Goal: Answer question/provide support: Share knowledge or assist other users

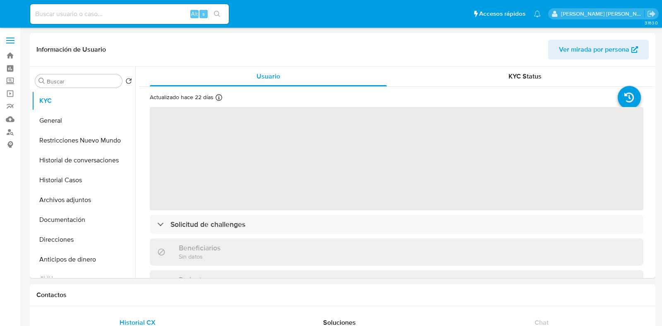
select select "10"
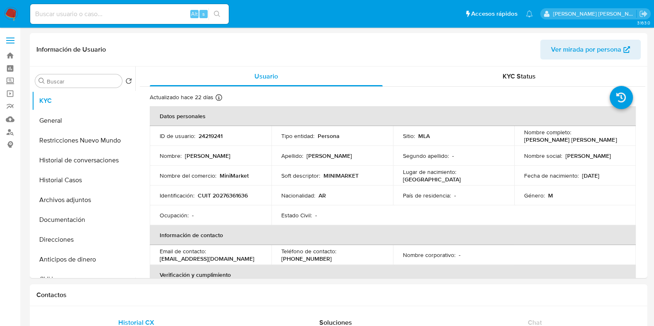
click at [83, 14] on input at bounding box center [129, 14] width 199 height 11
paste input "447513573"
type input "447513573"
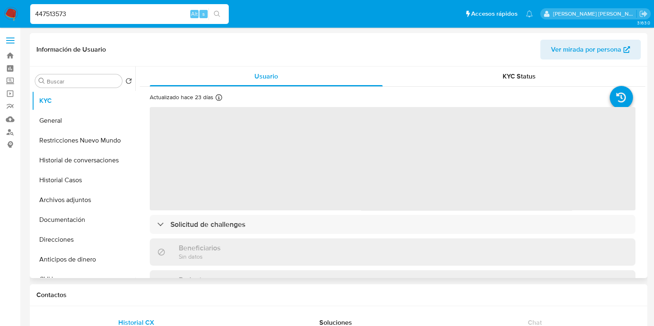
select select "10"
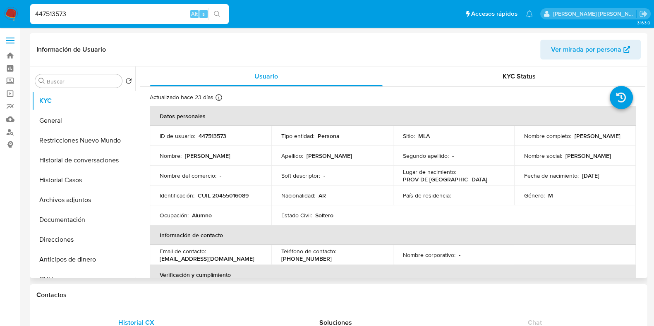
click at [212, 135] on p "447513573" at bounding box center [213, 135] width 28 height 7
copy p "447513573"
click at [235, 194] on p "CUIL 20455016089" at bounding box center [223, 195] width 51 height 7
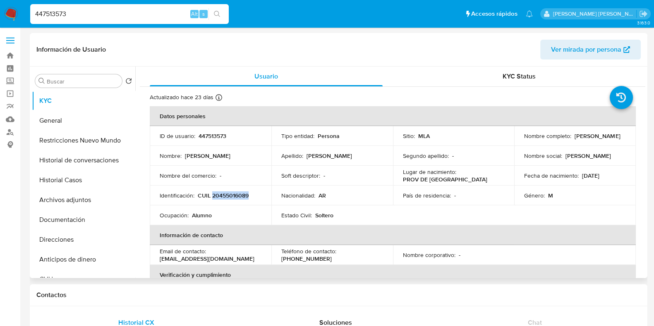
click at [235, 194] on p "CUIL 20455016089" at bounding box center [223, 195] width 51 height 7
copy p "20455016089"
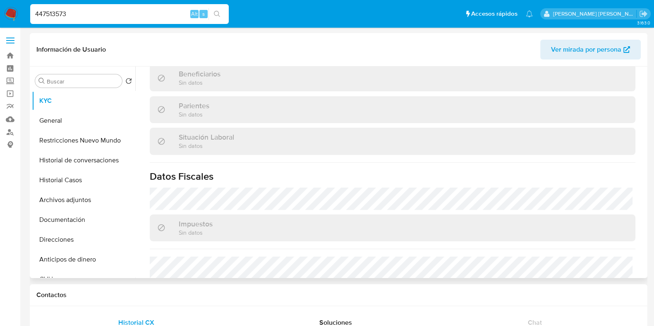
scroll to position [435, 0]
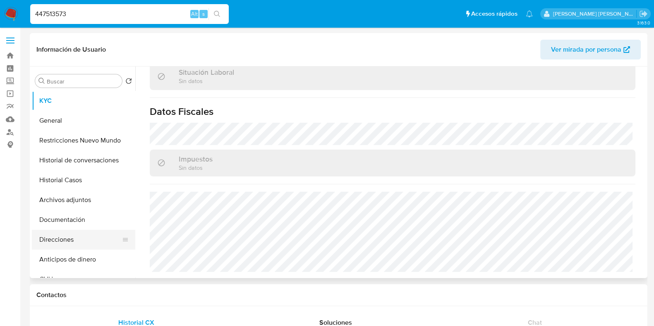
click at [65, 241] on button "Direcciones" at bounding box center [80, 240] width 97 height 20
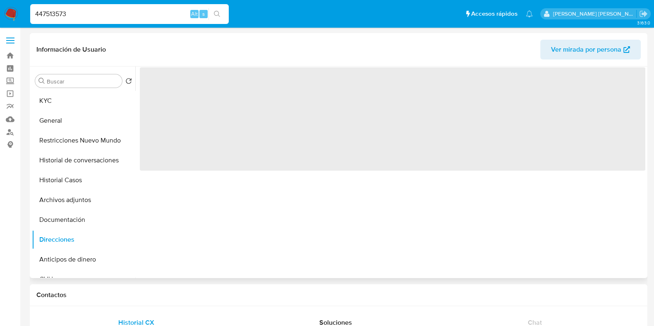
scroll to position [0, 0]
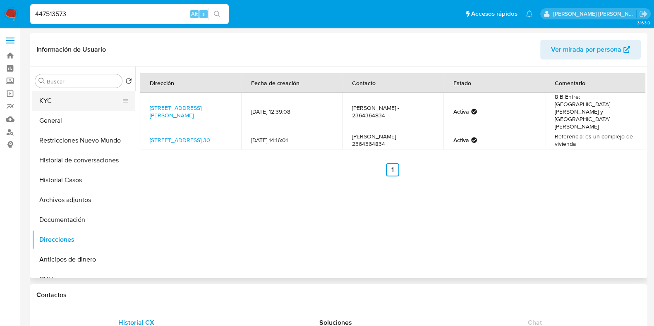
click at [67, 110] on button "KYC" at bounding box center [80, 101] width 97 height 20
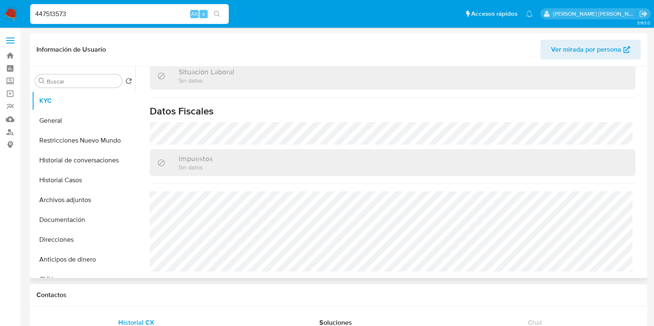
scroll to position [435, 0]
click at [69, 237] on button "Direcciones" at bounding box center [80, 240] width 97 height 20
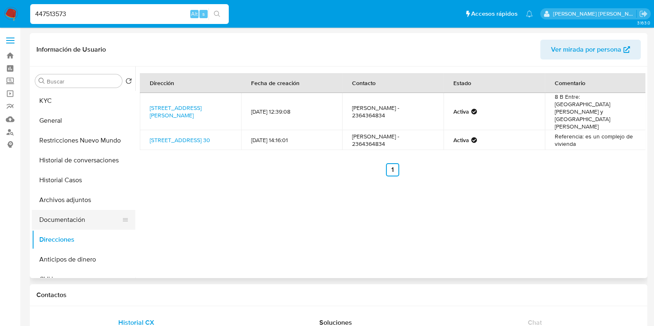
click at [71, 218] on button "Documentación" at bounding box center [80, 220] width 97 height 20
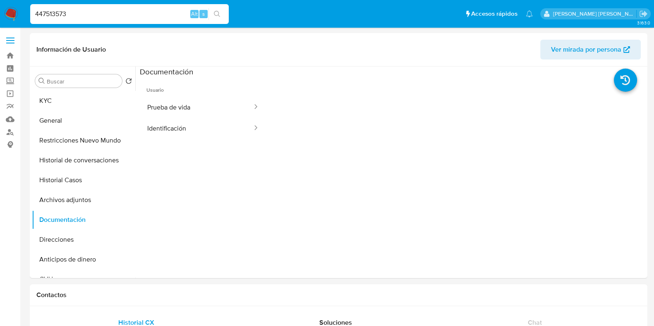
click at [180, 113] on button "Prueba de vida" at bounding box center [196, 107] width 113 height 21
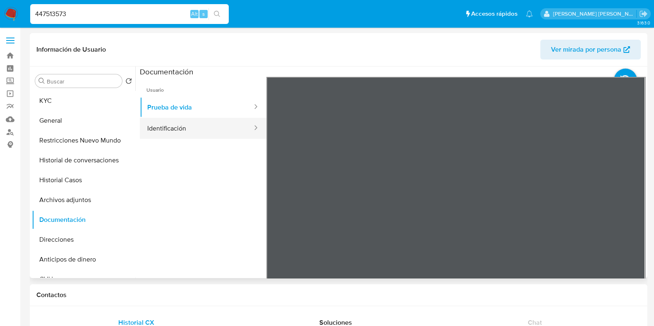
click at [184, 135] on button "Identificación" at bounding box center [196, 128] width 113 height 21
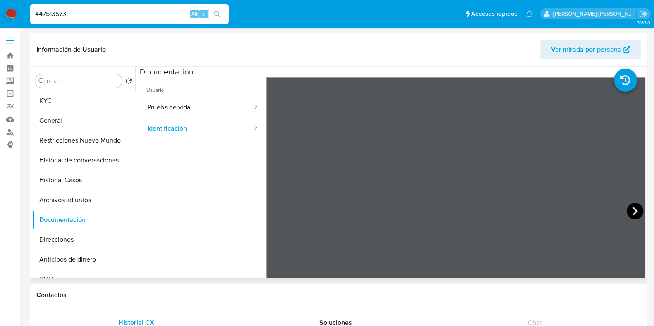
click at [632, 208] on icon at bounding box center [635, 211] width 17 height 17
click at [67, 241] on button "Direcciones" at bounding box center [80, 240] width 97 height 20
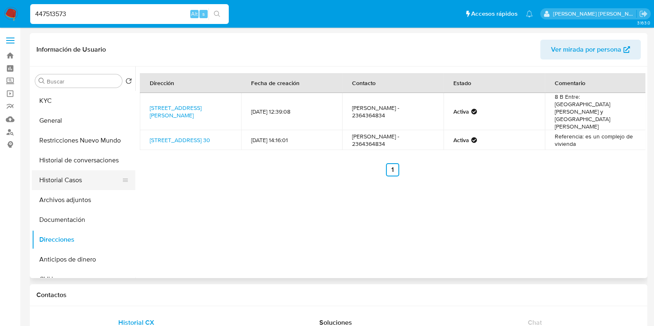
click at [72, 186] on button "Historial Casos" at bounding box center [80, 180] width 97 height 20
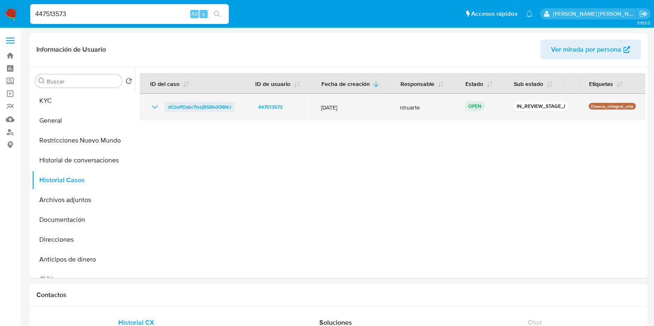
click at [213, 107] on span "dCbxPDabr7lssjBS8IxX98NJ" at bounding box center [199, 107] width 63 height 10
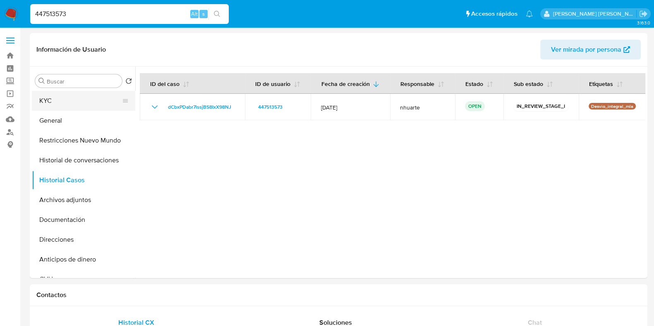
click at [61, 107] on button "KYC" at bounding box center [80, 101] width 97 height 20
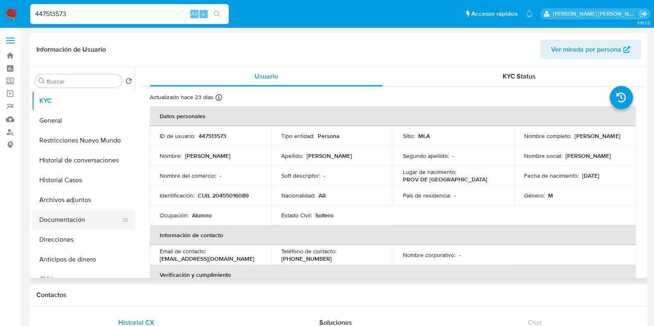
click at [65, 220] on button "Documentación" at bounding box center [80, 220] width 97 height 20
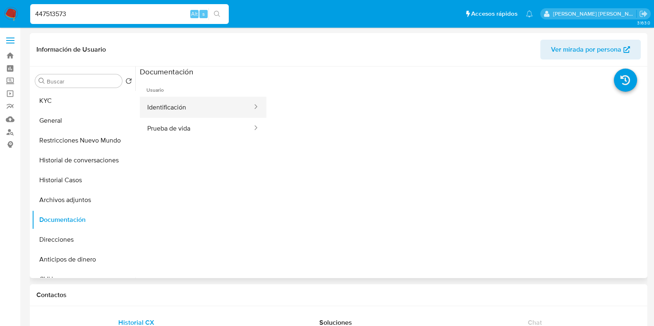
click at [197, 108] on button "Identificación" at bounding box center [196, 107] width 113 height 21
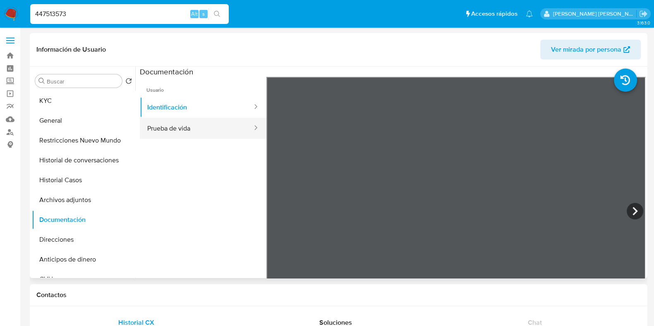
click at [213, 129] on button "Prueba de vida" at bounding box center [196, 128] width 113 height 21
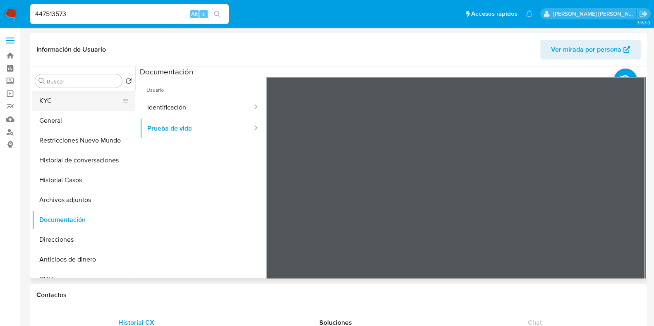
click at [83, 99] on button "KYC" at bounding box center [80, 101] width 97 height 20
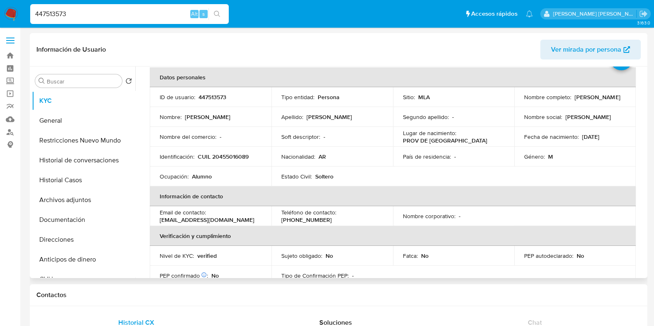
scroll to position [51, 0]
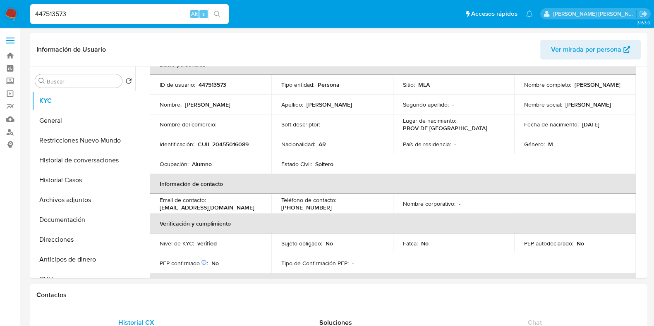
drag, startPoint x: 75, startPoint y: 12, endPoint x: 3, endPoint y: 11, distance: 72.4
click at [3, 11] on nav "Pausado Ver notificaciones 447513573 Alt s Accesos rápidos Presiona las siguien…" at bounding box center [327, 14] width 654 height 28
paste input "715527604"
type input "715527604"
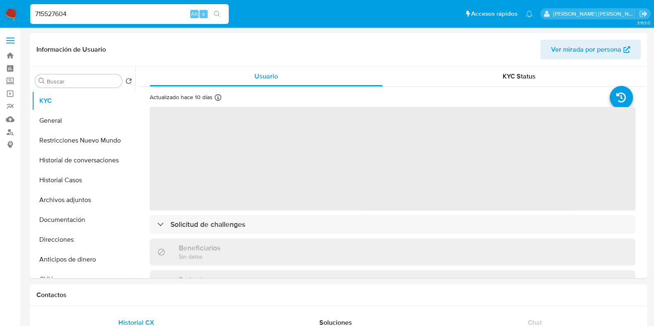
select select "10"
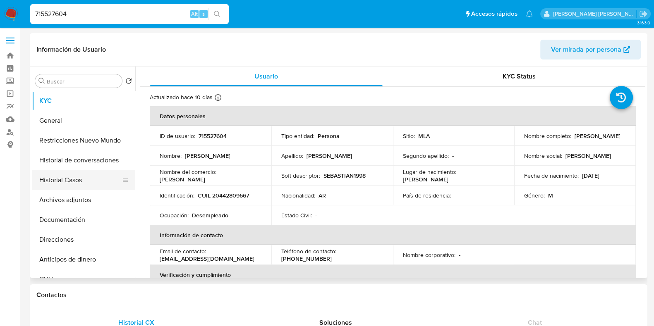
click at [91, 182] on button "Historial Casos" at bounding box center [80, 180] width 97 height 20
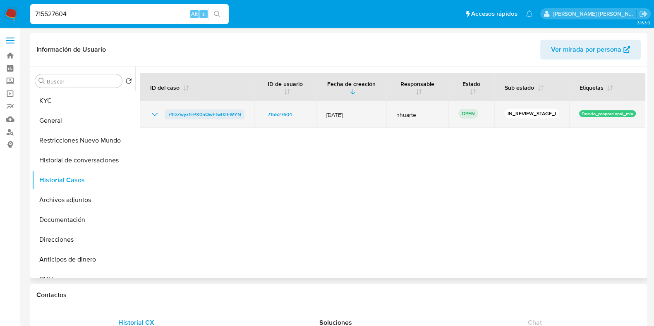
click at [186, 117] on span "74DZwyxfEPX05QwFtw02EWYN" at bounding box center [204, 115] width 73 height 10
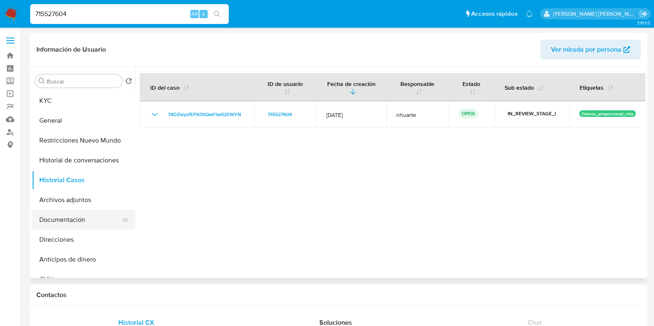
click at [62, 223] on button "Documentación" at bounding box center [80, 220] width 97 height 20
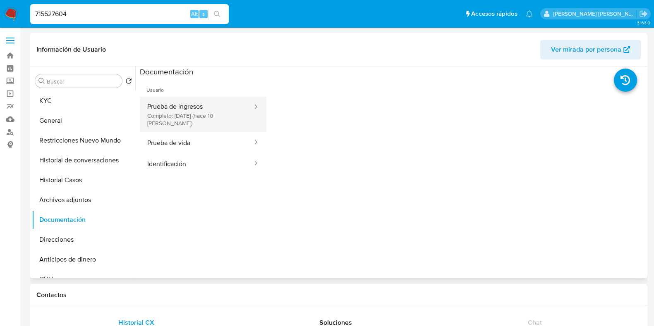
click at [185, 113] on button "Prueba de ingresos Completo: 29/09/2025 (hace 10 días)" at bounding box center [196, 115] width 113 height 36
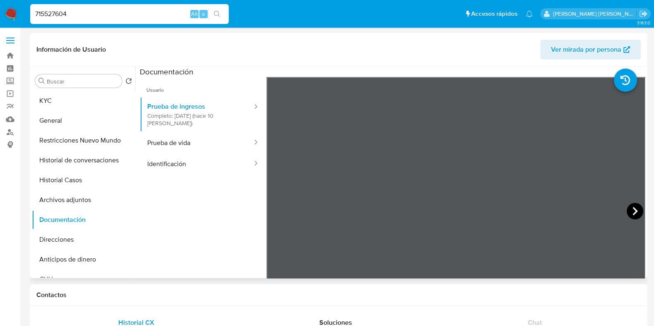
click at [631, 211] on icon at bounding box center [635, 211] width 17 height 17
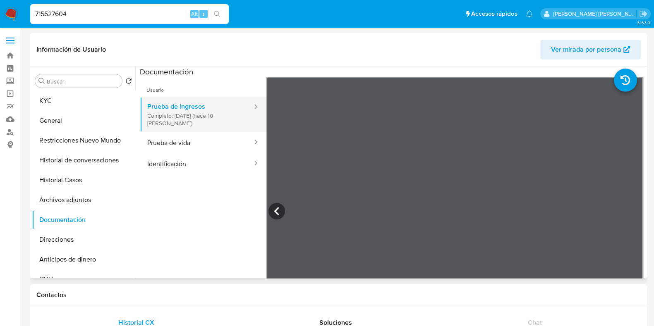
click at [176, 130] on button "Prueba de ingresos Completo: 29/09/2025 (hace 10 días)" at bounding box center [196, 115] width 113 height 36
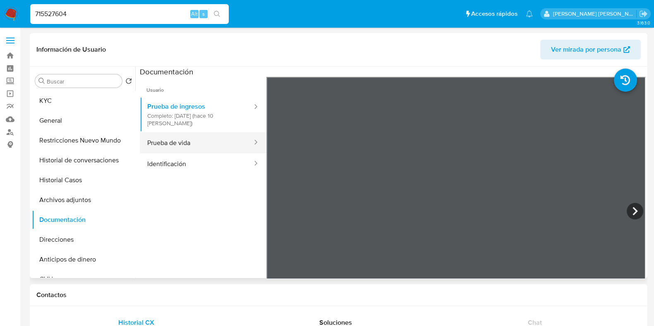
click at [177, 139] on button "Prueba de vida" at bounding box center [196, 142] width 113 height 21
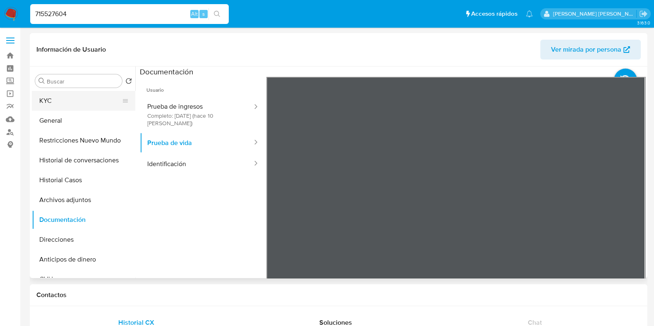
click at [66, 97] on button "KYC" at bounding box center [80, 101] width 97 height 20
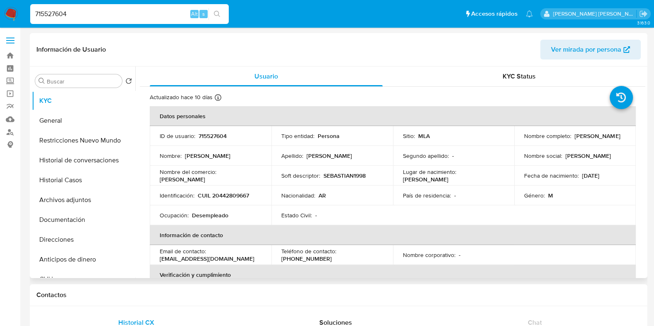
click at [223, 196] on p "CUIL 20442809667" at bounding box center [223, 195] width 51 height 7
copy p "20442809667"
click at [218, 134] on p "715527604" at bounding box center [213, 135] width 28 height 7
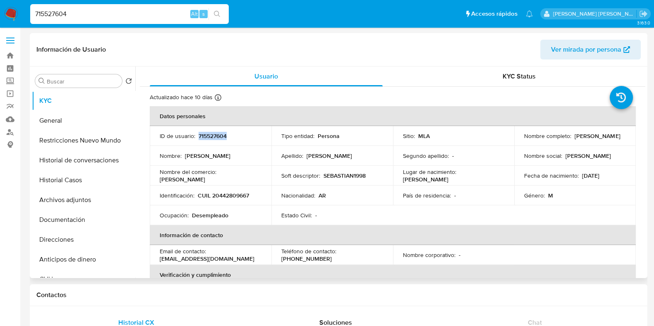
copy p "715527604"
click at [234, 192] on p "CUIL 20442809667" at bounding box center [223, 195] width 51 height 7
copy p "20442809667"
click at [87, 235] on button "Direcciones" at bounding box center [80, 240] width 97 height 20
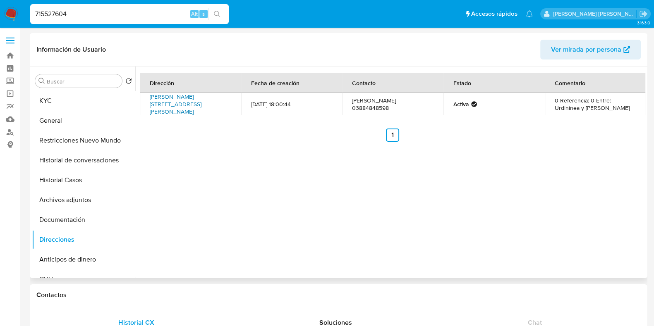
click at [201, 103] on link "Calle Juana Manuela Gorriti 928, San Salvador De Jujuy, Jujuy, 4600, Argentina …" at bounding box center [176, 104] width 52 height 23
click at [49, 105] on button "KYC" at bounding box center [80, 101] width 97 height 20
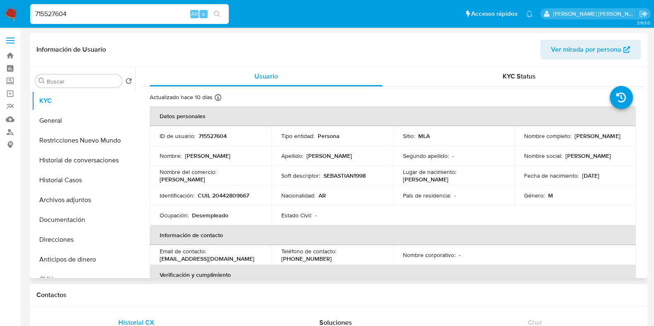
drag, startPoint x: 217, startPoint y: 176, endPoint x: 260, endPoint y: 176, distance: 43.0
click at [260, 176] on div "Nombre del comercio : sofia cotillon" at bounding box center [211, 175] width 102 height 15
copy div "sofia cotillon"
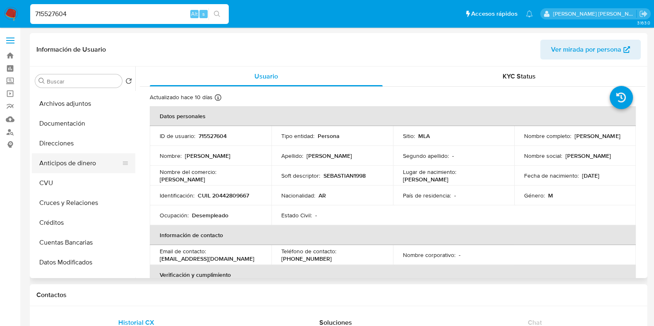
scroll to position [103, 0]
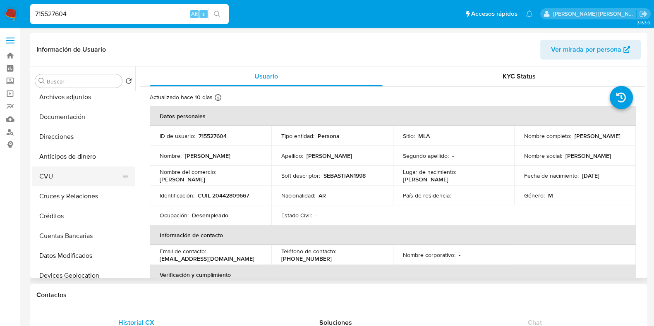
click at [62, 170] on button "CVU" at bounding box center [80, 177] width 97 height 20
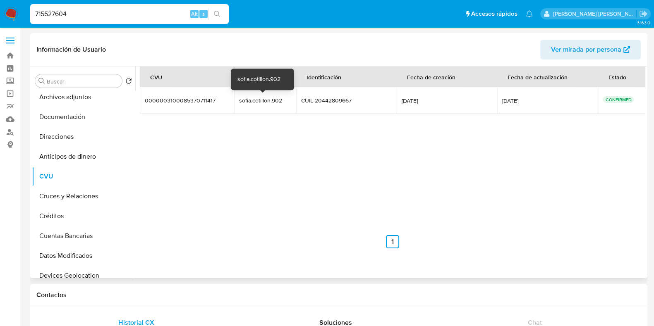
drag, startPoint x: 230, startPoint y: 101, endPoint x: 281, endPoint y: 98, distance: 50.5
click at [281, 98] on tr "0000003100085370711417 0000003100085370711417 sofia.cotillon.902 sofia.cotillon…" at bounding box center [393, 100] width 506 height 26
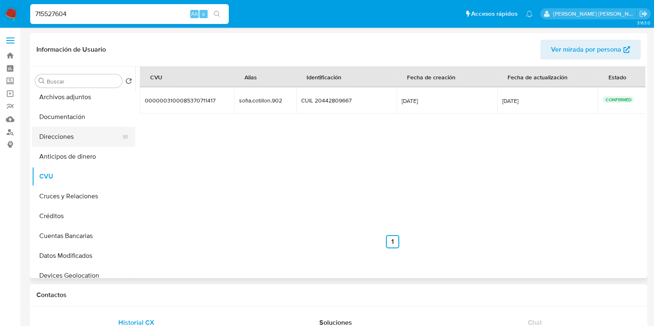
click at [68, 139] on button "Direcciones" at bounding box center [80, 137] width 97 height 20
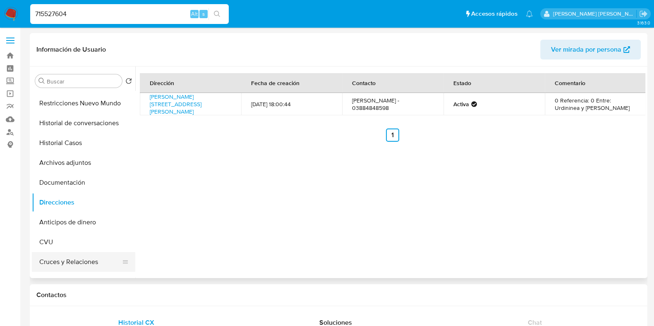
scroll to position [0, 0]
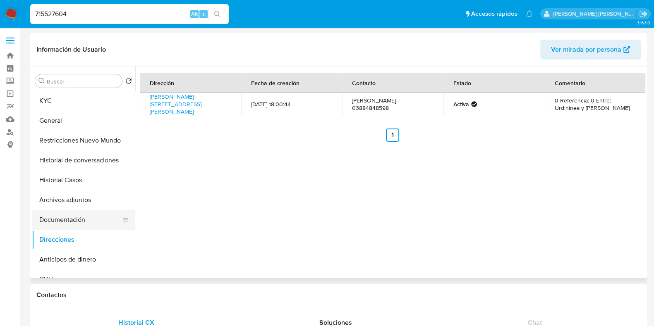
click at [70, 213] on button "Documentación" at bounding box center [80, 220] width 97 height 20
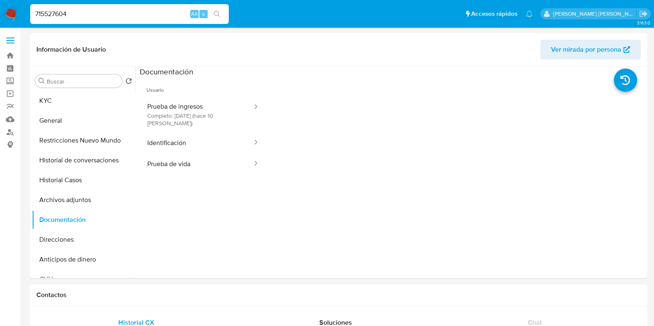
click at [193, 107] on button "Prueba de ingresos Completo: 29/09/2025 (hace 10 días)" at bounding box center [196, 115] width 113 height 36
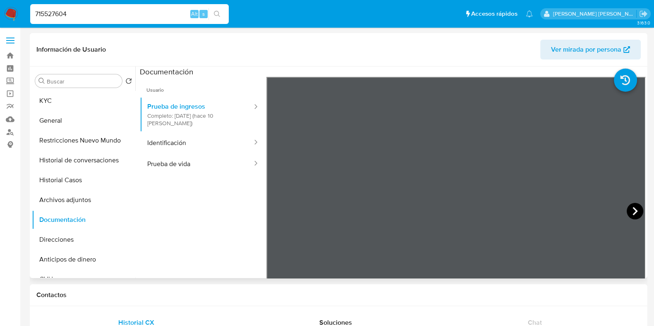
click at [634, 208] on icon at bounding box center [635, 211] width 17 height 17
click at [630, 209] on icon at bounding box center [635, 211] width 17 height 17
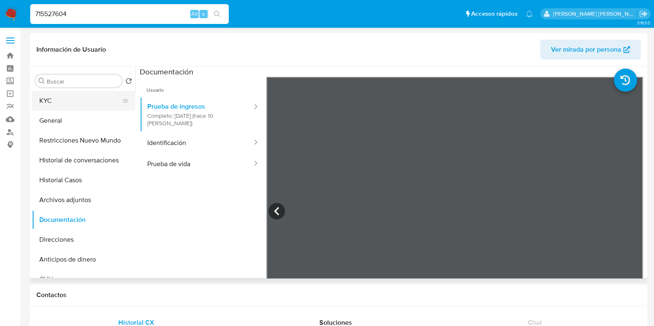
click at [60, 96] on button "KYC" at bounding box center [80, 101] width 97 height 20
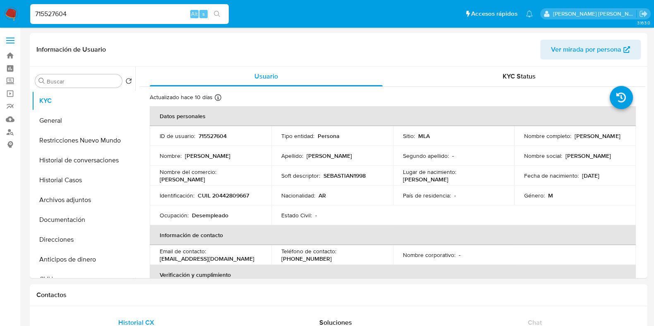
scroll to position [51, 0]
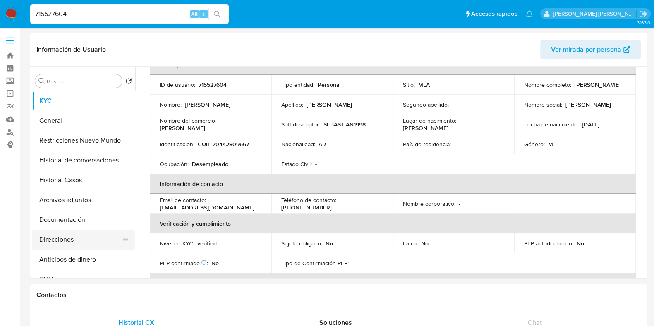
click at [95, 247] on button "Direcciones" at bounding box center [80, 240] width 97 height 20
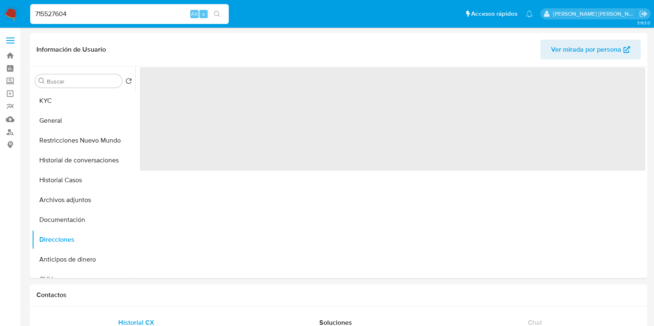
scroll to position [0, 0]
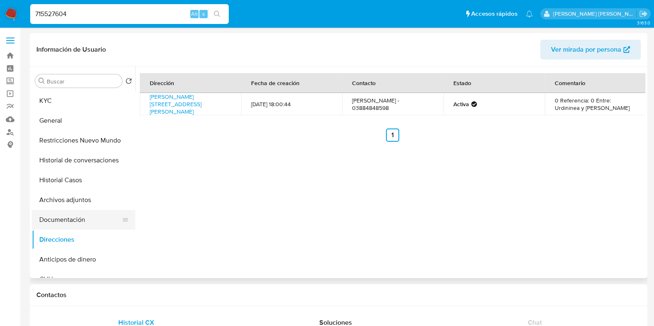
click at [66, 223] on button "Documentación" at bounding box center [80, 220] width 97 height 20
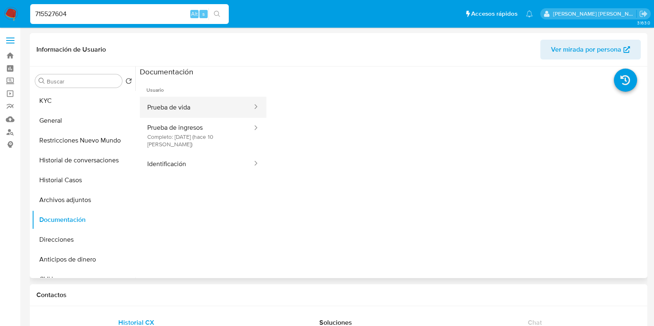
click at [189, 112] on button "Prueba de vida" at bounding box center [196, 107] width 113 height 21
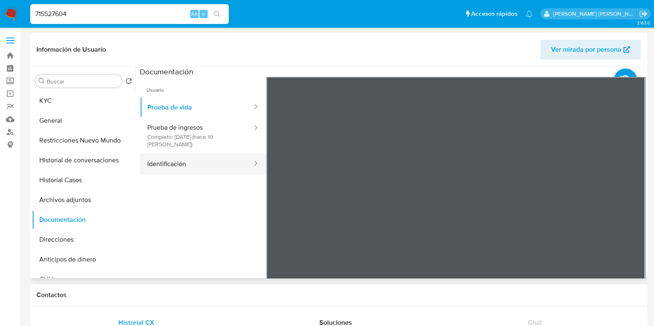
click at [197, 168] on button "Identificación" at bounding box center [196, 163] width 113 height 21
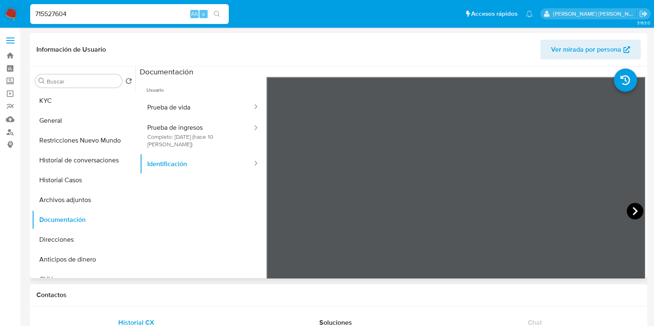
click at [638, 211] on icon at bounding box center [635, 211] width 17 height 17
click at [65, 115] on button "General" at bounding box center [80, 121] width 97 height 20
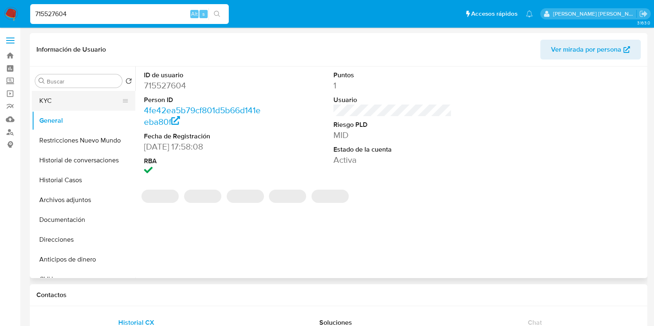
click at [83, 98] on button "KYC" at bounding box center [80, 101] width 97 height 20
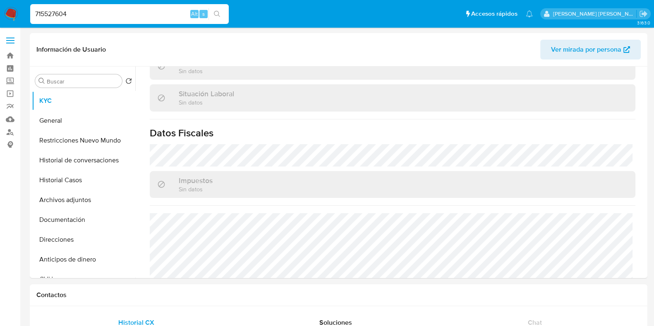
scroll to position [435, 0]
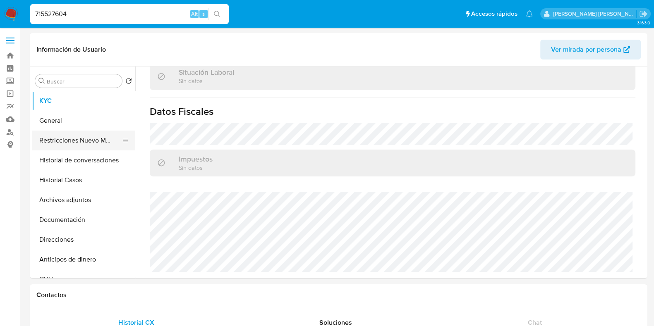
click at [70, 148] on button "Restricciones Nuevo Mundo" at bounding box center [80, 141] width 97 height 20
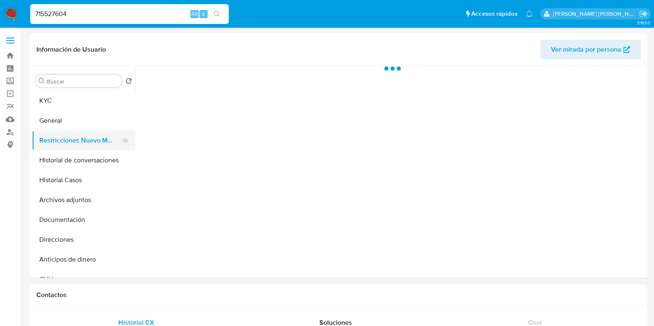
scroll to position [0, 0]
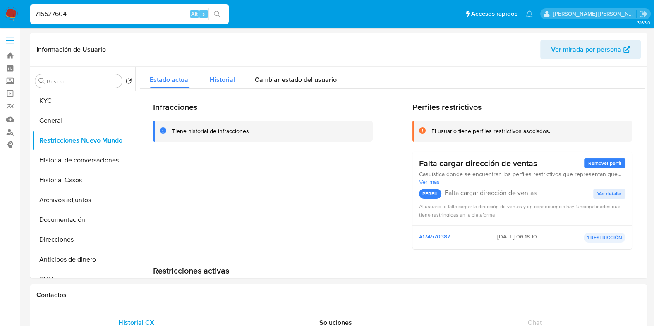
click at [230, 79] on span "Historial" at bounding box center [222, 80] width 25 height 10
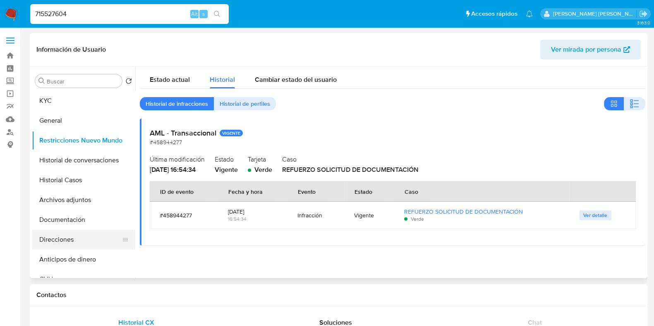
click at [52, 237] on button "Direcciones" at bounding box center [80, 240] width 97 height 20
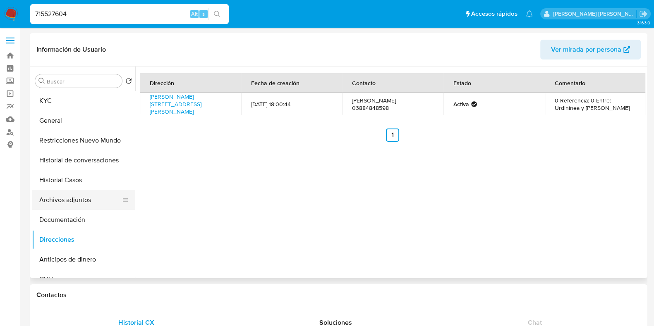
click at [77, 197] on button "Archivos adjuntos" at bounding box center [80, 200] width 97 height 20
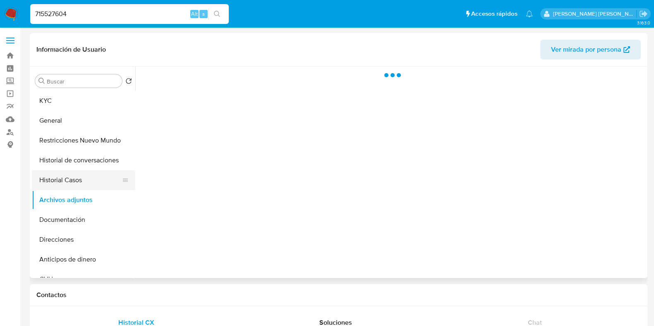
click at [77, 178] on button "Historial Casos" at bounding box center [80, 180] width 97 height 20
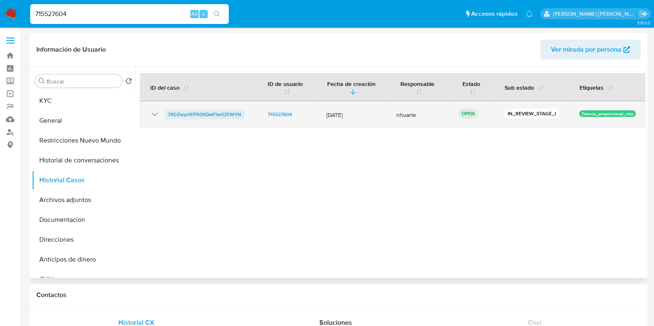
click at [209, 113] on span "74DZwyxfEPX05QwFtw02EWYN" at bounding box center [204, 115] width 73 height 10
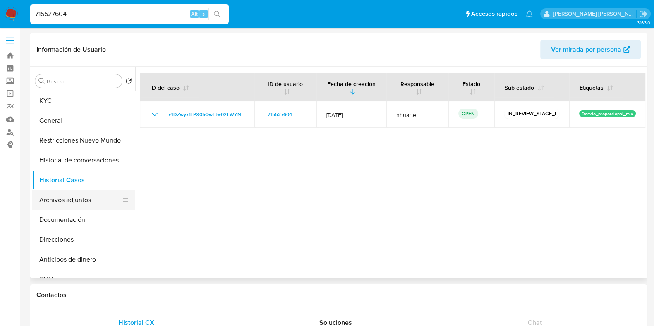
click at [84, 199] on button "Archivos adjuntos" at bounding box center [80, 200] width 97 height 20
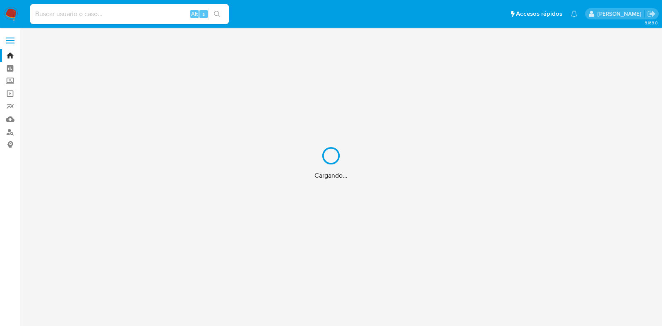
click at [104, 14] on div "Cargando..." at bounding box center [331, 163] width 662 height 326
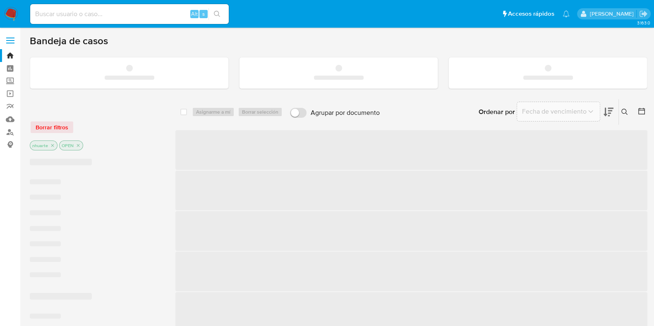
click at [99, 14] on input at bounding box center [129, 14] width 199 height 11
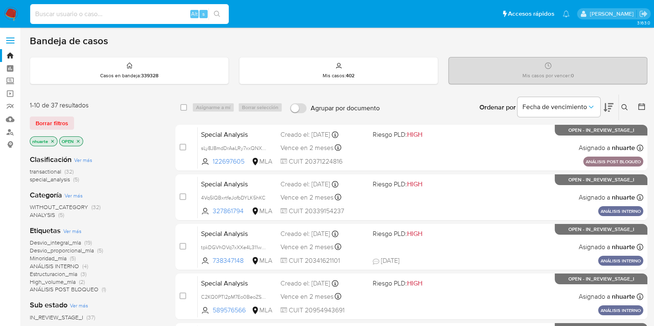
paste input "WVrdlyELXRpzD8om5IOmVKKp"
type input "WVrdlyELXRpzD8om5IOmVKKp"
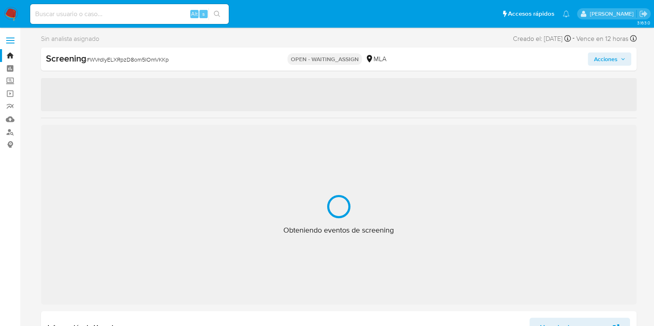
select select "10"
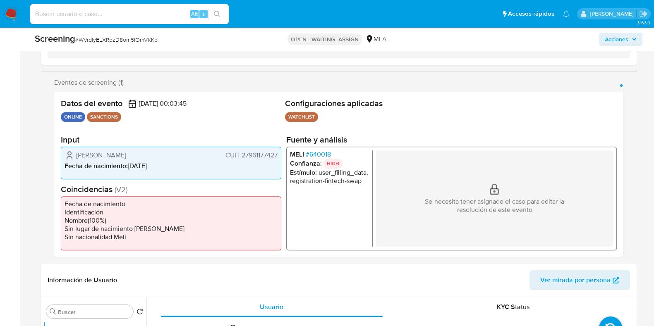
scroll to position [155, 0]
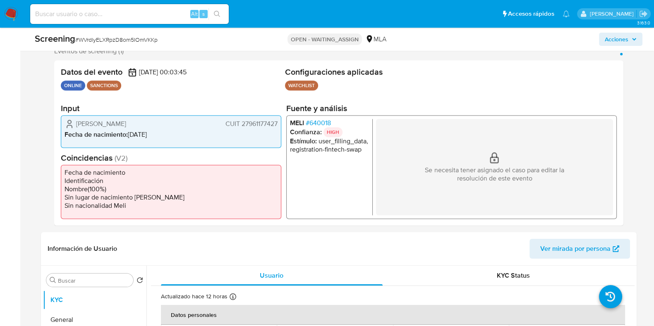
click at [105, 42] on span "# WVrdlyELXRpzD8om5IOmVKKp" at bounding box center [116, 40] width 82 height 8
copy span "WVrdlyELXRpzD8om5IOmVKKp"
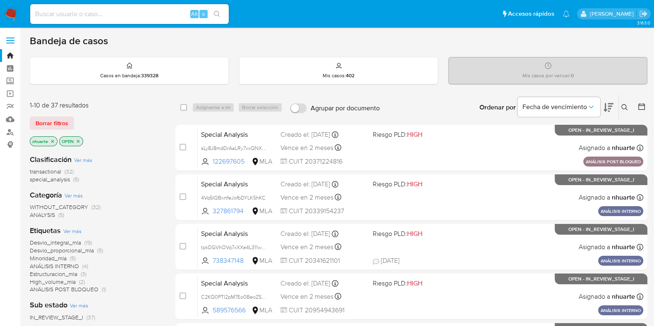
click at [625, 110] on icon at bounding box center [624, 107] width 7 height 7
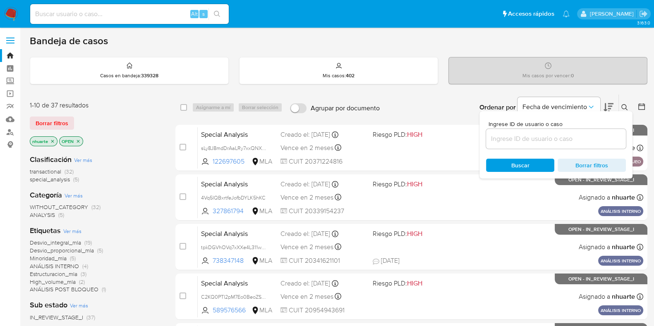
click at [511, 136] on input at bounding box center [556, 139] width 140 height 11
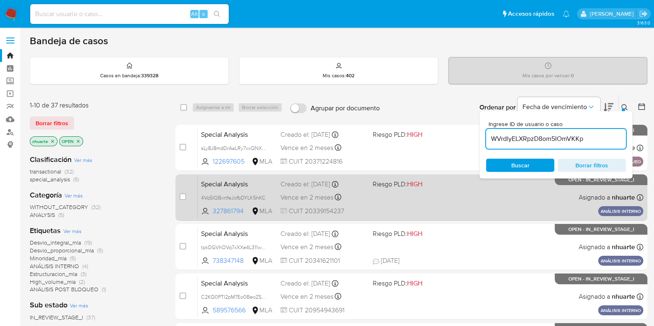
type input "WVrdlyELXRpzD8om5IOmVKKp"
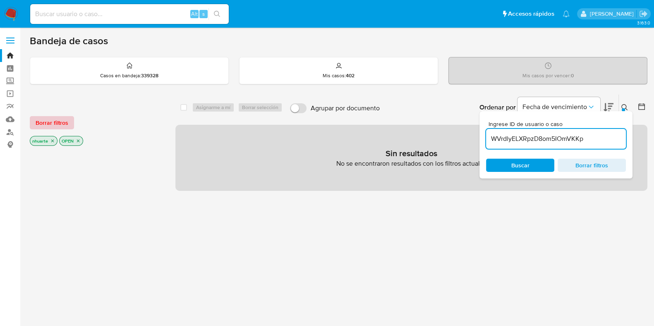
click at [56, 122] on span "Borrar filtros" at bounding box center [52, 123] width 33 height 12
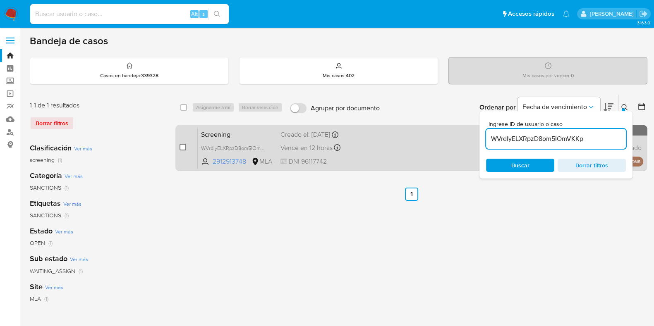
click at [185, 146] on input "checkbox" at bounding box center [183, 147] width 7 height 7
checkbox input "true"
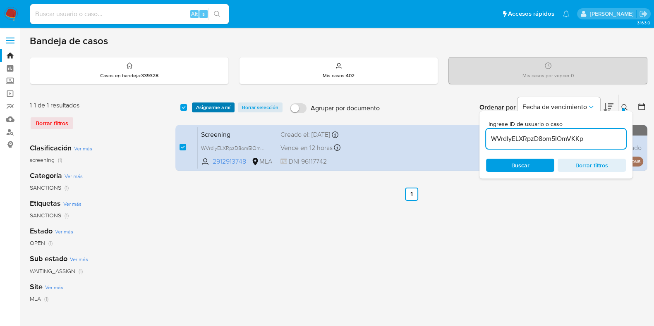
click at [216, 105] on span "Asignarme a mí" at bounding box center [213, 107] width 34 height 8
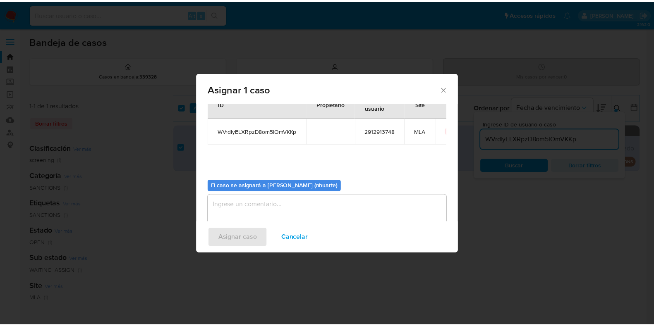
scroll to position [43, 0]
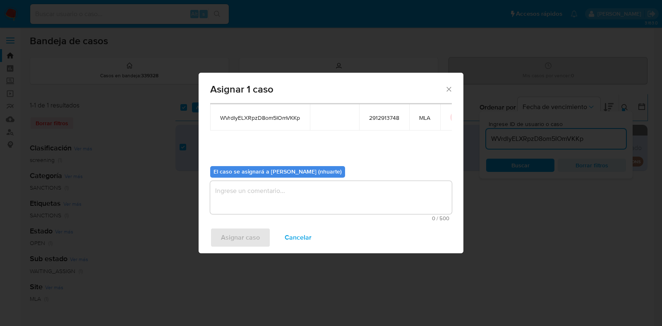
click at [276, 193] on textarea "assign-modal" at bounding box center [331, 197] width 242 height 33
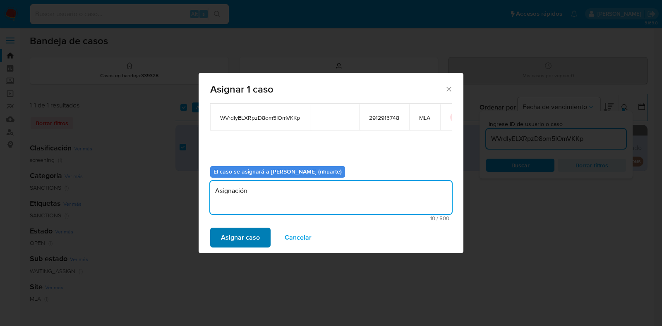
type textarea "Asignación"
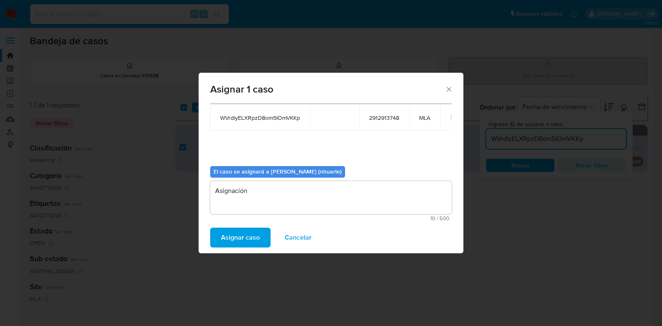
click at [252, 231] on span "Asignar caso" at bounding box center [240, 238] width 39 height 18
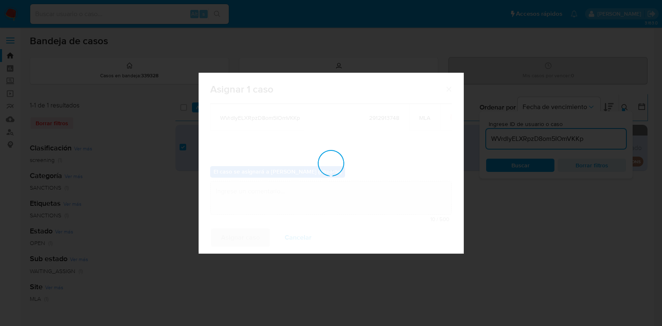
checkbox input "false"
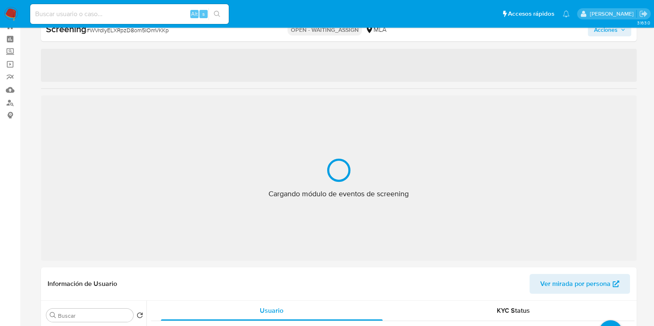
scroll to position [10, 0]
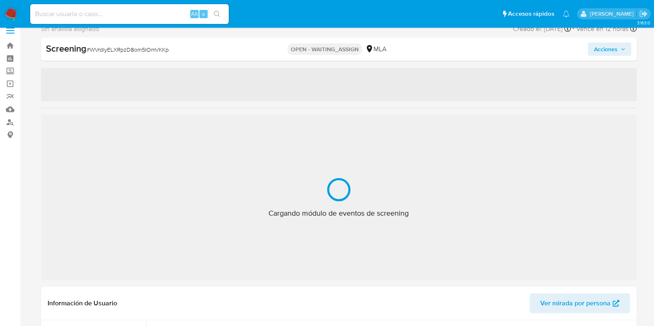
select select "10"
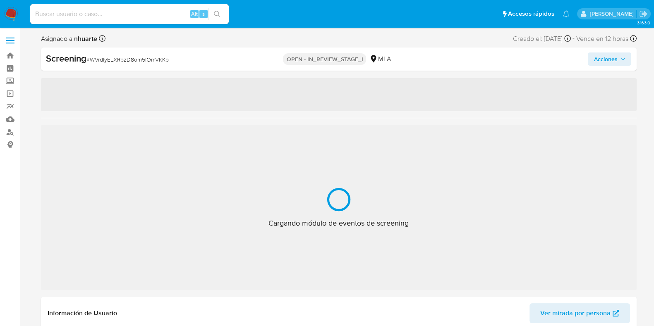
select select "10"
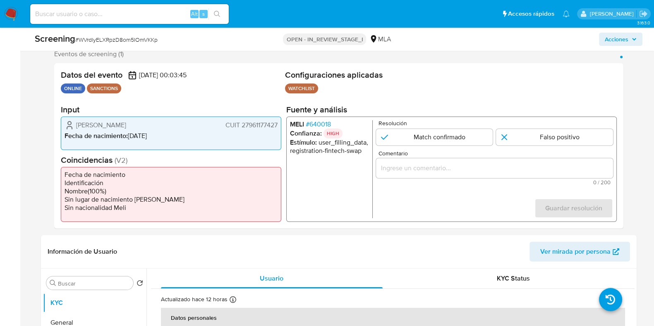
scroll to position [155, 0]
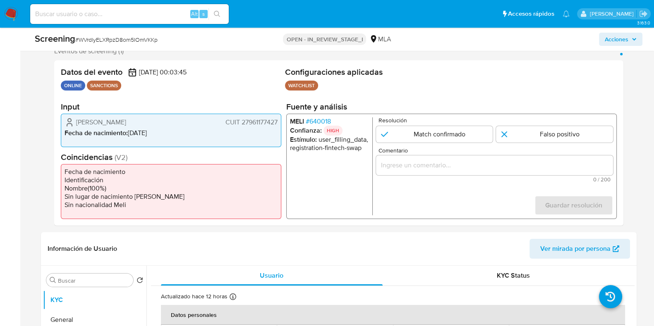
click at [323, 123] on span "# 640018" at bounding box center [317, 122] width 25 height 8
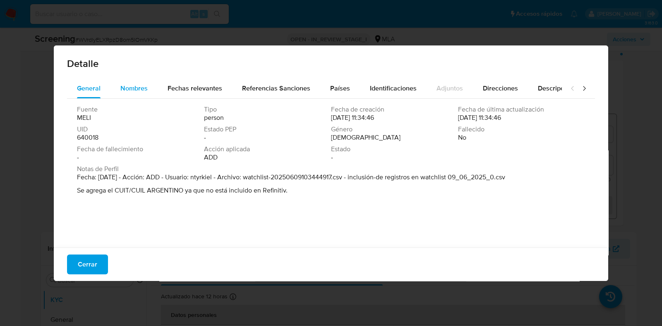
click at [141, 90] on span "Nombres" at bounding box center [133, 89] width 27 height 10
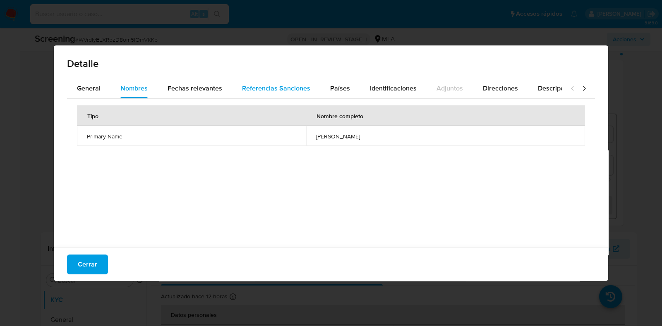
click at [263, 89] on span "Referencias Sanciones" at bounding box center [276, 89] width 68 height 10
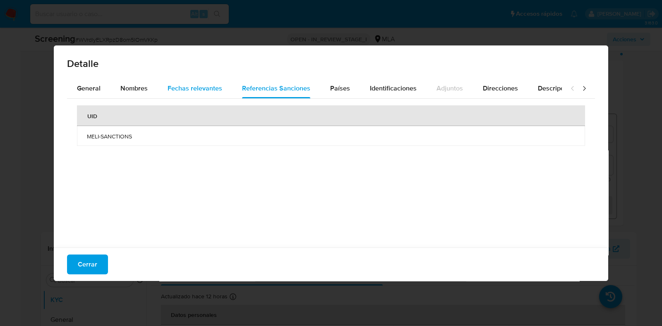
click at [199, 93] on span "Fechas relevantes" at bounding box center [195, 89] width 55 height 10
click at [266, 93] on span "Referencias Sanciones" at bounding box center [276, 89] width 68 height 10
click at [77, 269] on button "Cerrar" at bounding box center [87, 265] width 41 height 20
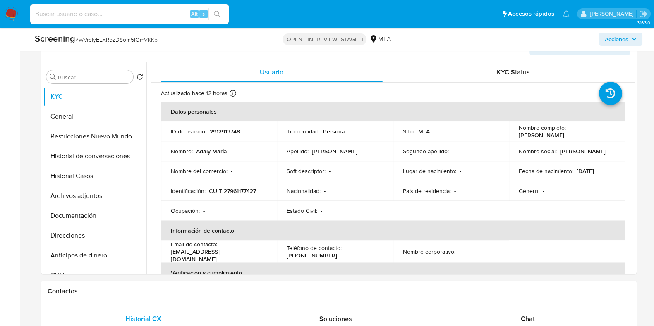
scroll to position [362, 0]
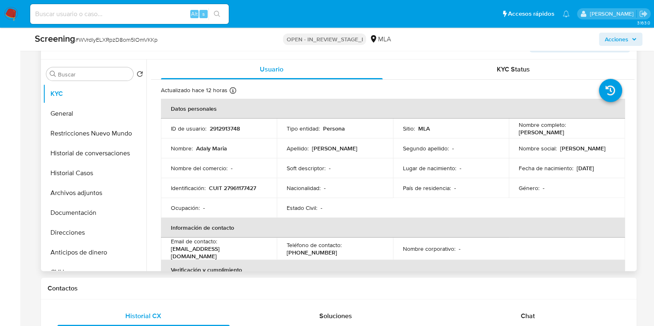
drag, startPoint x: 517, startPoint y: 134, endPoint x: 612, endPoint y: 130, distance: 95.2
click at [612, 130] on td "Nombre completo : Adaly Maria Dominguez Contreras" at bounding box center [567, 129] width 116 height 20
copy p "[PERSON_NAME]"
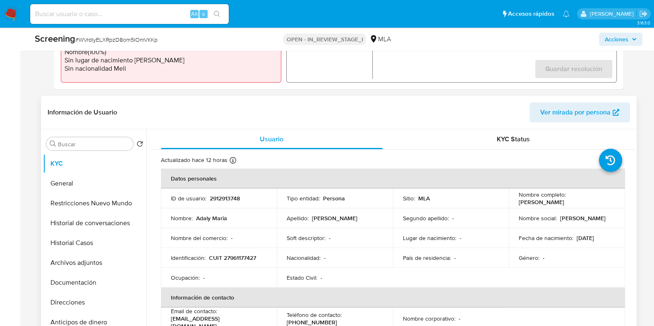
scroll to position [206, 0]
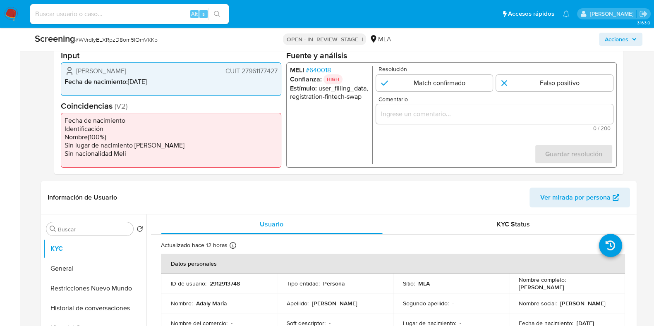
drag, startPoint x: 78, startPoint y: 71, endPoint x: 188, endPoint y: 73, distance: 110.1
click at [188, 73] on div "Adaly Maria Dominguez Contreras CUIT 27961177427" at bounding box center [171, 71] width 213 height 10
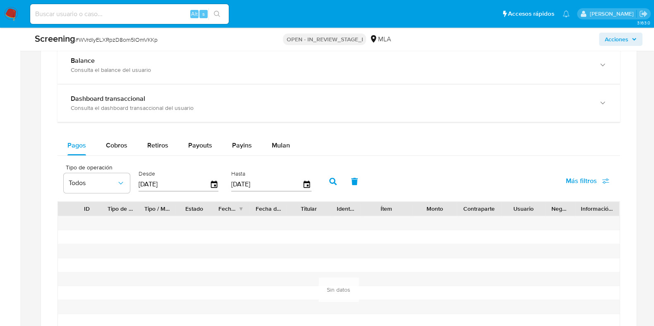
scroll to position [827, 0]
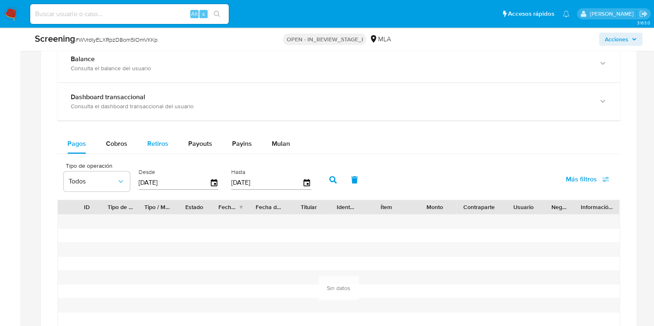
drag, startPoint x: 128, startPoint y: 141, endPoint x: 175, endPoint y: 144, distance: 46.8
click at [128, 141] on button "Cobros" at bounding box center [116, 144] width 41 height 20
select select "10"
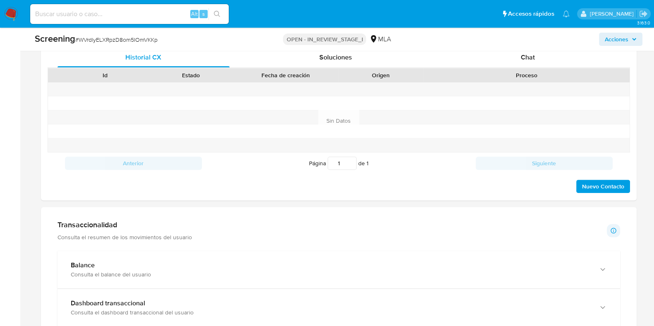
scroll to position [362, 0]
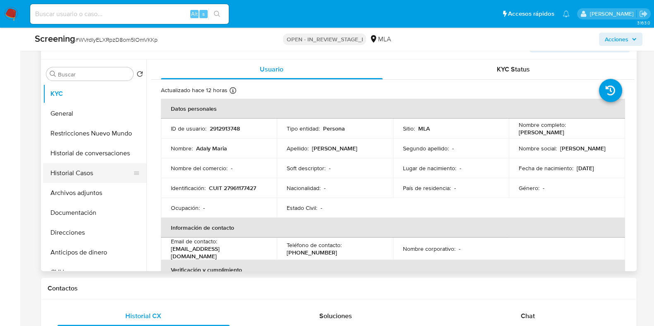
click at [114, 170] on button "Historial Casos" at bounding box center [91, 173] width 97 height 20
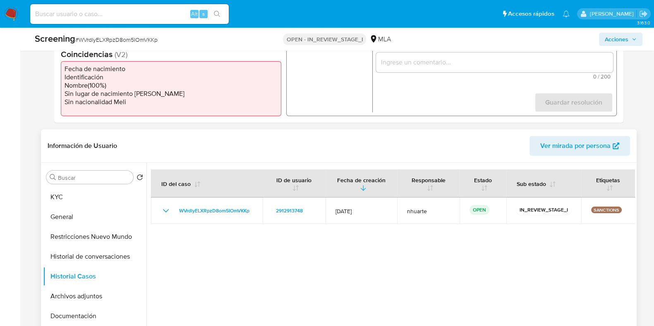
scroll to position [259, 0]
click at [97, 241] on button "Restricciones Nuevo Mundo" at bounding box center [91, 237] width 97 height 20
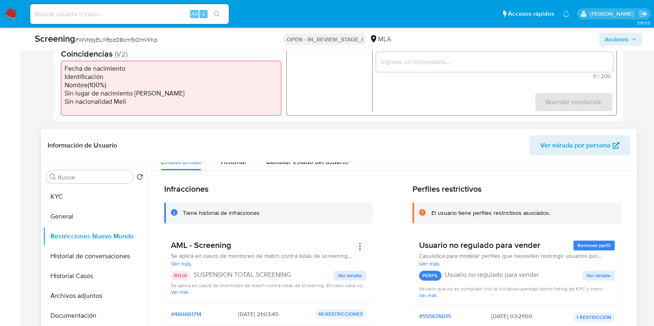
scroll to position [0, 0]
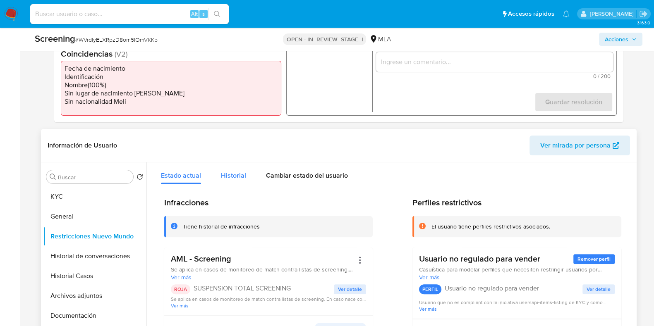
click at [217, 169] on button "Historial" at bounding box center [233, 174] width 45 height 22
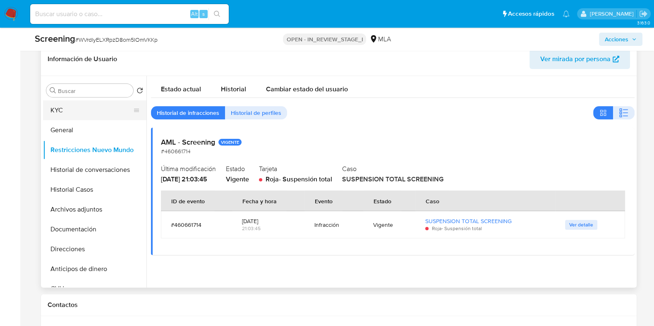
scroll to position [242, 0]
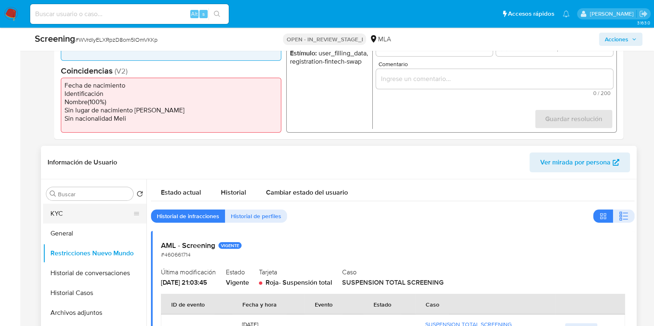
click at [67, 207] on button "KYC" at bounding box center [91, 214] width 97 height 20
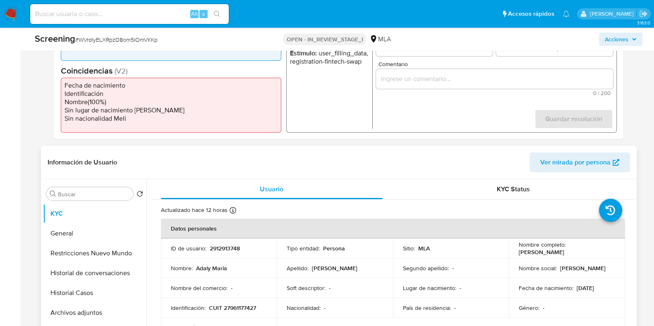
click at [223, 249] on p "2912913748" at bounding box center [225, 248] width 30 height 7
copy p "2912913748"
click at [104, 13] on input at bounding box center [129, 14] width 199 height 11
paste input "20229391438"
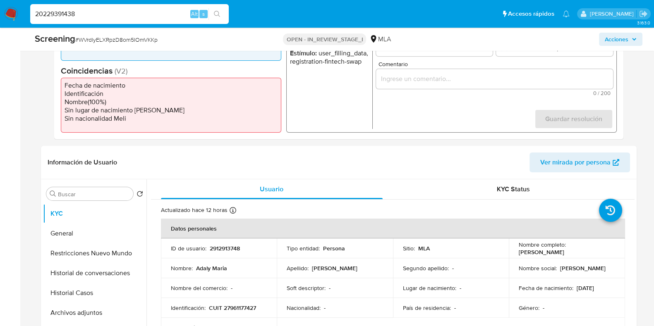
type input "20229391438"
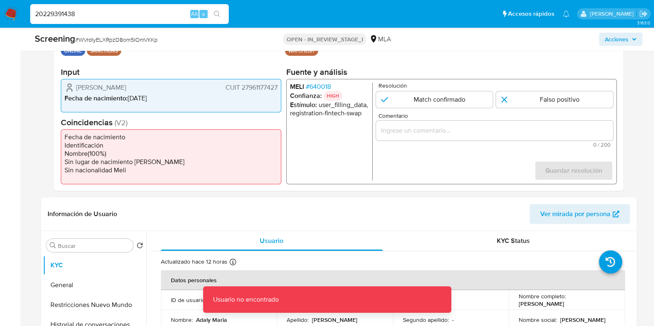
scroll to position [138, 0]
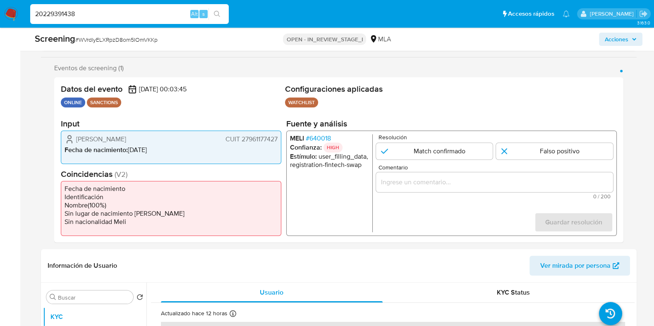
drag, startPoint x: 12, startPoint y: 12, endPoint x: 51, endPoint y: 9, distance: 39.0
click at [13, 12] on img at bounding box center [11, 14] width 14 height 14
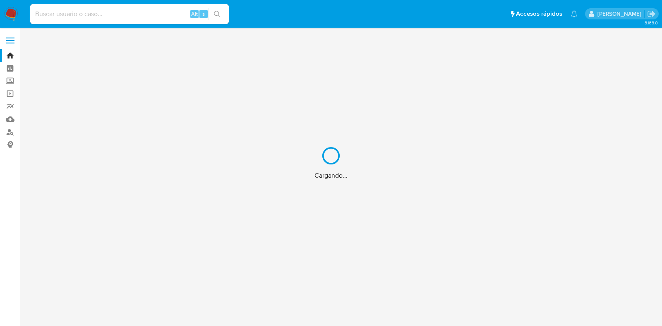
click at [101, 17] on div "Cargando..." at bounding box center [331, 163] width 662 height 326
click at [95, 13] on div "Cargando..." at bounding box center [331, 163] width 662 height 326
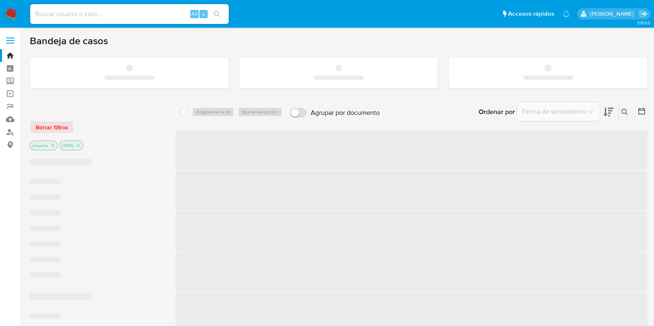
click at [65, 11] on input at bounding box center [129, 14] width 199 height 11
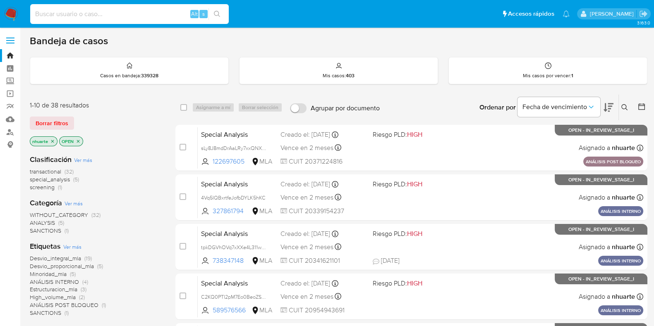
paste input "2912913748"
type input "2912913748"
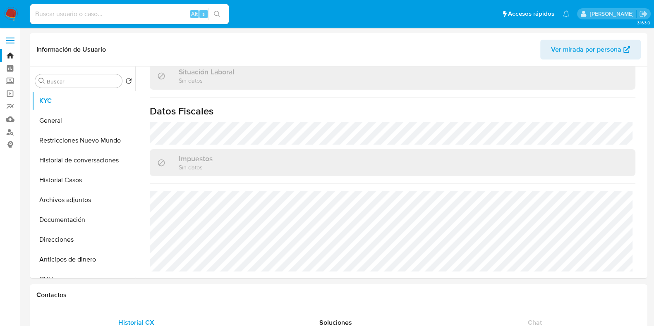
scroll to position [240, 0]
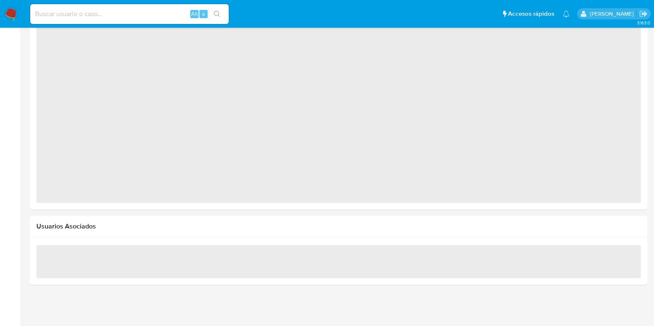
select select "10"
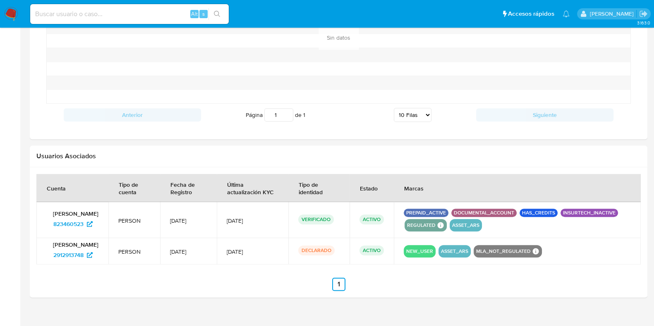
scroll to position [715, 0]
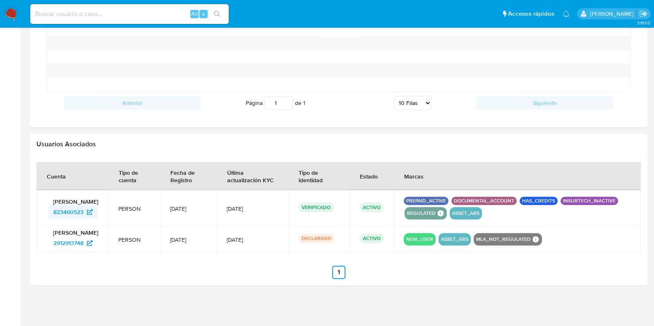
click at [79, 213] on span "823460523" at bounding box center [68, 212] width 30 height 13
click at [80, 246] on span "2912913748" at bounding box center [68, 243] width 30 height 13
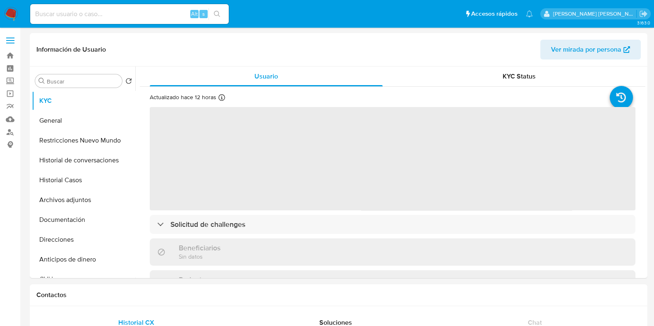
select select "10"
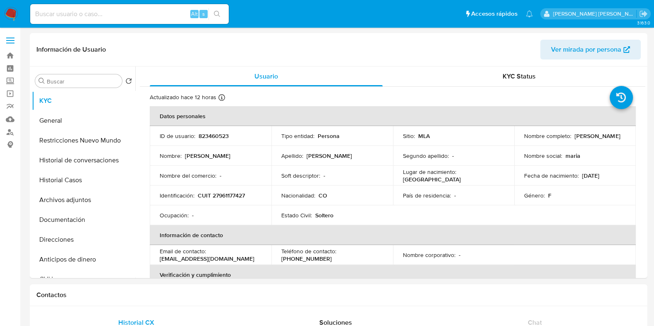
scroll to position [51, 0]
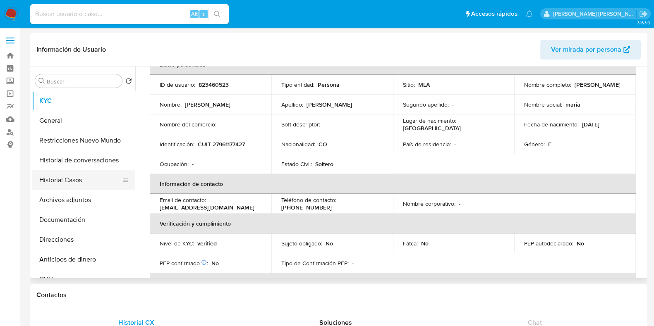
click at [66, 179] on button "Historial Casos" at bounding box center [80, 180] width 97 height 20
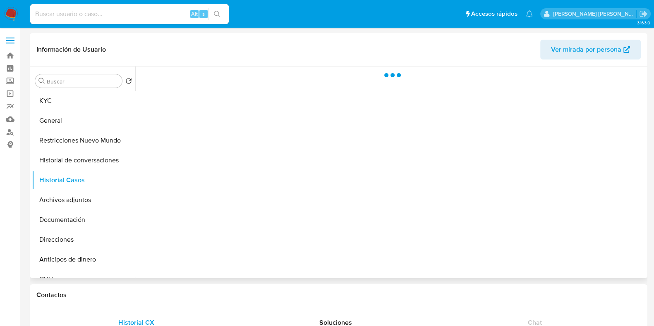
scroll to position [0, 0]
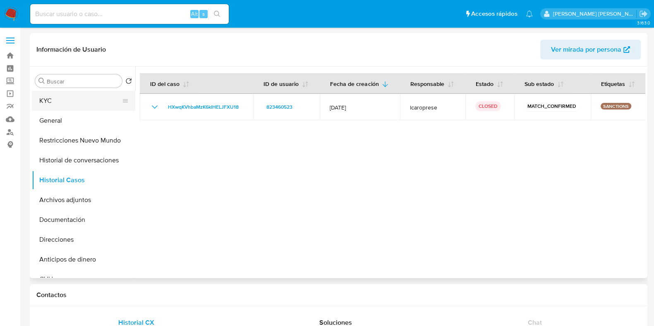
click at [72, 102] on button "KYC" at bounding box center [80, 101] width 97 height 20
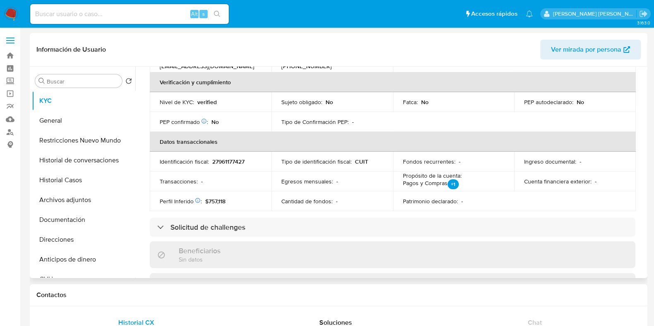
scroll to position [206, 0]
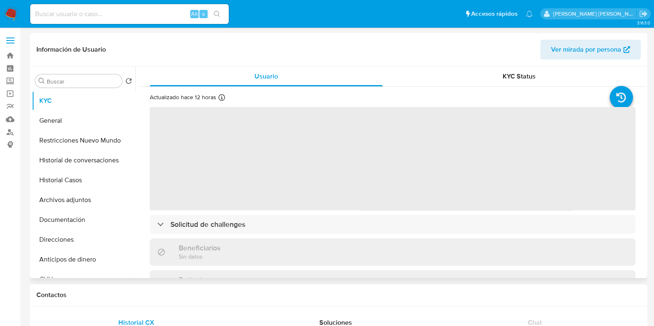
select select "10"
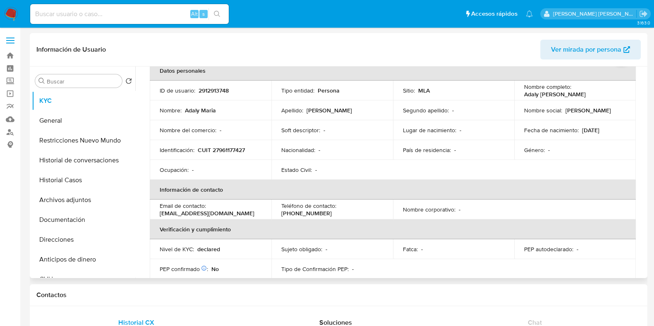
scroll to position [103, 0]
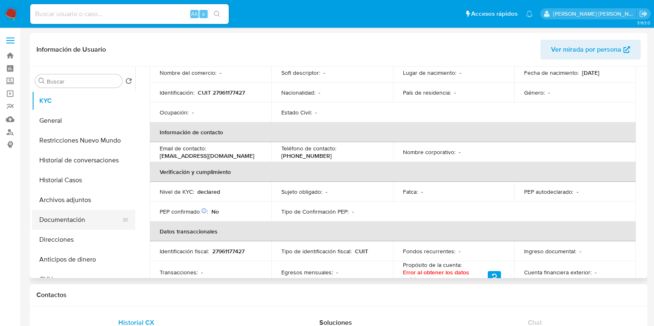
click at [84, 217] on button "Documentación" at bounding box center [80, 220] width 97 height 20
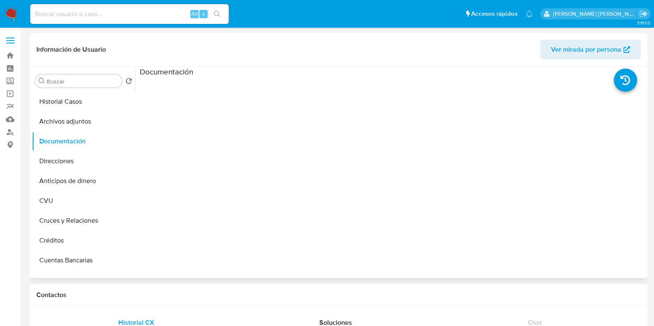
scroll to position [0, 0]
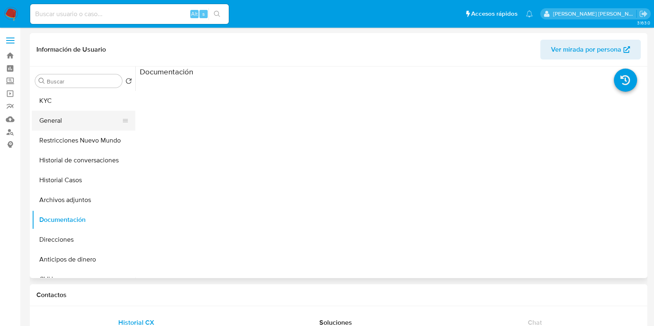
click at [79, 117] on button "General" at bounding box center [80, 121] width 97 height 20
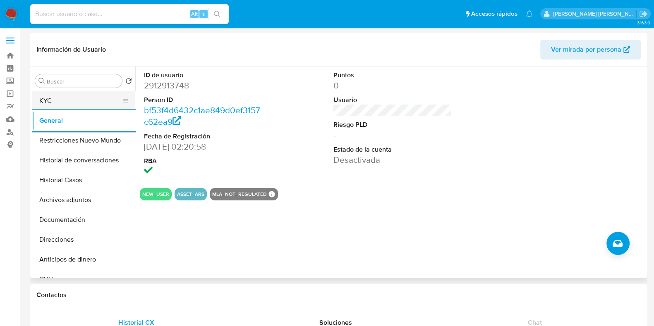
click at [68, 104] on button "KYC" at bounding box center [80, 101] width 97 height 20
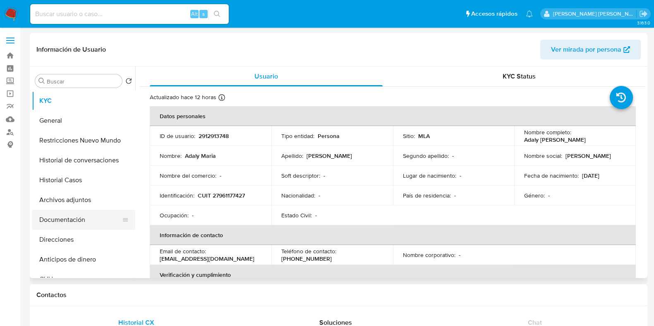
click at [71, 214] on button "Documentación" at bounding box center [80, 220] width 97 height 20
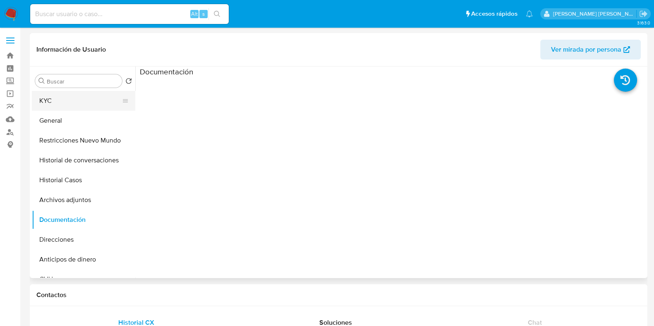
click at [77, 100] on button "KYC" at bounding box center [80, 101] width 97 height 20
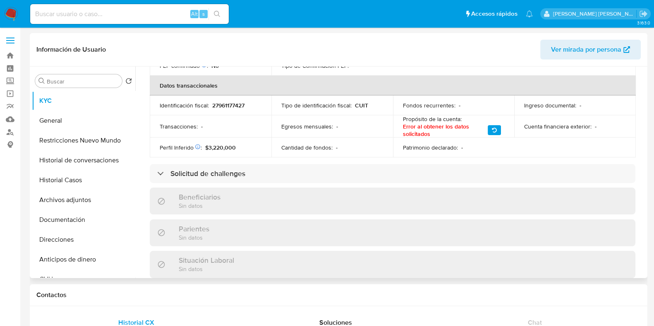
scroll to position [259, 0]
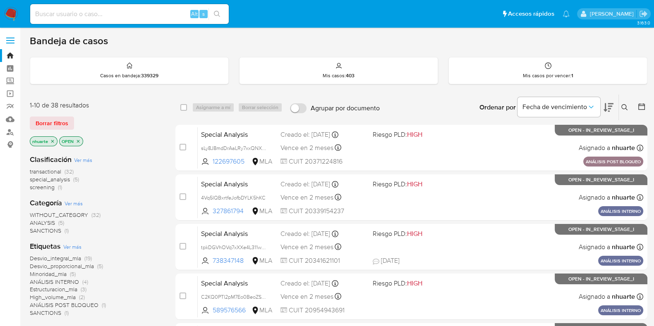
click at [88, 14] on input at bounding box center [129, 14] width 199 height 11
paste input "20229391438"
type input "20229391438"
click at [216, 17] on button "search-icon" at bounding box center [217, 14] width 17 height 12
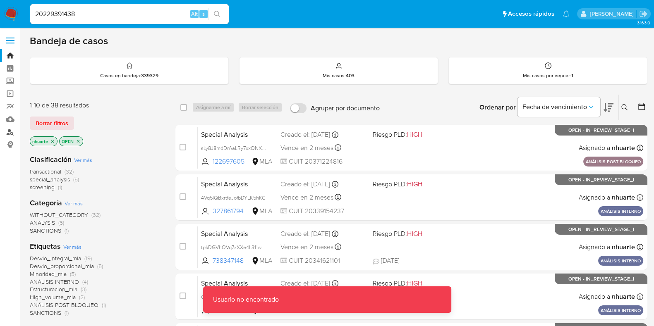
click at [12, 132] on link "Buscador de personas" at bounding box center [49, 132] width 98 height 13
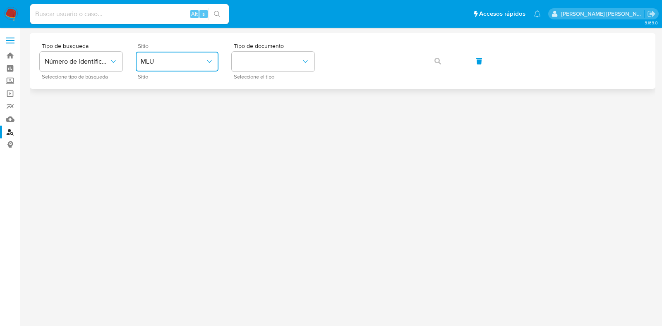
click at [198, 65] on span "MLU" at bounding box center [173, 62] width 65 height 8
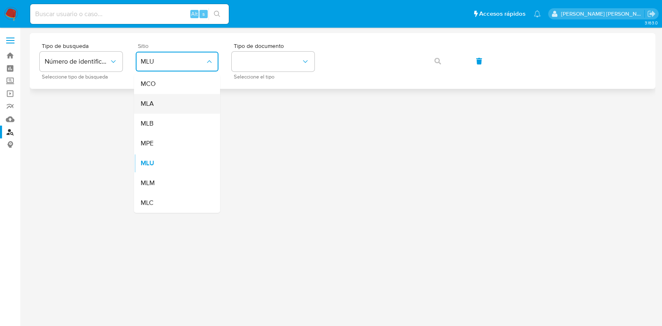
click at [195, 103] on div "MLA" at bounding box center [175, 104] width 68 height 20
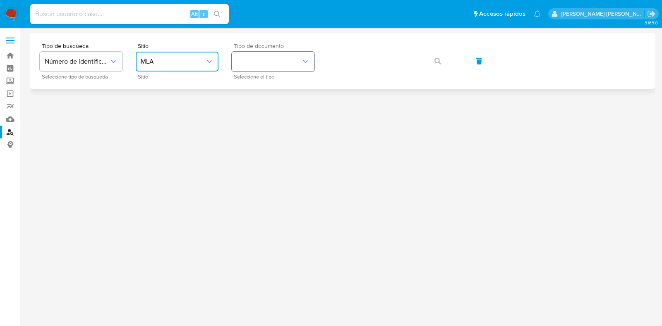
click at [270, 62] on button "identificationType" at bounding box center [273, 62] width 83 height 20
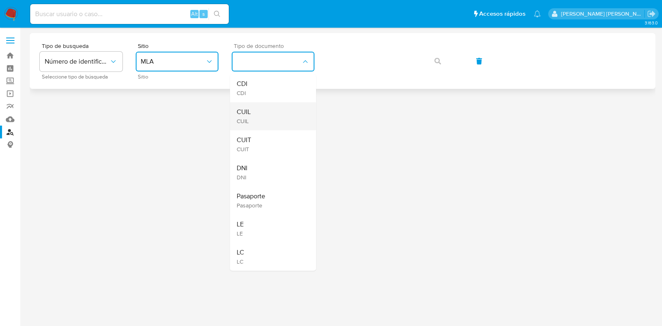
click at [267, 108] on div "CUIL CUIL" at bounding box center [271, 116] width 68 height 28
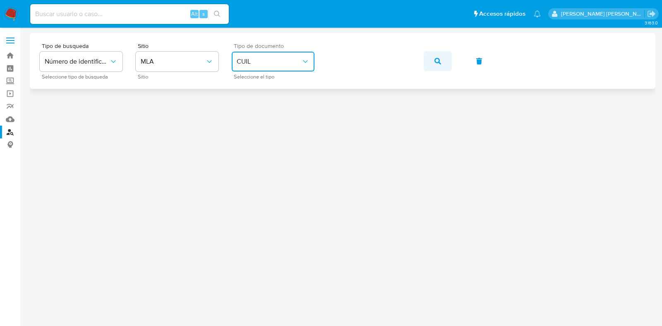
click at [438, 59] on icon "button" at bounding box center [437, 61] width 7 height 7
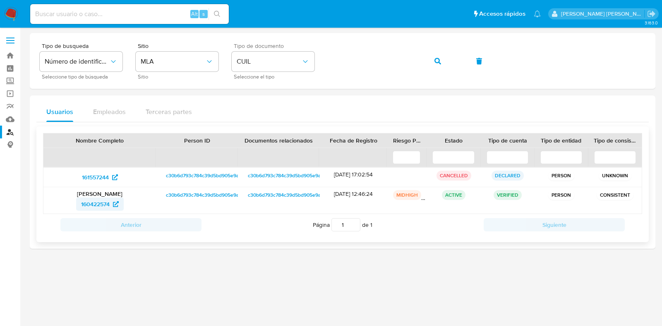
click at [100, 205] on span "160422574" at bounding box center [95, 204] width 29 height 13
click at [7, 55] on link "Bandeja" at bounding box center [49, 55] width 98 height 13
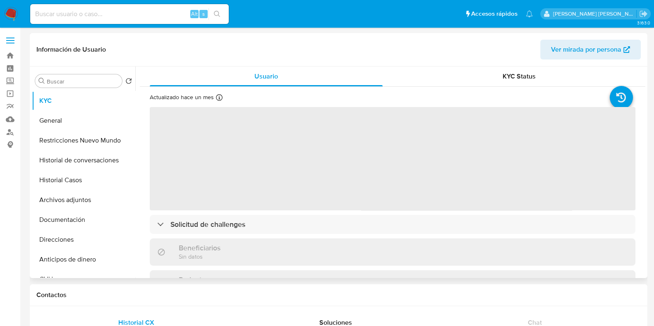
select select "10"
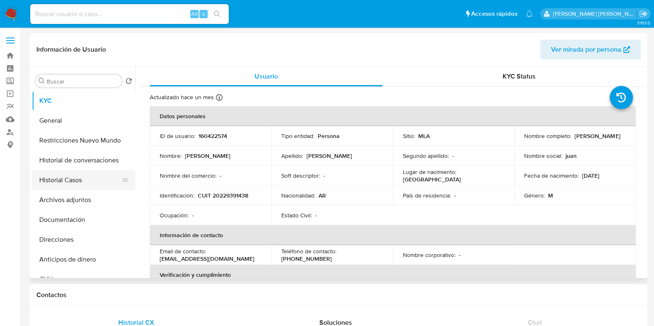
click at [92, 177] on button "Historial Casos" at bounding box center [80, 180] width 97 height 20
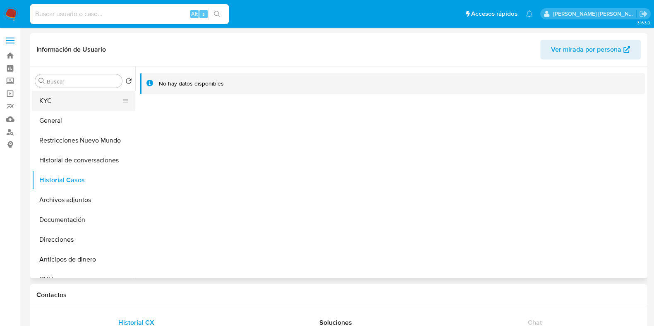
click at [63, 109] on button "KYC" at bounding box center [80, 101] width 97 height 20
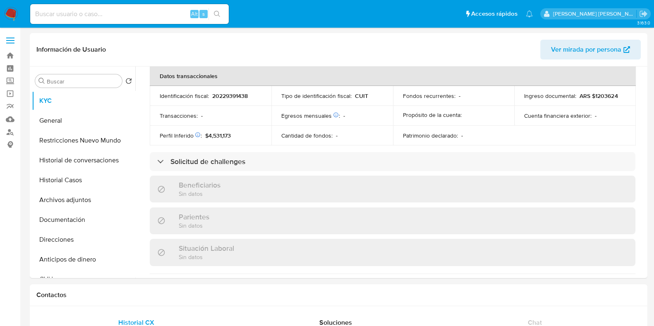
scroll to position [413, 0]
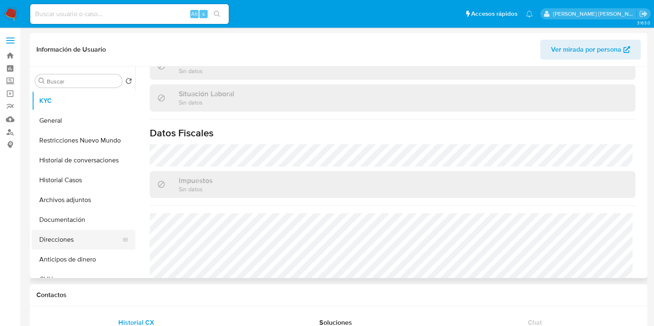
click at [77, 243] on button "Direcciones" at bounding box center [80, 240] width 97 height 20
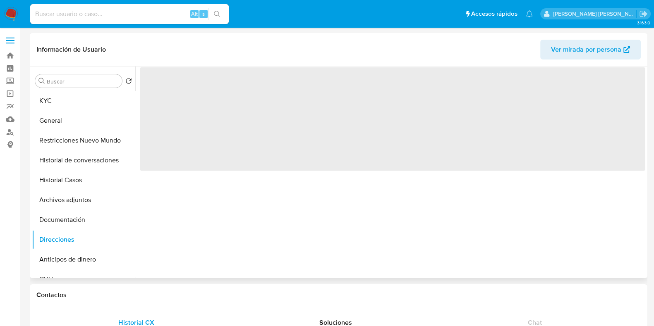
scroll to position [0, 0]
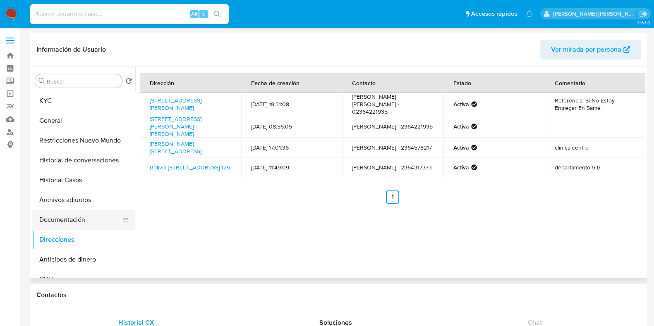
click at [75, 215] on button "Documentación" at bounding box center [80, 220] width 97 height 20
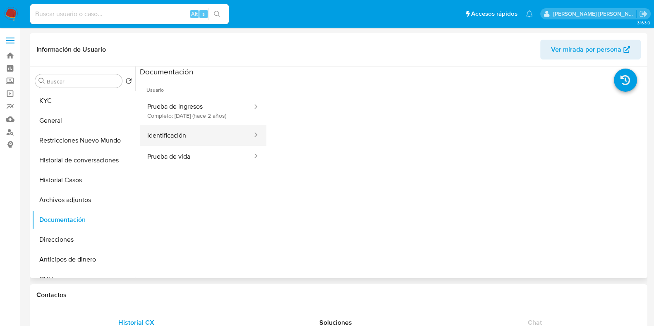
click at [188, 146] on button "Identificación" at bounding box center [196, 135] width 113 height 21
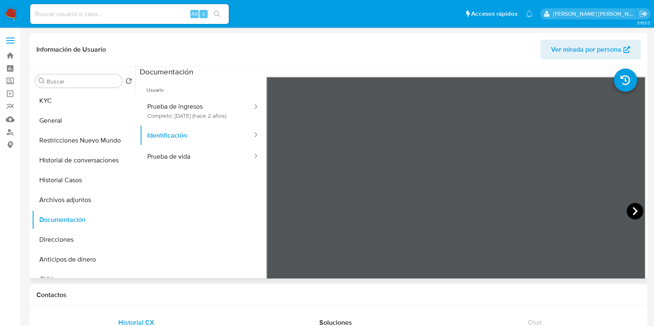
click at [633, 212] on icon at bounding box center [635, 211] width 5 height 8
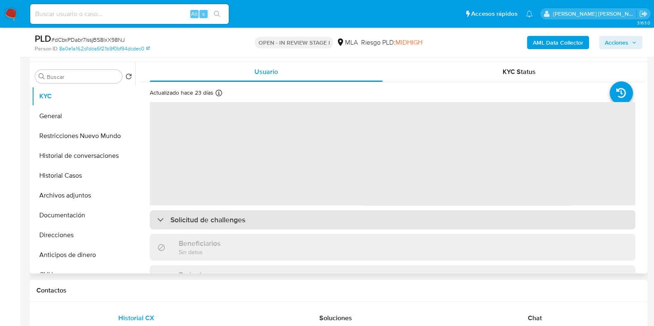
scroll to position [155, 0]
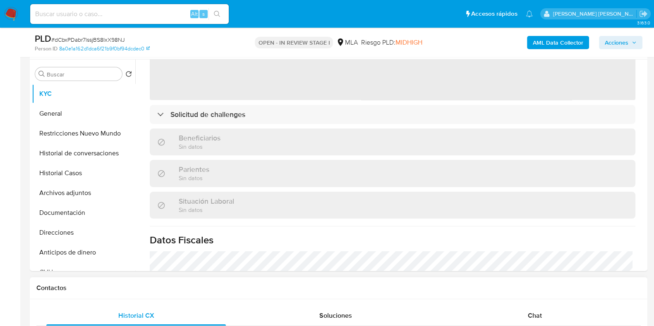
select select "10"
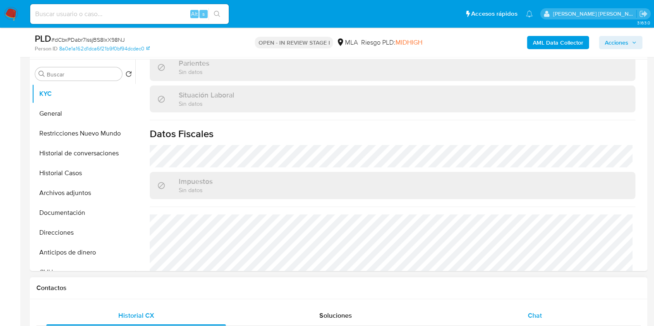
click at [540, 314] on span "Chat" at bounding box center [535, 316] width 14 height 10
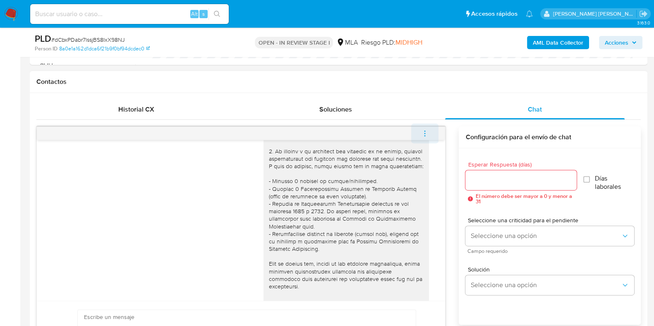
scroll to position [103, 0]
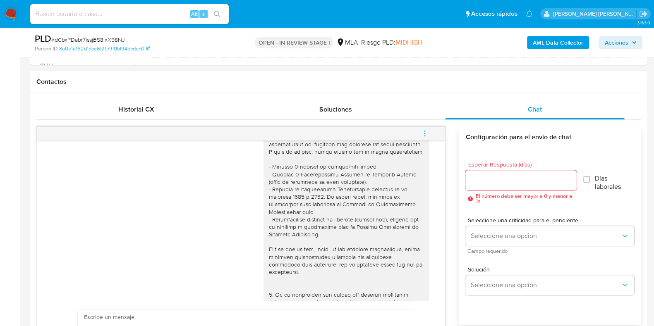
click at [425, 135] on icon "menu-action" at bounding box center [424, 135] width 1 height 1
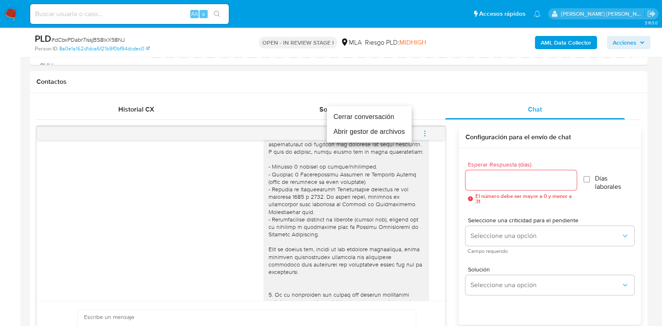
click at [374, 108] on ul "Cerrar conversación Abrir gestor de archivos" at bounding box center [369, 124] width 85 height 36
click at [374, 116] on li "Cerrar conversación" at bounding box center [369, 117] width 85 height 15
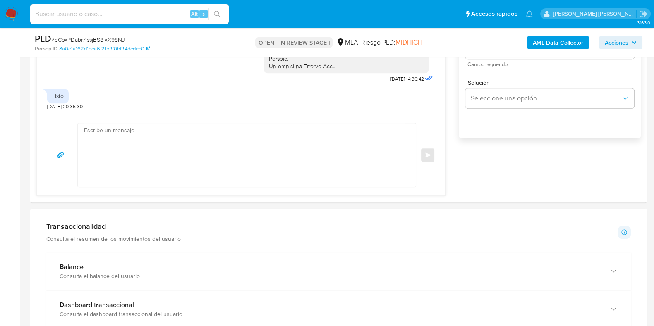
scroll to position [569, 0]
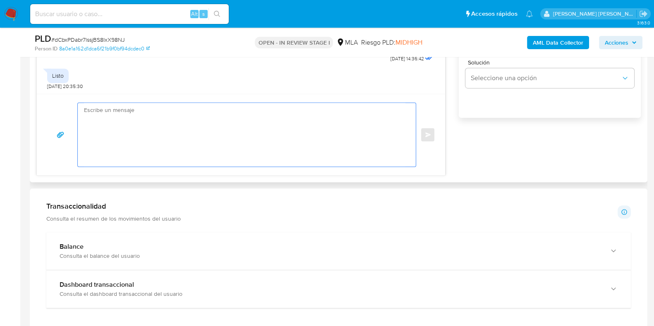
paste textarea "Hola! Queremos informarte que el uso de la cuenta es personal y no se deben can…"
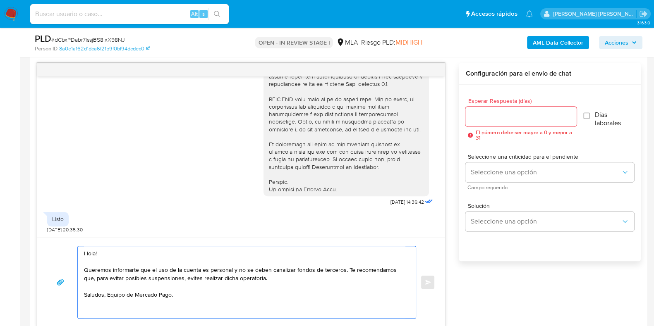
scroll to position [413, 0]
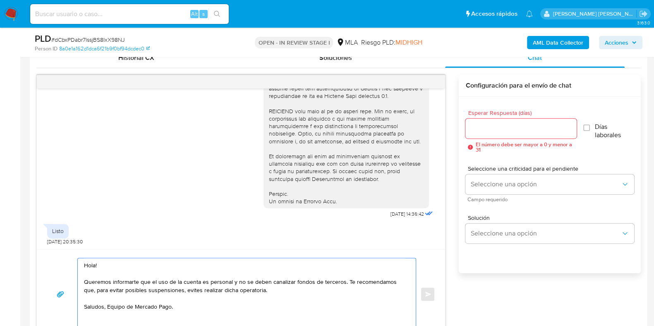
type textarea "Hola! Queremos informarte que el uso de la cuenta es personal y no se deben can…"
click at [496, 127] on input "Esperar Respuesta (días)" at bounding box center [520, 128] width 111 height 11
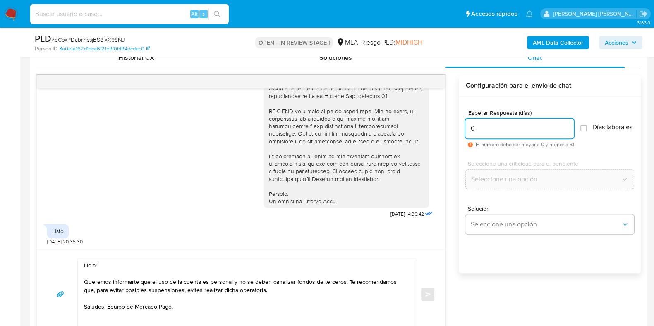
type input "0"
click at [113, 38] on span "# dCbxPDabr7lssjBS8IxX98NJ" at bounding box center [88, 40] width 74 height 8
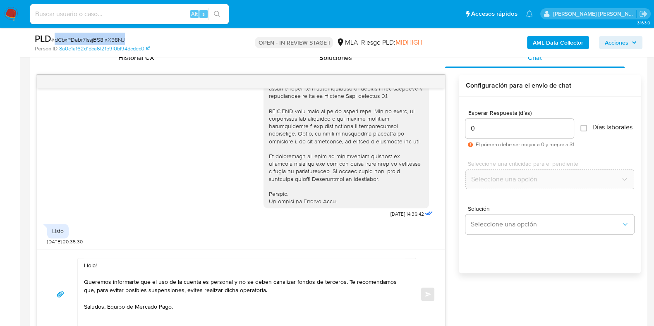
copy span "dCbxPDabr7lssjBS8IxX98NJ"
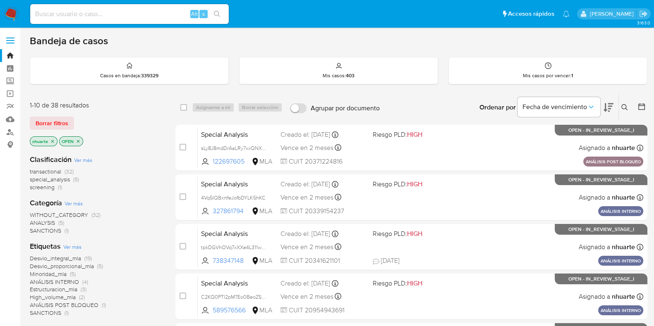
click at [625, 106] on icon at bounding box center [624, 107] width 7 height 7
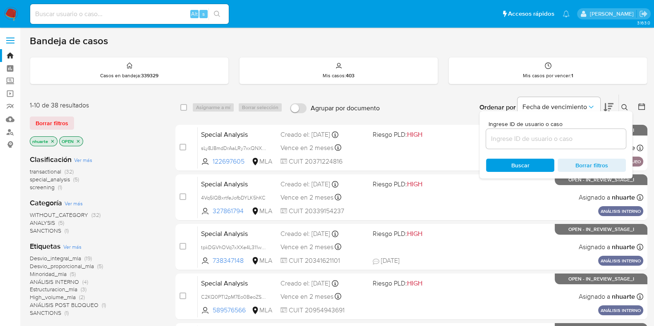
click at [542, 138] on input at bounding box center [556, 139] width 140 height 11
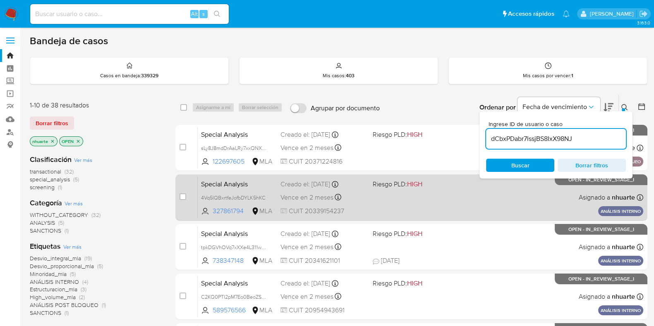
type input "dCbxPDabr7lssjBS8IxX98NJ"
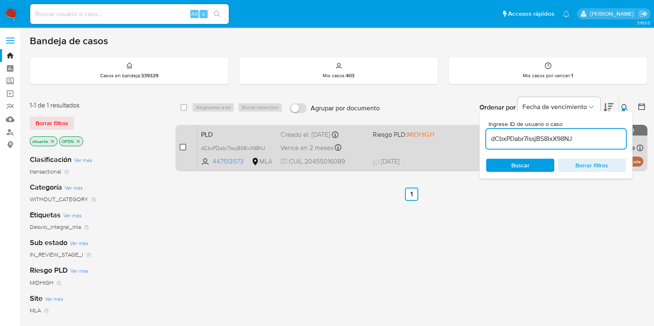
click at [180, 149] on input "checkbox" at bounding box center [183, 147] width 7 height 7
checkbox input "true"
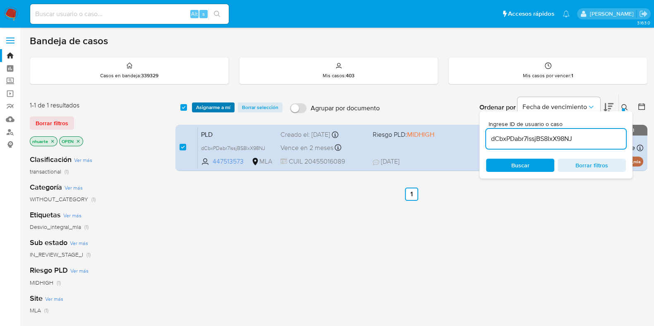
click at [204, 106] on span "Asignarme a mí" at bounding box center [213, 107] width 34 height 8
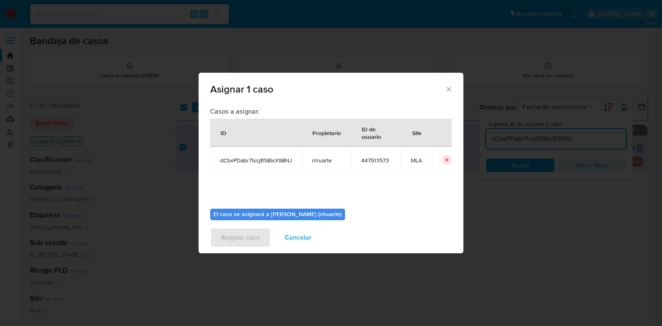
scroll to position [43, 0]
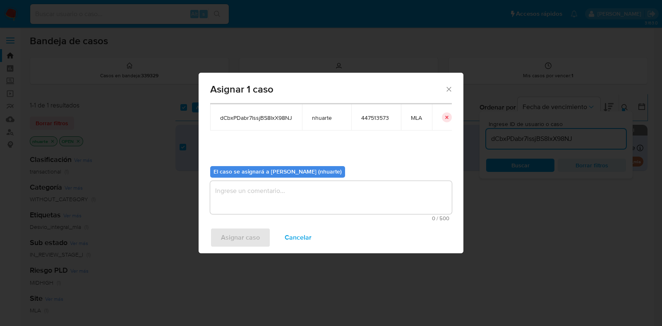
click at [301, 204] on textarea "assign-modal" at bounding box center [331, 197] width 242 height 33
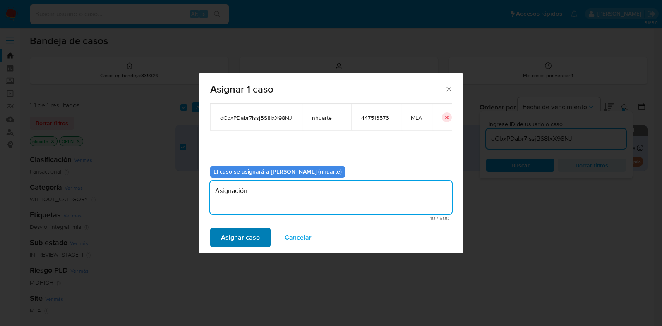
type textarea "Asignación"
click at [259, 234] on button "Asignar caso" at bounding box center [240, 238] width 60 height 20
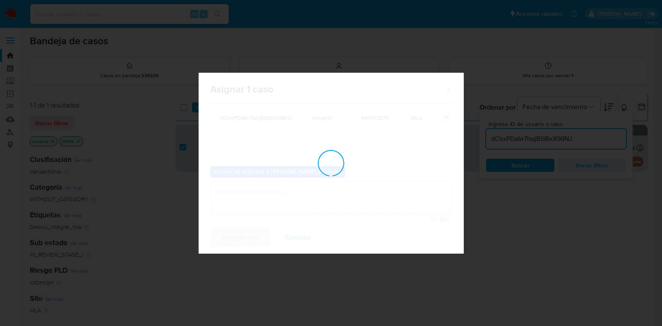
checkbox input "false"
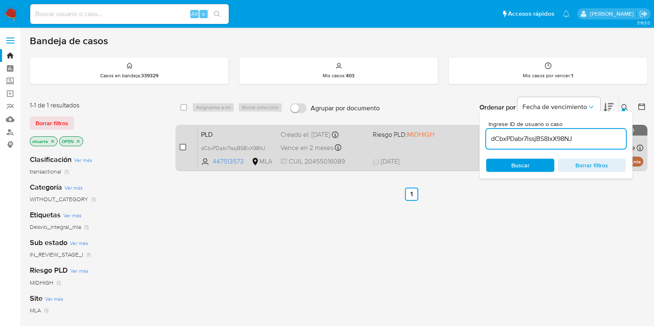
click at [182, 148] on input "checkbox" at bounding box center [183, 147] width 7 height 7
checkbox input "true"
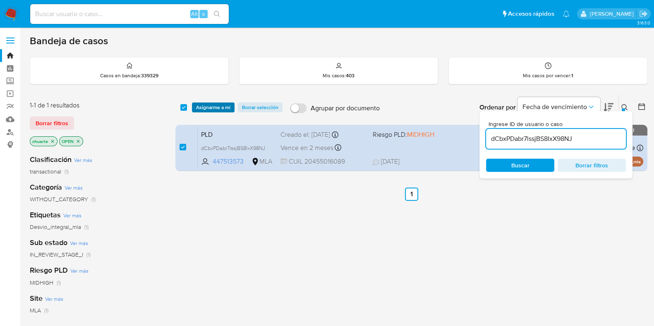
click at [218, 110] on span "Asignarme a mí" at bounding box center [213, 107] width 34 height 8
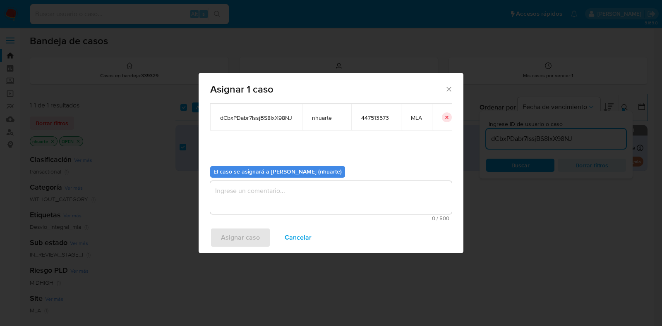
click at [320, 199] on textarea "assign-modal" at bounding box center [331, 197] width 242 height 33
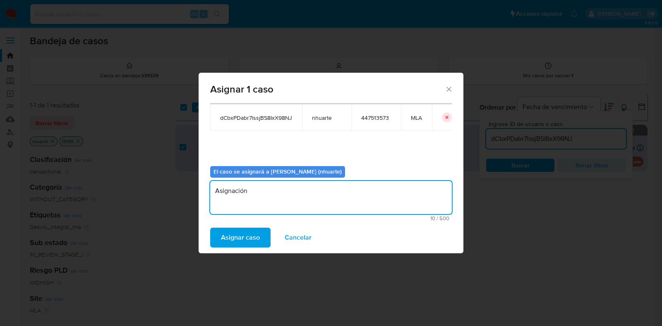
type textarea "Asignación"
click at [250, 241] on span "Asignar caso" at bounding box center [240, 238] width 39 height 18
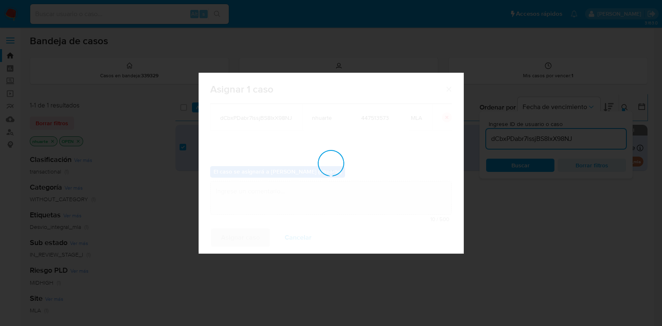
checkbox input "false"
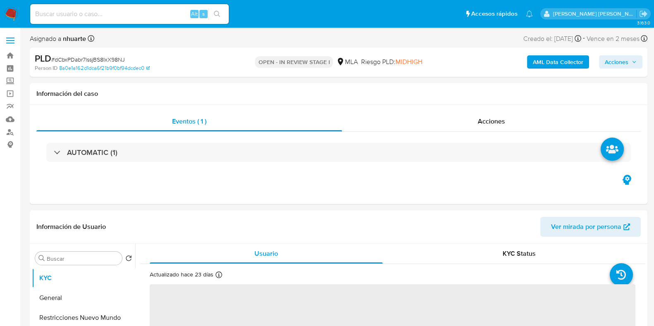
select select "10"
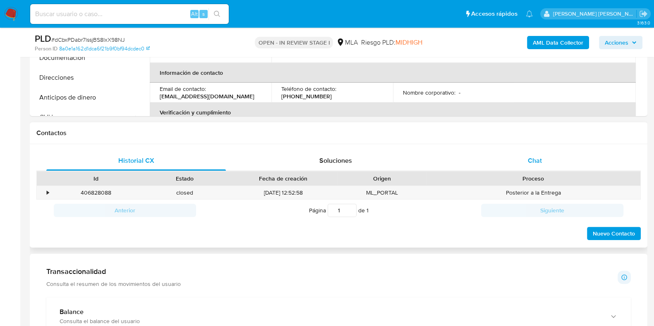
click at [532, 166] on div "Chat" at bounding box center [535, 161] width 180 height 20
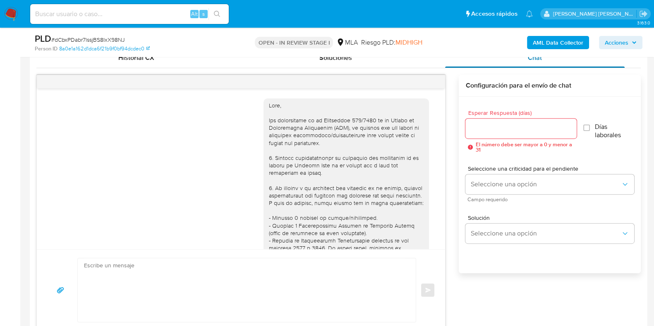
scroll to position [340, 0]
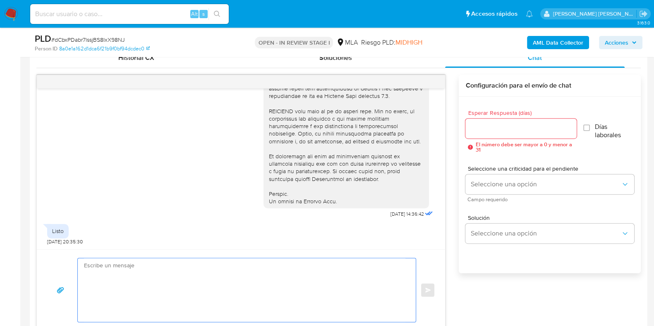
paste textarea "Hola! Queremos informarte que el uso de la cuenta es personal y no se deben can…"
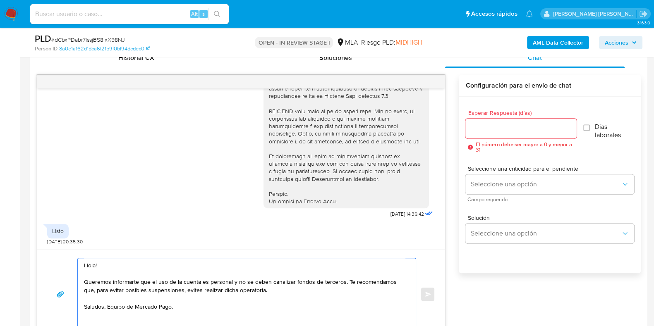
scroll to position [414, 0]
type textarea "Hola! Queremos informarte que el uso de la cuenta es personal y no se deben can…"
click at [492, 124] on input "Esperar Respuesta (días)" at bounding box center [520, 128] width 111 height 11
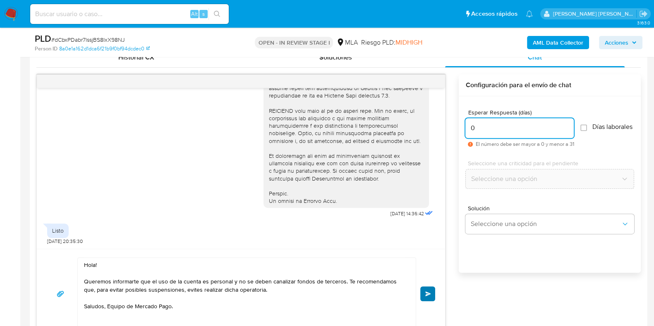
type input "0"
click at [430, 289] on button "Enviar" at bounding box center [427, 294] width 15 height 15
click at [428, 293] on span "Enviar" at bounding box center [428, 294] width 6 height 5
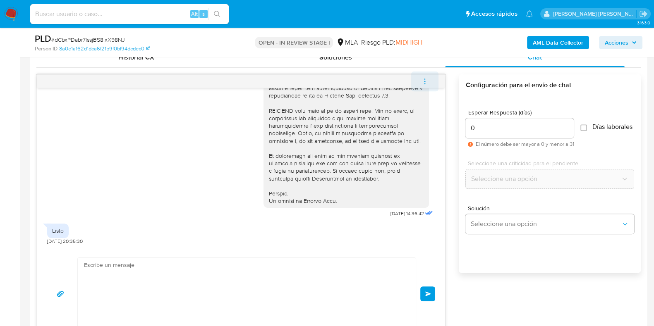
scroll to position [432, 0]
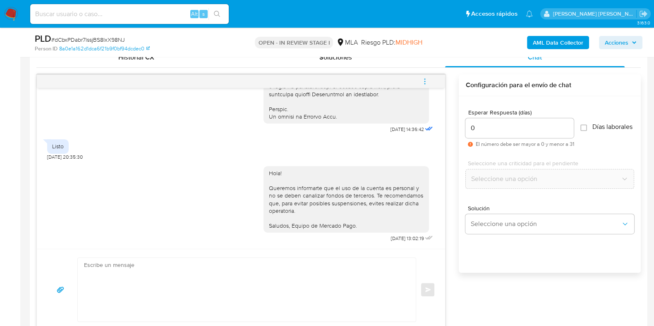
click at [425, 78] on icon "menu-action" at bounding box center [424, 81] width 7 height 7
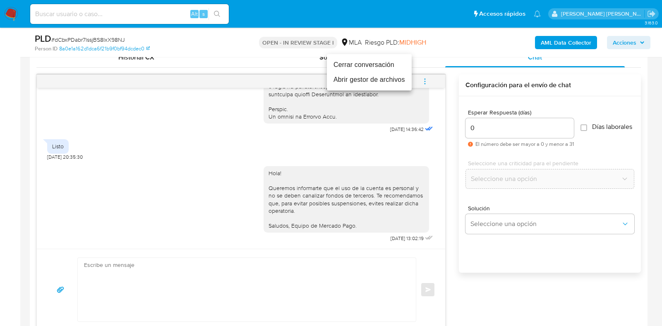
click at [372, 67] on li "Cerrar conversación" at bounding box center [369, 65] width 85 height 15
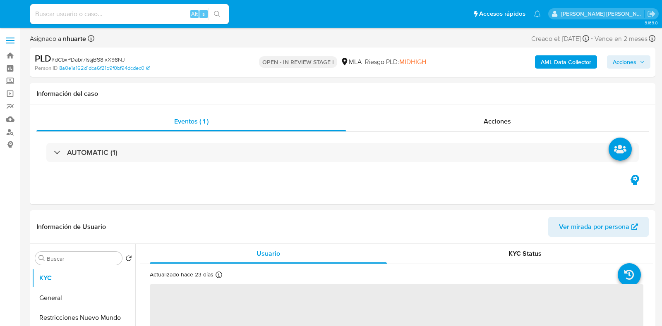
select select "10"
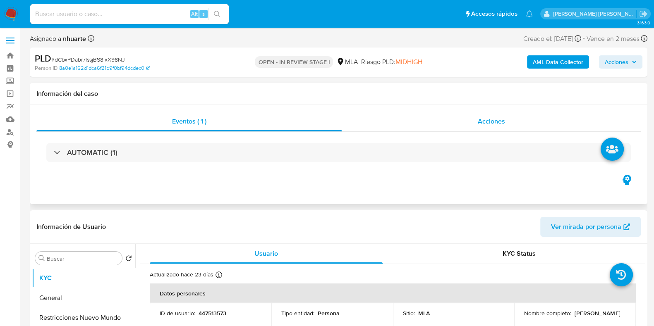
click at [476, 122] on div "Acciones" at bounding box center [491, 122] width 299 height 20
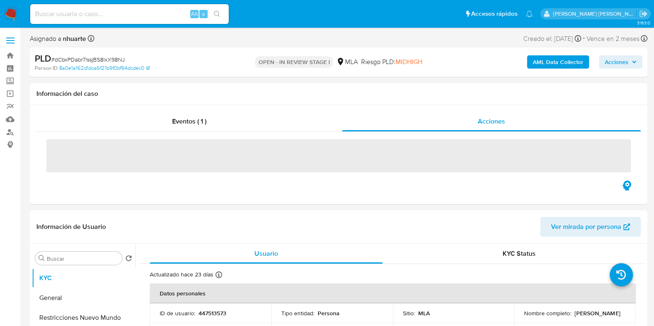
click at [567, 57] on b "AML Data Collector" at bounding box center [558, 61] width 50 height 13
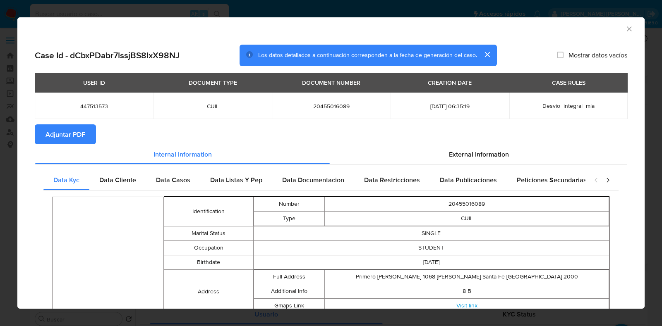
click at [74, 134] on span "Adjuntar PDF" at bounding box center [66, 134] width 40 height 18
click at [87, 137] on button "Adjuntar PDF" at bounding box center [65, 135] width 61 height 20
click at [625, 26] on icon "Cerrar ventana" at bounding box center [629, 29] width 8 height 8
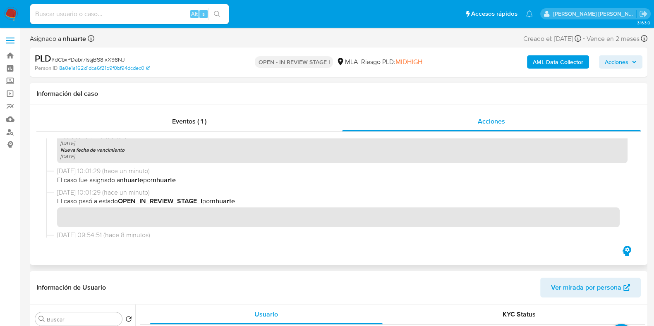
scroll to position [310, 0]
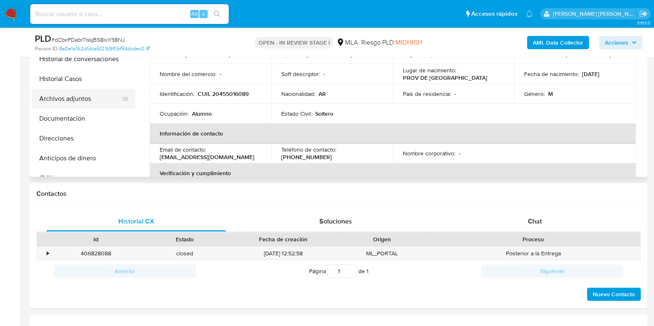
click at [83, 95] on button "Archivos adjuntos" at bounding box center [80, 99] width 97 height 20
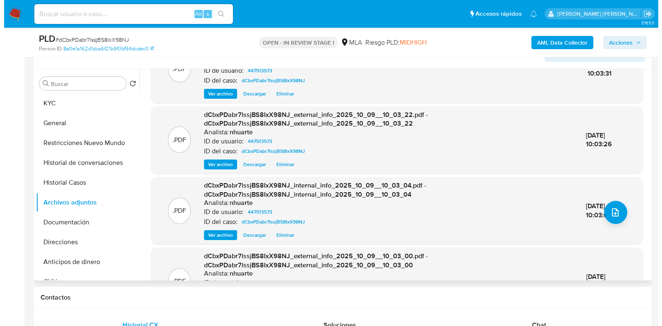
scroll to position [82, 0]
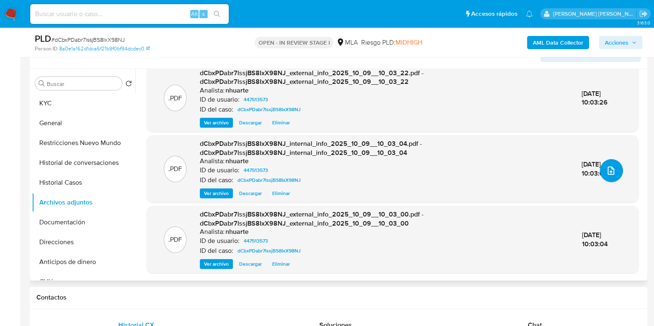
click at [600, 169] on button "upload-file" at bounding box center [611, 170] width 23 height 23
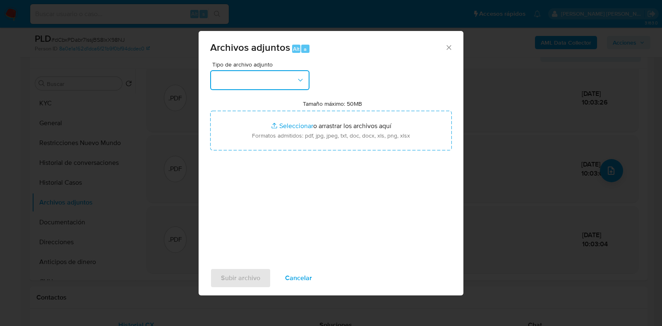
click at [298, 79] on icon "button" at bounding box center [300, 80] width 8 height 8
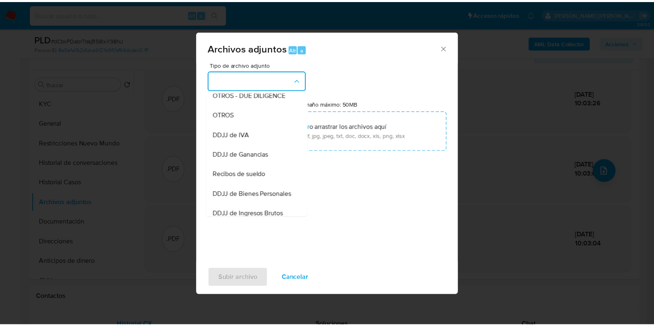
scroll to position [149, 0]
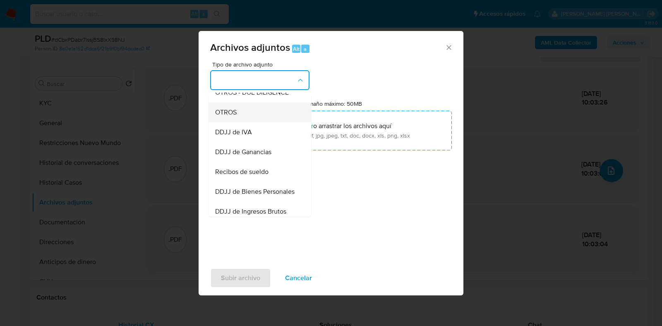
click at [268, 122] on div "OTROS" at bounding box center [257, 113] width 84 height 20
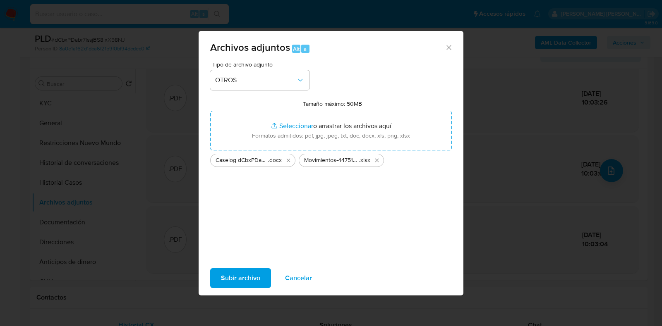
click at [244, 280] on span "Subir archivo" at bounding box center [240, 278] width 39 height 18
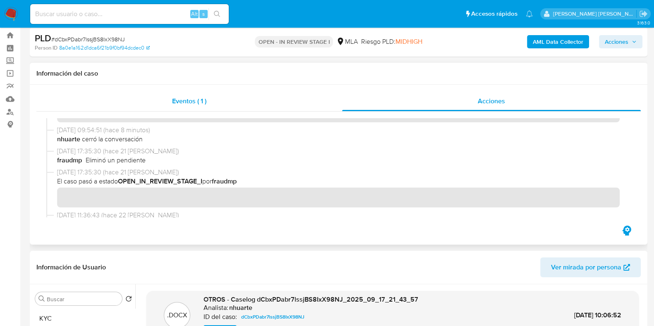
scroll to position [0, 0]
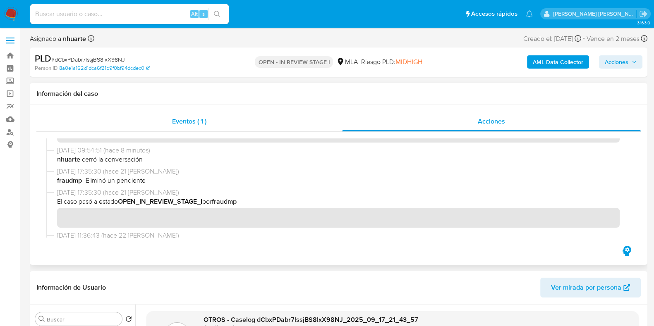
click at [198, 113] on div "Eventos ( 1 )" at bounding box center [189, 122] width 306 height 20
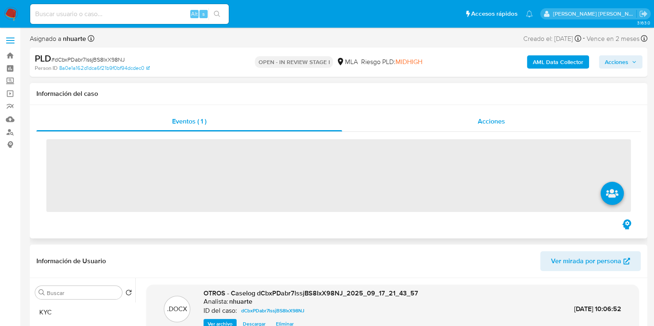
click at [491, 122] on span "Acciones" at bounding box center [491, 122] width 27 height 10
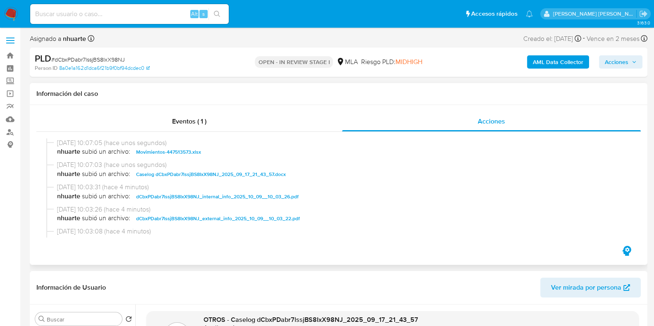
scroll to position [51, 0]
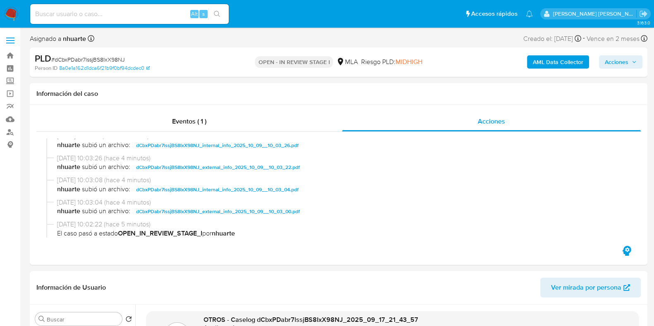
click at [629, 59] on span "Acciones" at bounding box center [621, 62] width 32 height 12
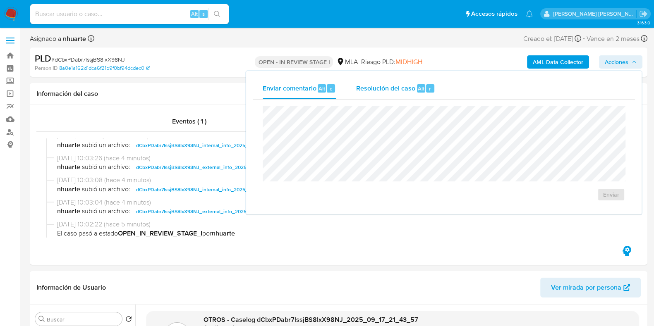
click at [416, 82] on div "Resolución del caso Alt r" at bounding box center [395, 89] width 79 height 22
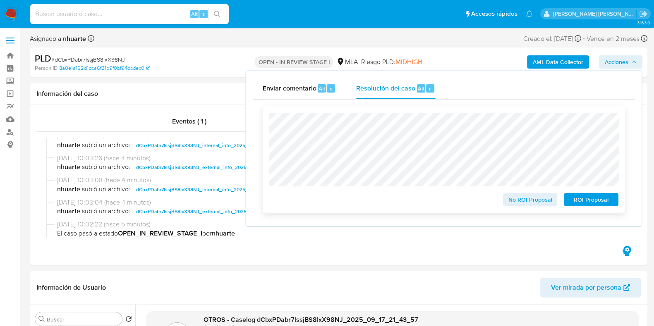
click at [530, 203] on span "No ROI Proposal" at bounding box center [530, 200] width 43 height 12
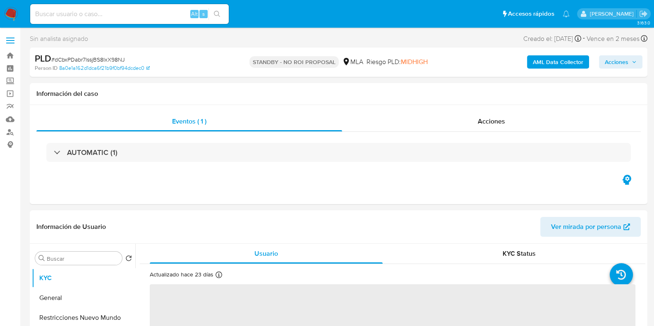
select select "10"
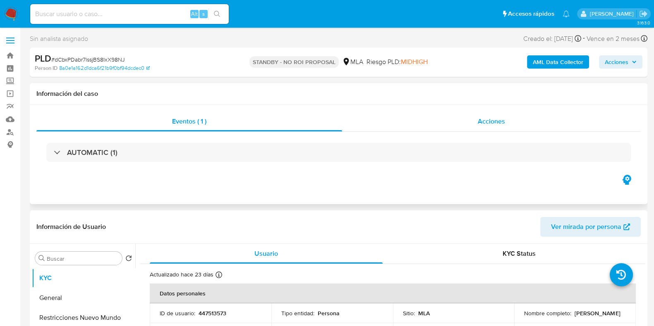
click at [490, 118] on span "Acciones" at bounding box center [491, 122] width 27 height 10
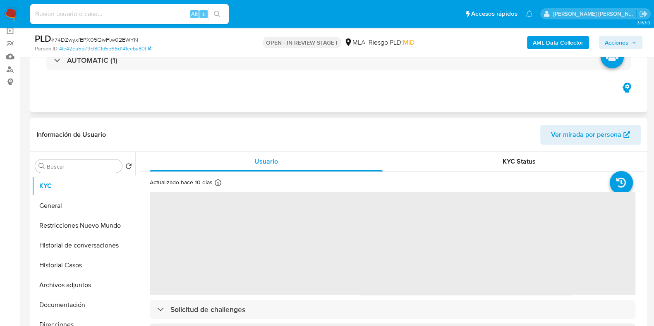
scroll to position [155, 0]
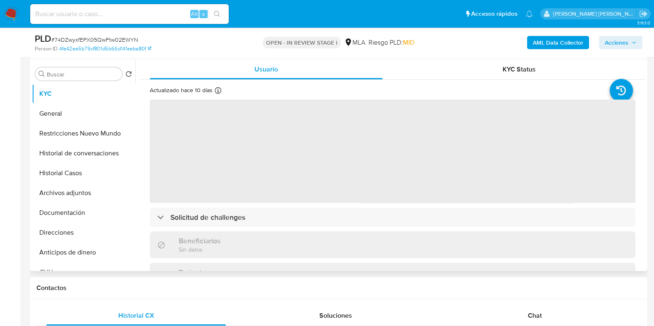
select select "10"
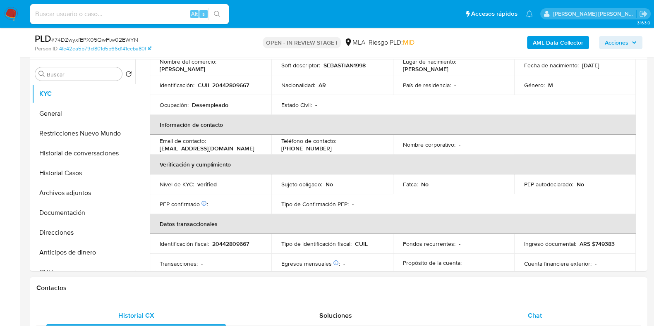
click at [535, 312] on span "Chat" at bounding box center [535, 316] width 14 height 10
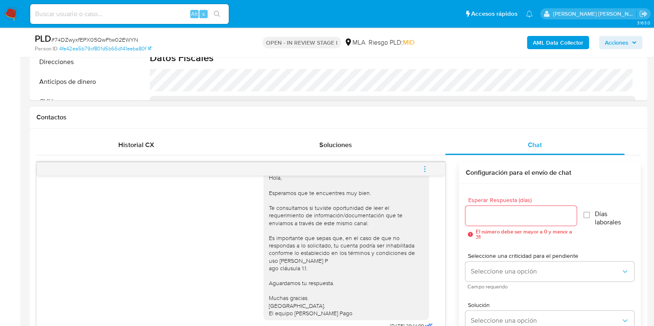
scroll to position [259, 0]
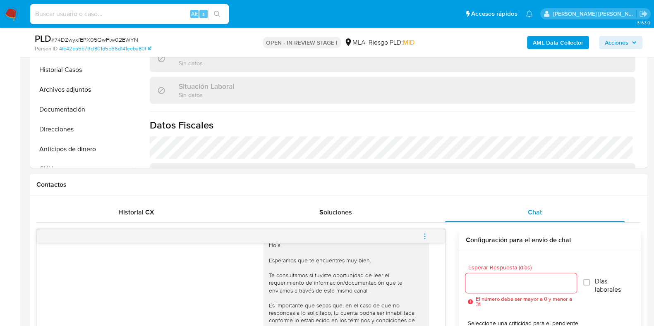
click at [426, 234] on icon "menu-action" at bounding box center [424, 236] width 7 height 7
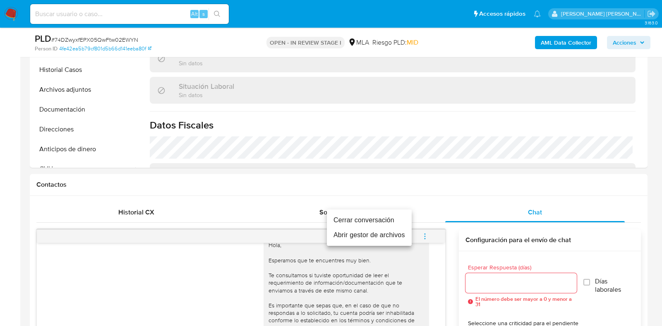
click at [398, 221] on li "Cerrar conversación" at bounding box center [369, 220] width 85 height 15
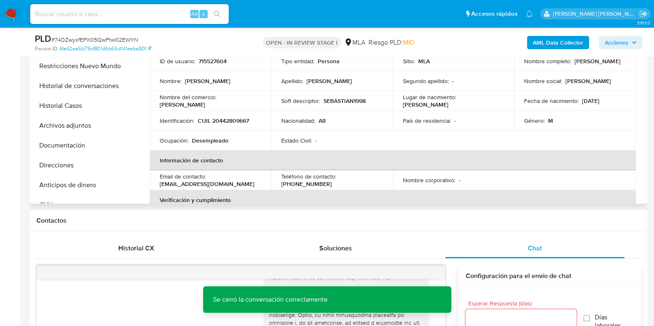
scroll to position [206, 0]
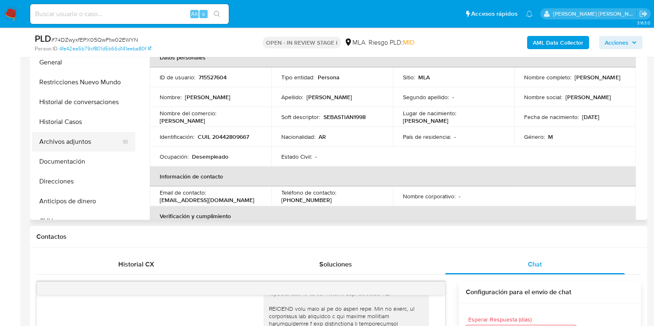
click at [90, 142] on button "Archivos adjuntos" at bounding box center [80, 142] width 97 height 20
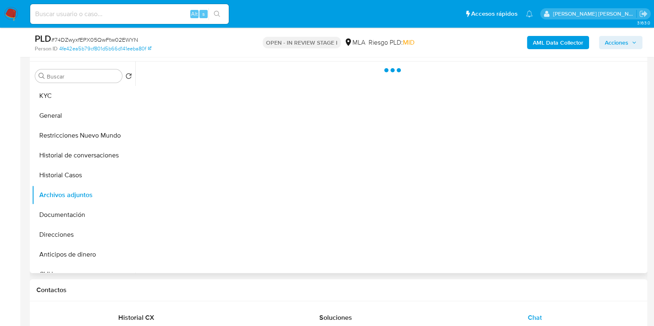
scroll to position [103, 0]
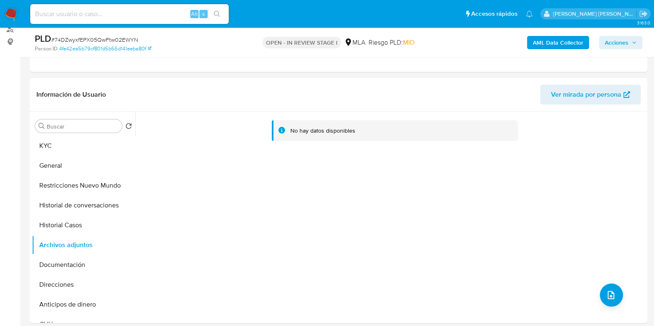
click at [569, 44] on b "AML Data Collector" at bounding box center [558, 42] width 50 height 13
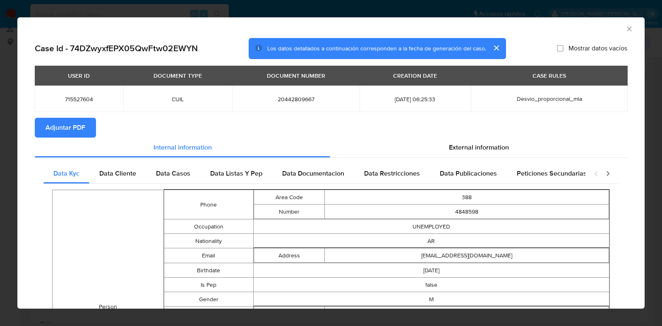
click at [625, 27] on icon "Cerrar ventana" at bounding box center [629, 29] width 8 height 8
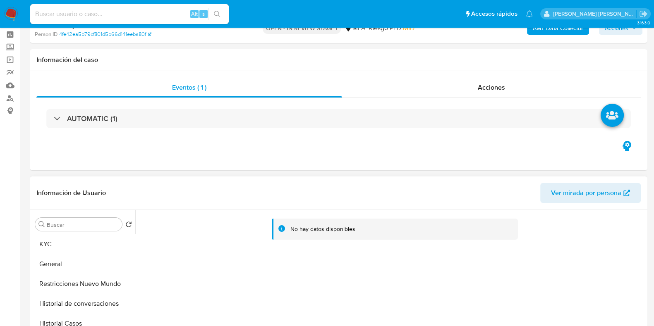
scroll to position [0, 0]
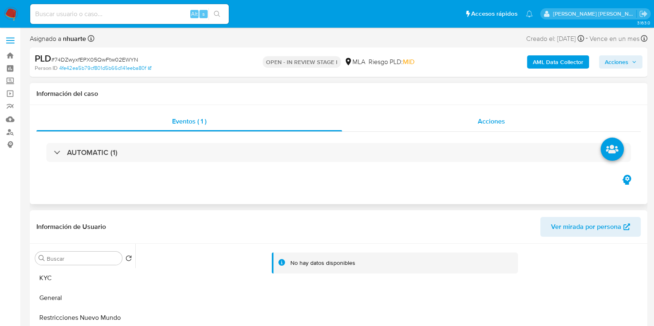
click at [492, 112] on div "Acciones" at bounding box center [491, 122] width 299 height 20
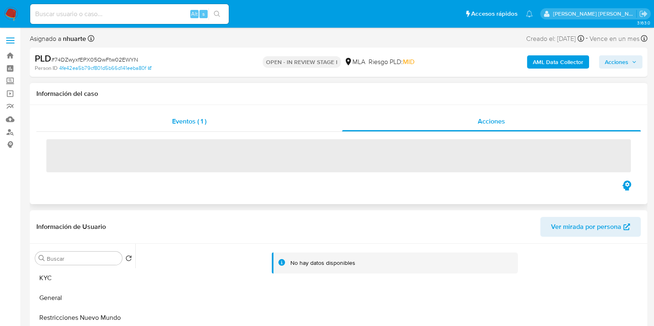
click at [189, 119] on span "Eventos ( 1 )" at bounding box center [189, 122] width 34 height 10
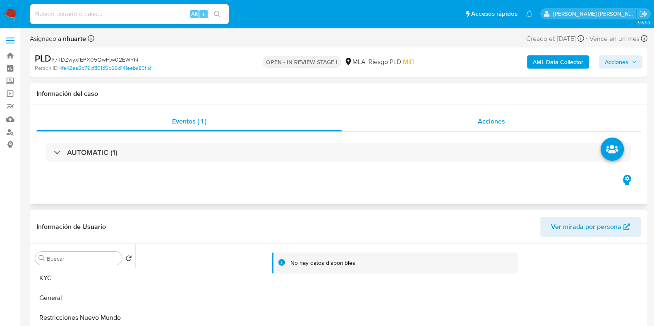
click at [497, 122] on span "Acciones" at bounding box center [491, 122] width 27 height 10
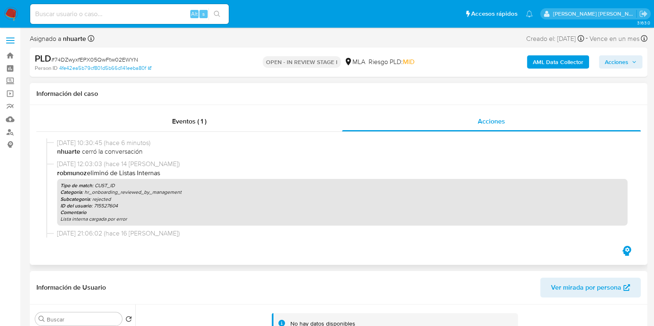
scroll to position [103, 0]
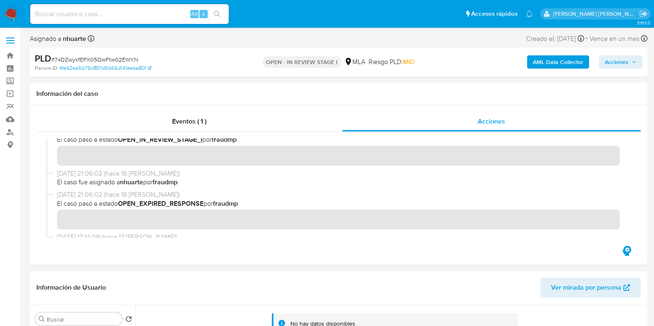
click at [549, 62] on b "AML Data Collector" at bounding box center [558, 61] width 50 height 13
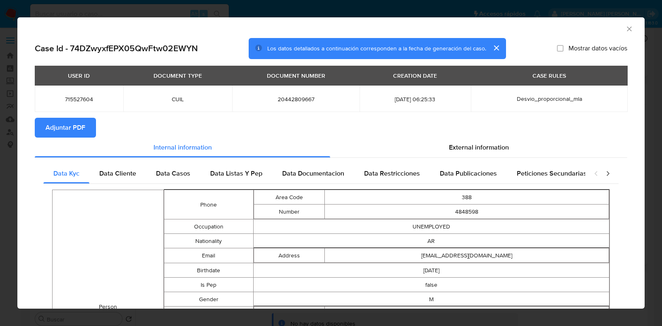
click at [78, 129] on span "Adjuntar PDF" at bounding box center [66, 128] width 40 height 18
click at [625, 28] on icon "Cerrar ventana" at bounding box center [629, 29] width 8 height 8
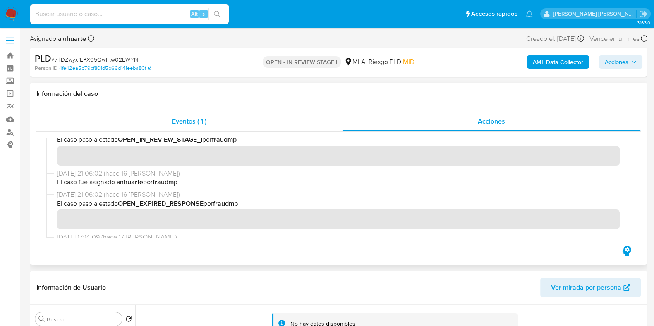
click at [192, 131] on div "Eventos ( 1 )" at bounding box center [189, 122] width 306 height 20
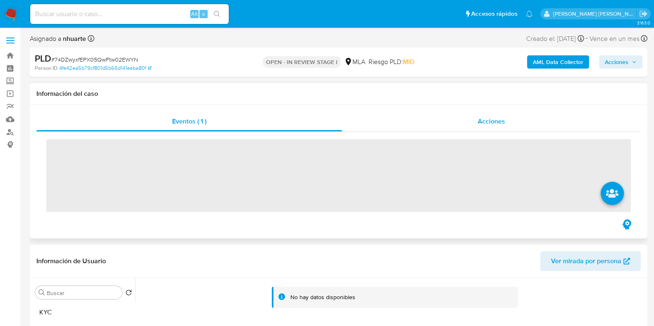
click at [509, 117] on div "Acciones" at bounding box center [491, 122] width 299 height 20
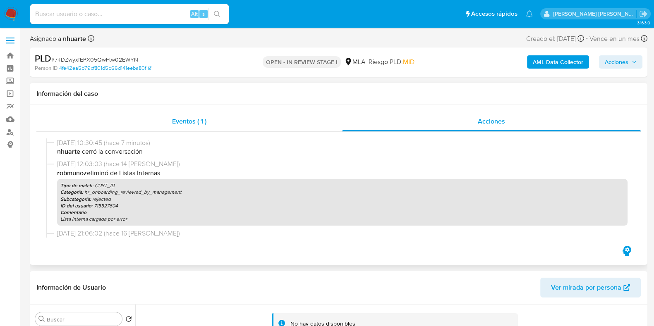
click at [171, 127] on div "Eventos ( 1 )" at bounding box center [189, 122] width 306 height 20
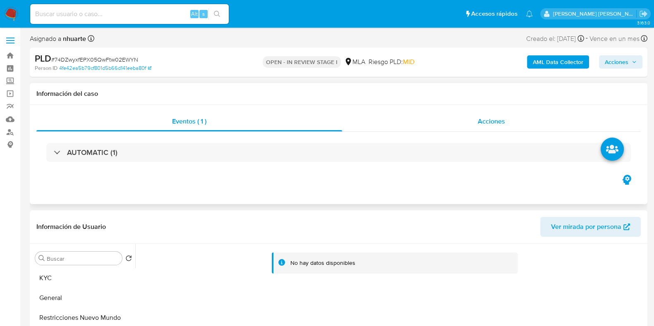
click at [493, 115] on div "Acciones" at bounding box center [491, 122] width 299 height 20
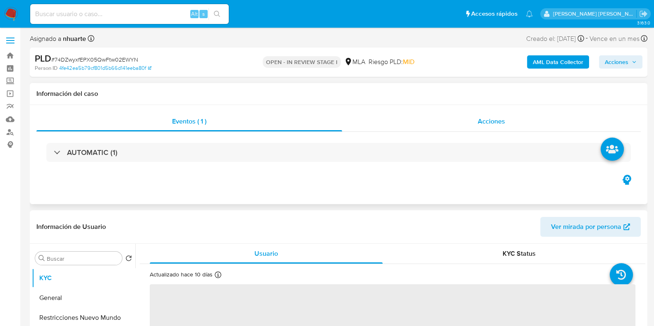
click at [497, 125] on span "Acciones" at bounding box center [491, 122] width 27 height 10
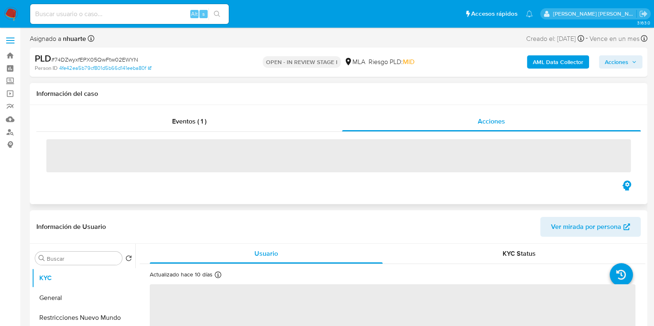
select select "10"
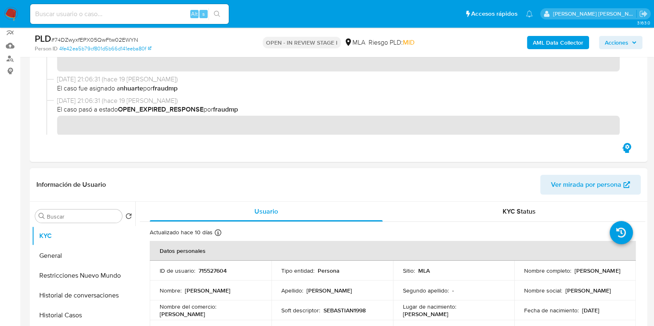
scroll to position [155, 0]
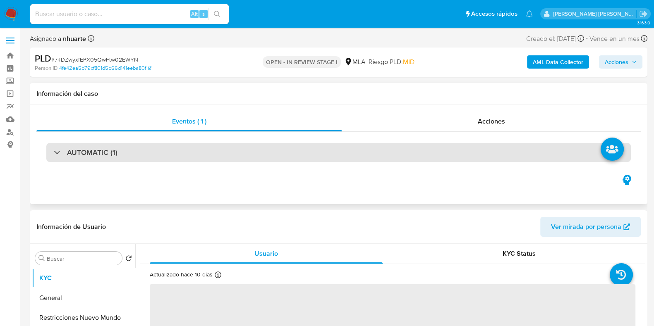
select select "10"
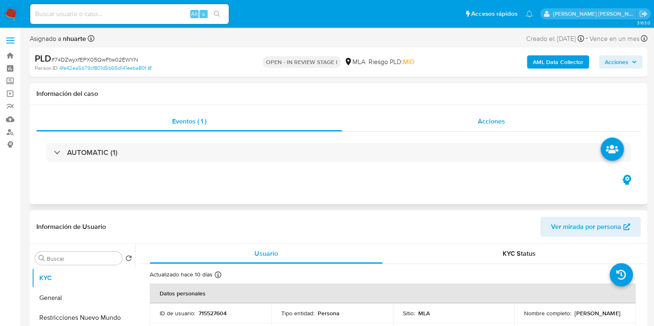
click at [503, 116] on div "Acciones" at bounding box center [491, 122] width 299 height 20
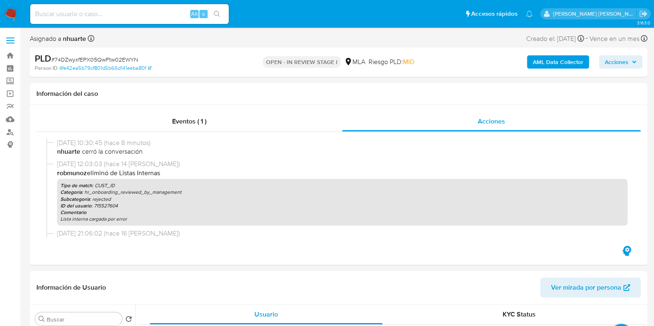
click at [550, 62] on b "AML Data Collector" at bounding box center [558, 61] width 50 height 13
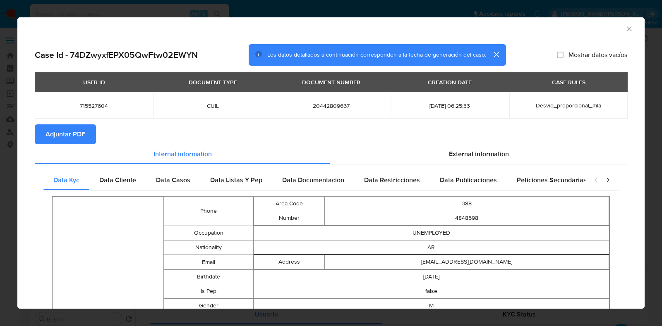
click at [60, 132] on span "Adjuntar PDF" at bounding box center [66, 134] width 40 height 18
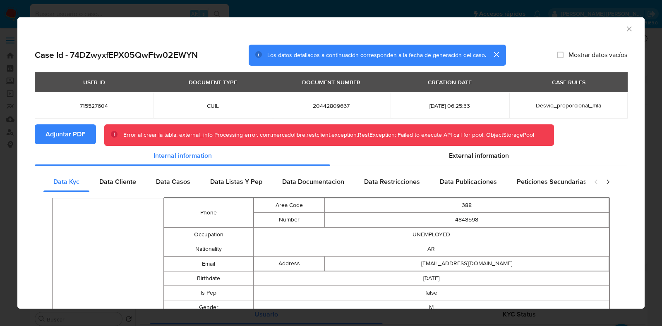
click at [627, 28] on icon "Cerrar ventana" at bounding box center [629, 28] width 5 height 5
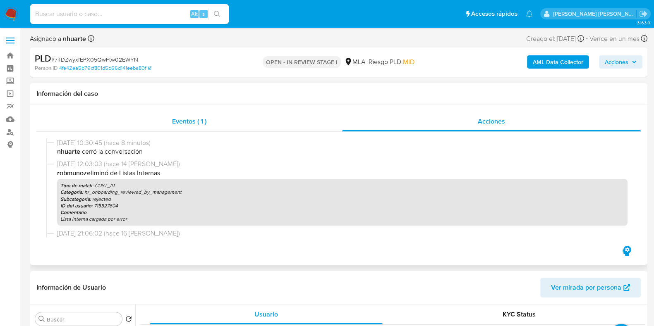
click at [175, 126] on span "Eventos ( 1 )" at bounding box center [189, 122] width 34 height 10
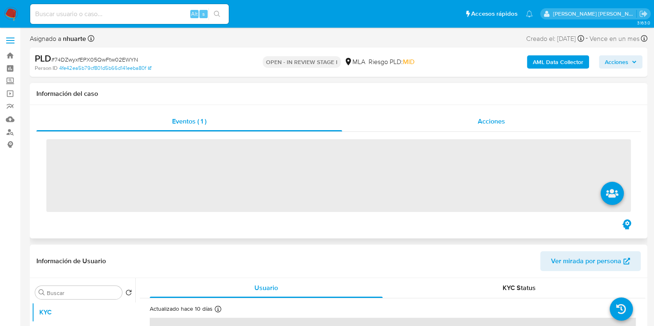
click at [488, 123] on span "Acciones" at bounding box center [491, 122] width 27 height 10
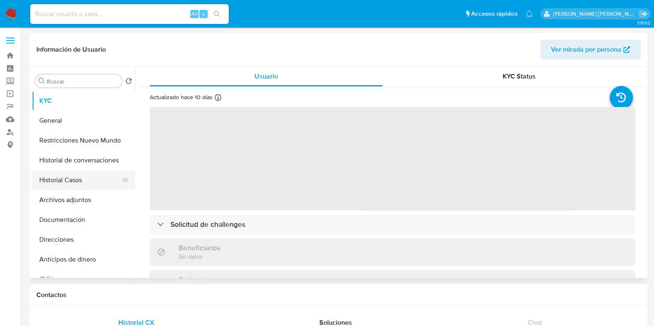
select select "10"
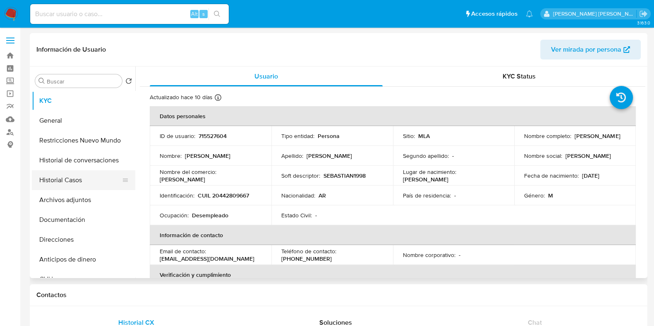
click at [81, 184] on button "Historial Casos" at bounding box center [80, 180] width 97 height 20
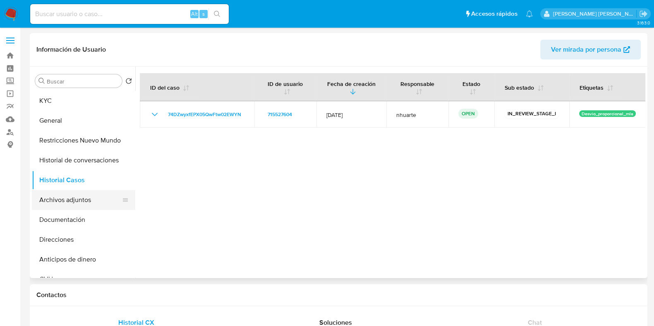
click at [67, 203] on button "Archivos adjuntos" at bounding box center [80, 200] width 97 height 20
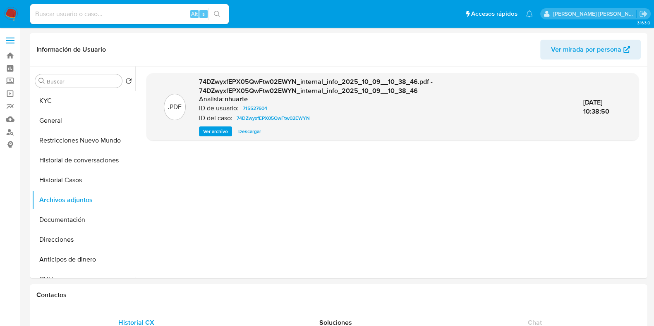
click at [77, 14] on input at bounding box center [129, 14] width 199 height 11
paste input "221840847"
type input "221840847"
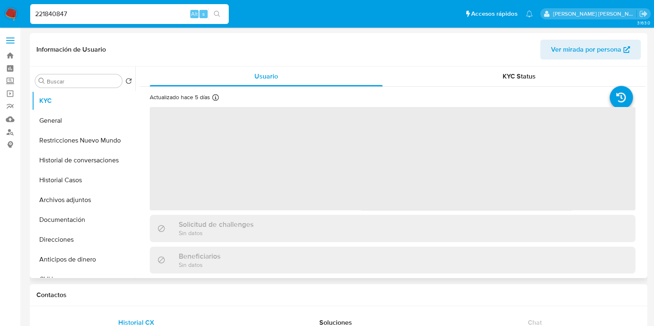
select select "10"
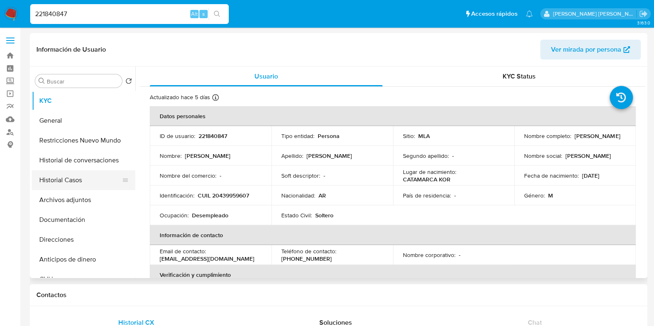
click at [82, 184] on button "Historial Casos" at bounding box center [80, 180] width 97 height 20
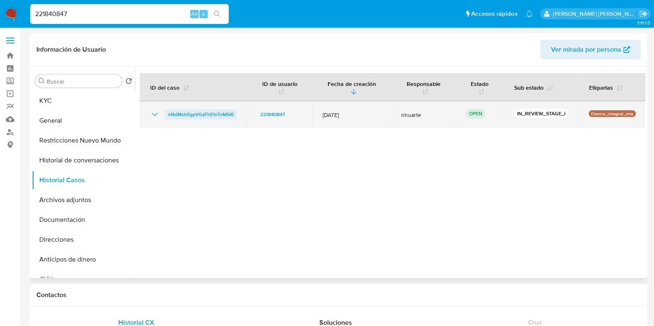
click at [201, 110] on span "nNdMsb5gyVGaTirEfvToMSi6" at bounding box center [201, 115] width 66 height 10
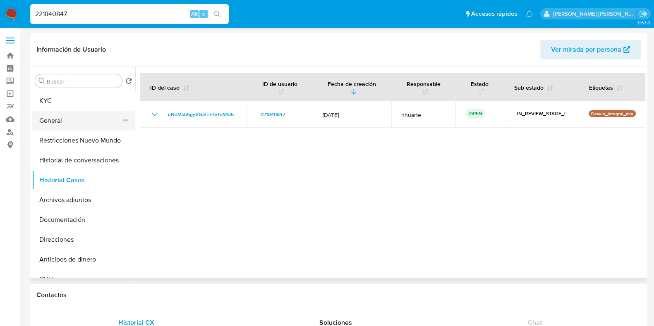
click at [83, 114] on button "General" at bounding box center [80, 121] width 97 height 20
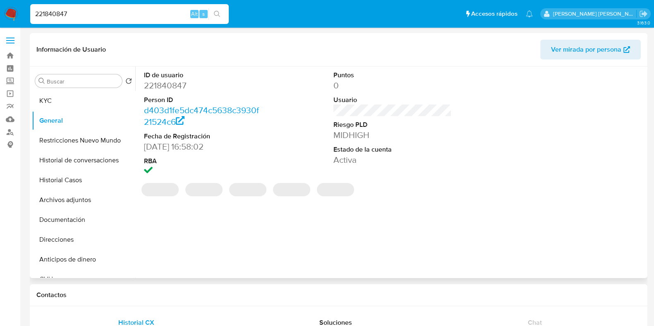
click at [172, 85] on dd "221840847" at bounding box center [203, 86] width 118 height 12
copy dd "221840847"
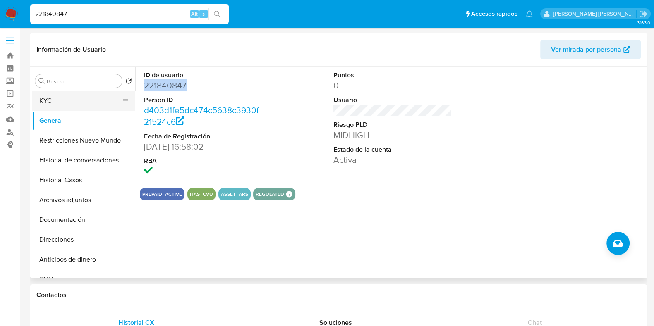
click at [59, 94] on button "KYC" at bounding box center [80, 101] width 97 height 20
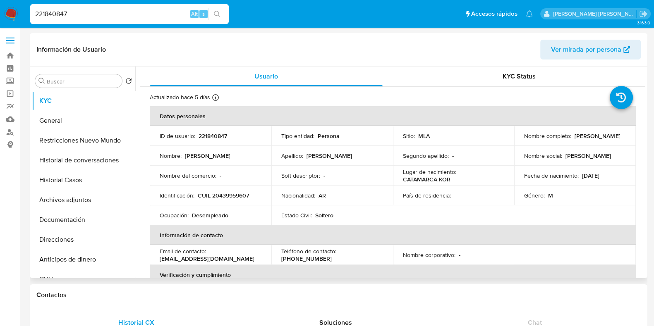
click at [243, 195] on p "CUIL 20439959607" at bounding box center [223, 195] width 51 height 7
copy p "20439959607"
click at [70, 223] on button "Documentación" at bounding box center [80, 220] width 97 height 20
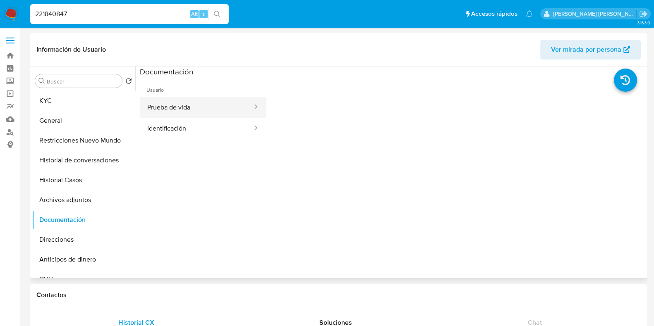
click at [192, 115] on button "Prueba de vida" at bounding box center [196, 107] width 113 height 21
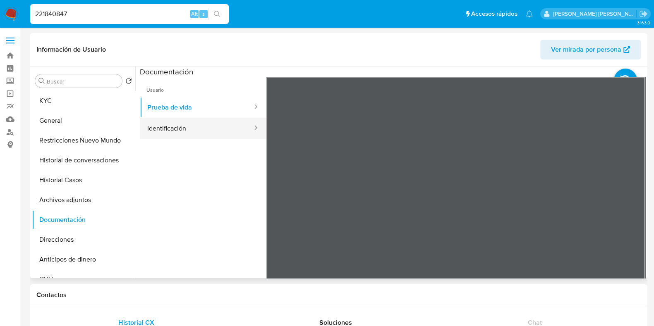
click at [168, 128] on button "Identificación" at bounding box center [196, 128] width 113 height 21
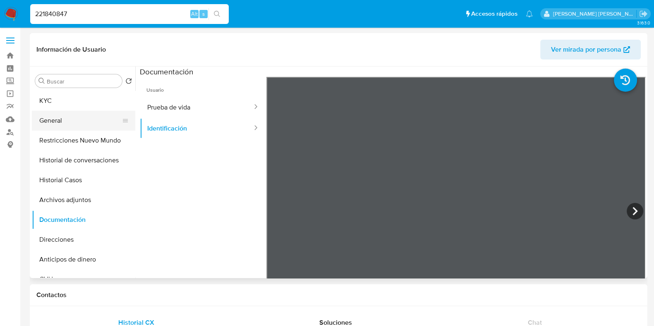
click at [95, 121] on button "General" at bounding box center [80, 121] width 97 height 20
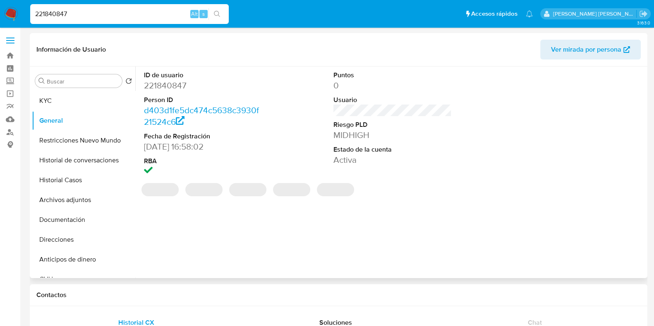
click at [170, 85] on dd "221840847" at bounding box center [203, 86] width 118 height 12
copy dd "221840847"
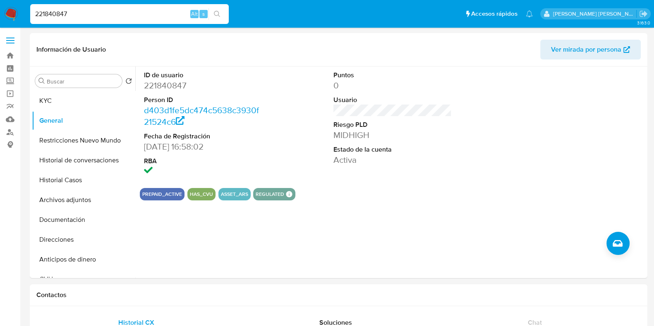
drag, startPoint x: 79, startPoint y: 12, endPoint x: 6, endPoint y: 14, distance: 72.5
click at [6, 14] on nav "Pausado Ver notificaciones 221840847 Alt s Accesos rápidos Presiona las siguien…" at bounding box center [327, 14] width 654 height 28
paste input "403275435"
type input "403275435"
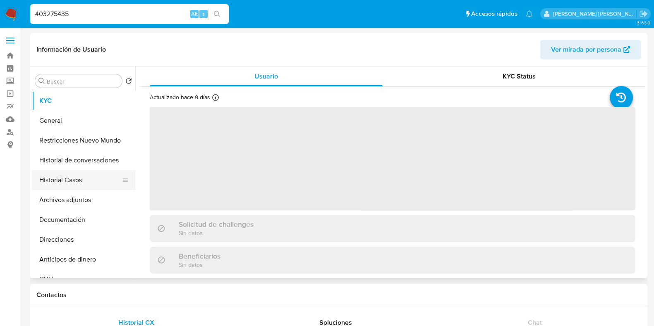
click at [87, 182] on button "Historial Casos" at bounding box center [80, 180] width 97 height 20
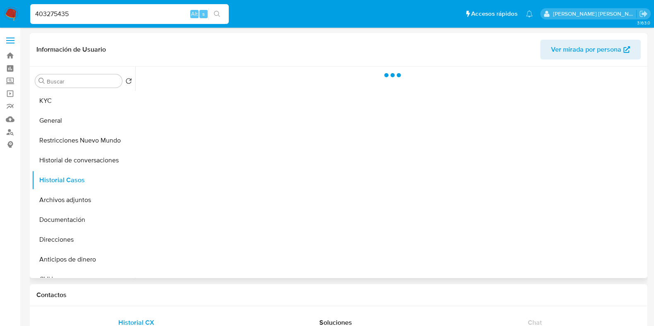
select select "10"
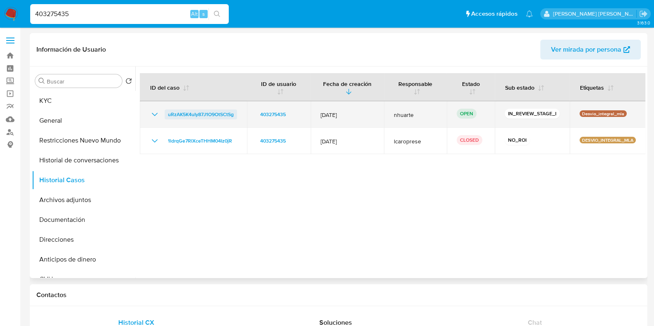
click at [194, 115] on span "uRzAK5K4uIy87J1O9OtSCtSg" at bounding box center [201, 115] width 66 height 10
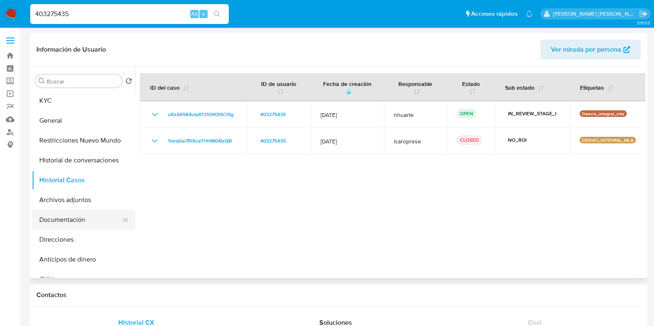
click at [98, 219] on button "Documentación" at bounding box center [80, 220] width 97 height 20
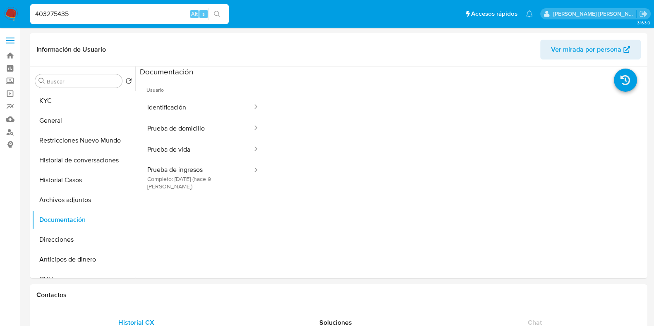
click at [179, 107] on button "Identificación" at bounding box center [196, 107] width 113 height 21
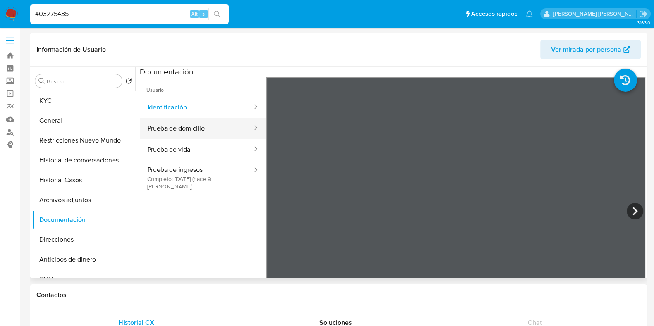
click at [208, 131] on button "Prueba de domicilio" at bounding box center [196, 128] width 113 height 21
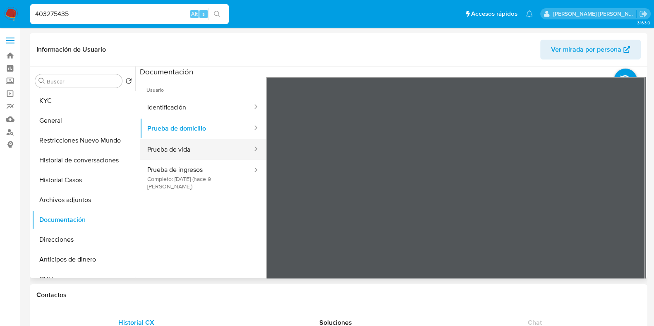
click at [207, 154] on button "Prueba de vida" at bounding box center [196, 149] width 113 height 21
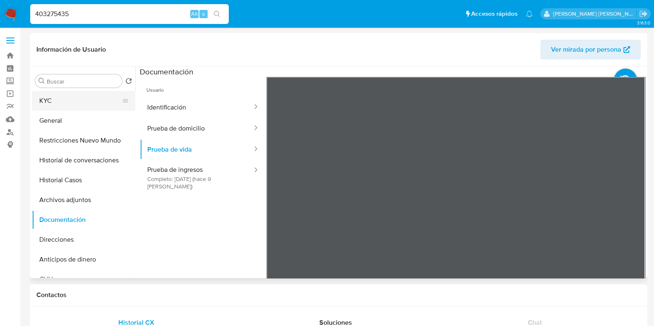
click at [65, 103] on button "KYC" at bounding box center [80, 101] width 97 height 20
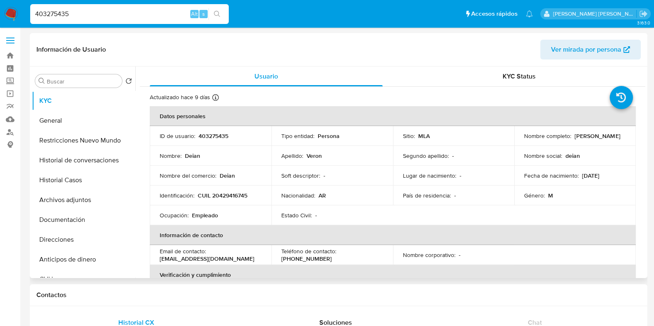
click at [233, 197] on p "CUIL 20429416745" at bounding box center [223, 195] width 50 height 7
copy p "20429416745"
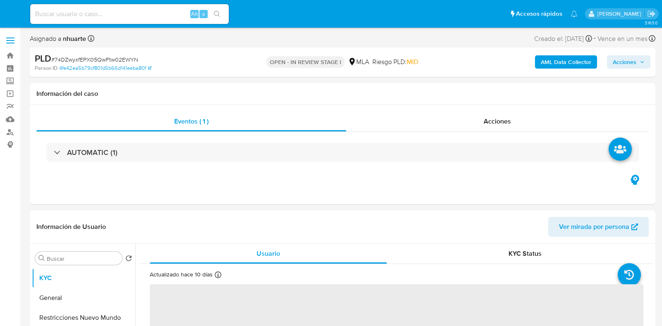
select select "10"
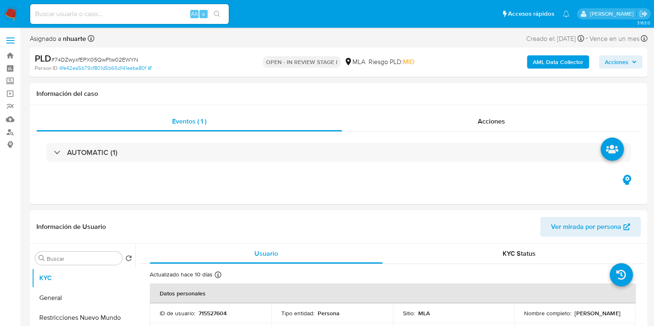
click at [548, 62] on b "AML Data Collector" at bounding box center [558, 61] width 50 height 13
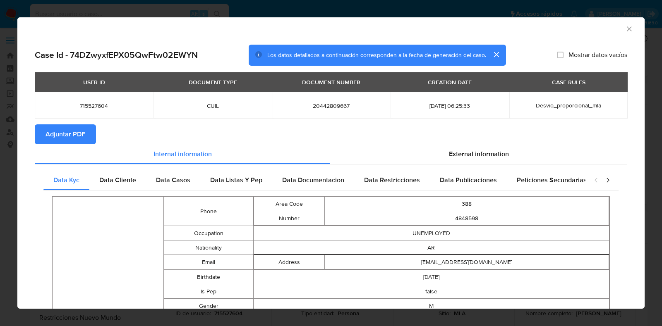
click at [43, 133] on button "Adjuntar PDF" at bounding box center [65, 135] width 61 height 20
click at [625, 29] on icon "Cerrar ventana" at bounding box center [629, 29] width 8 height 8
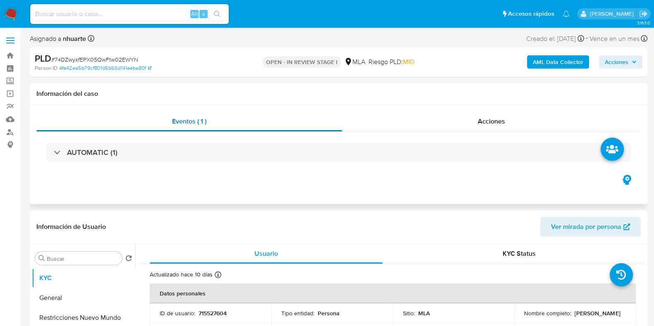
click at [211, 123] on div "Eventos ( 1 )" at bounding box center [189, 122] width 306 height 20
click at [474, 117] on div "Acciones" at bounding box center [491, 122] width 299 height 20
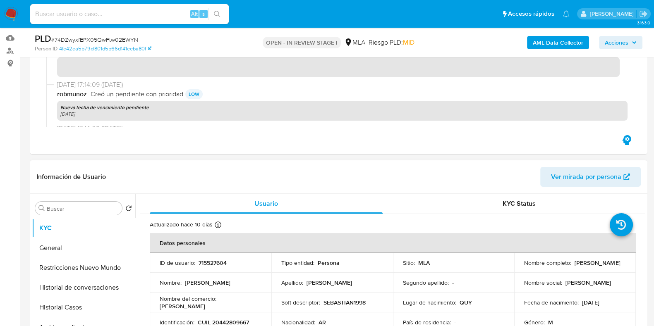
scroll to position [155, 0]
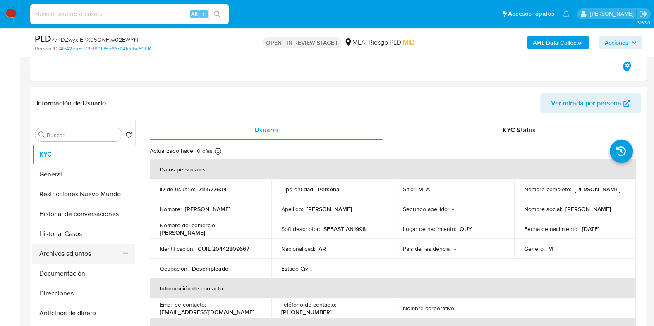
click at [97, 252] on button "Archivos adjuntos" at bounding box center [80, 254] width 97 height 20
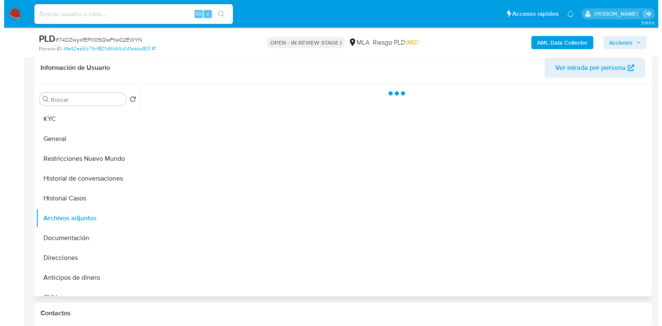
scroll to position [206, 0]
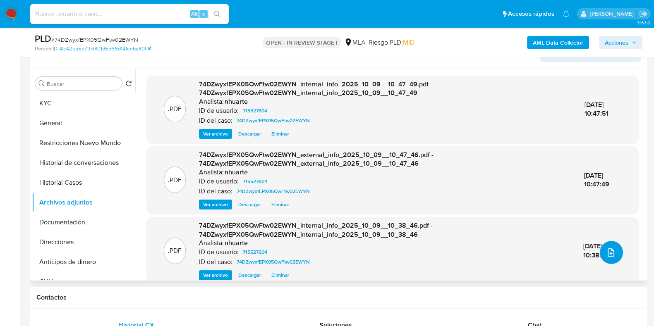
click at [609, 251] on icon "upload-file" at bounding box center [611, 253] width 10 height 10
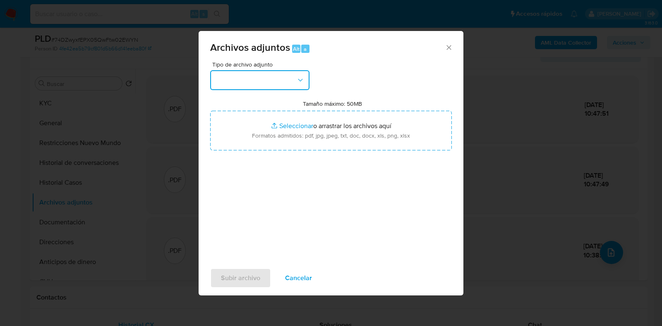
click at [305, 77] on button "button" at bounding box center [259, 80] width 99 height 20
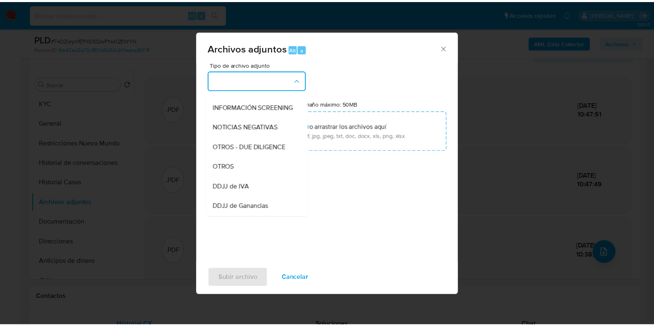
scroll to position [106, 0]
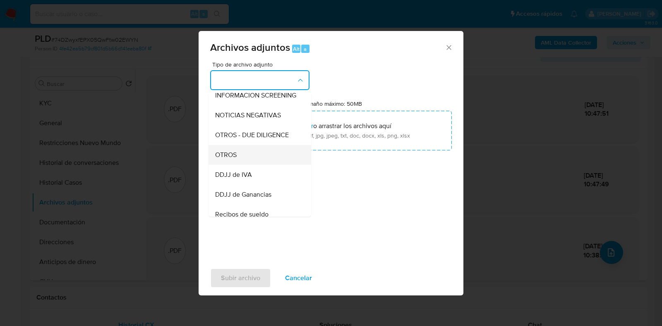
click at [266, 160] on div "OTROS" at bounding box center [257, 155] width 84 height 20
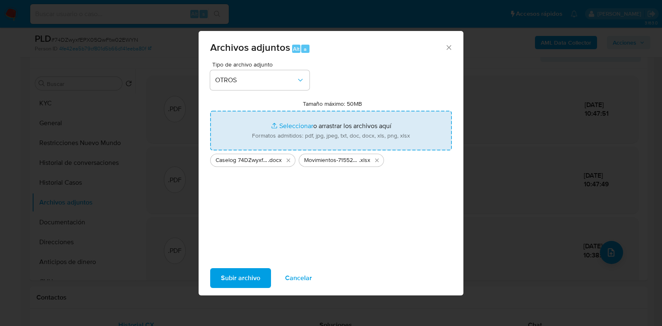
click at [254, 280] on span "Subir archivo" at bounding box center [240, 278] width 39 height 18
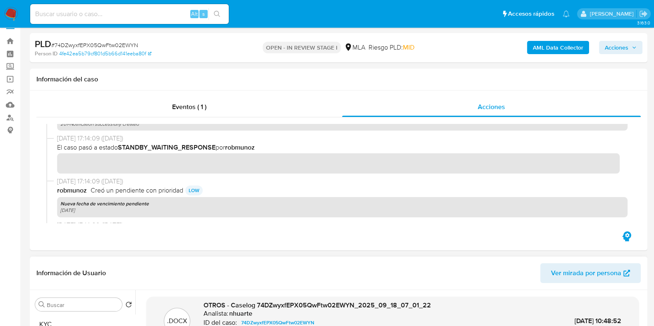
scroll to position [0, 0]
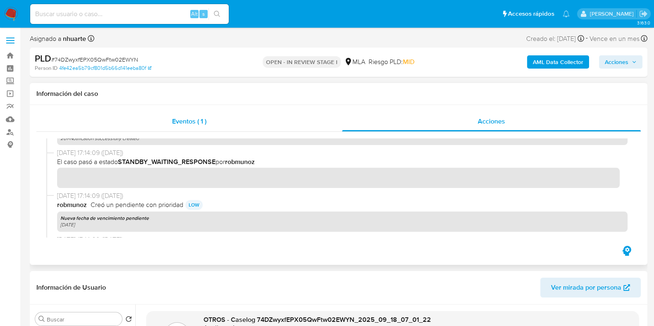
click at [193, 113] on div "Eventos ( 1 )" at bounding box center [189, 122] width 306 height 20
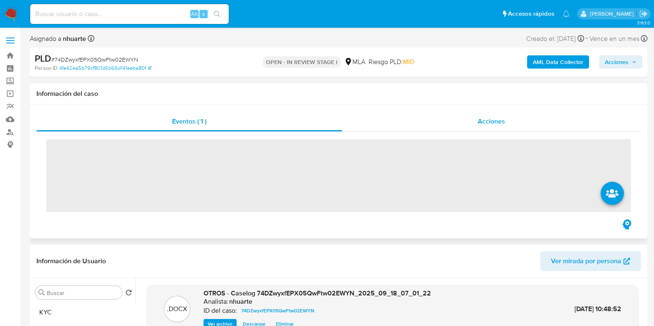
click at [483, 116] on div "Acciones" at bounding box center [491, 122] width 299 height 20
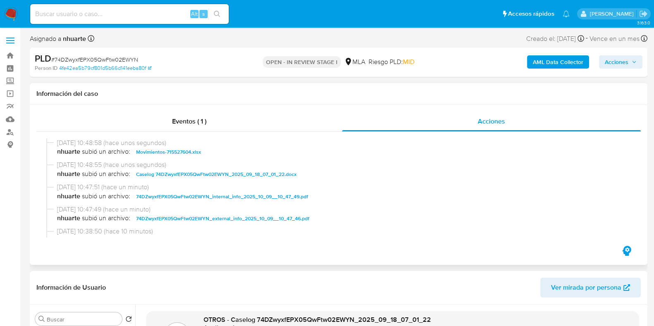
scroll to position [103, 0]
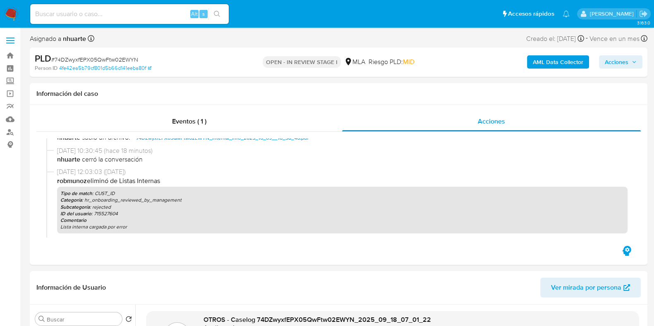
click at [616, 64] on span "Acciones" at bounding box center [617, 61] width 24 height 13
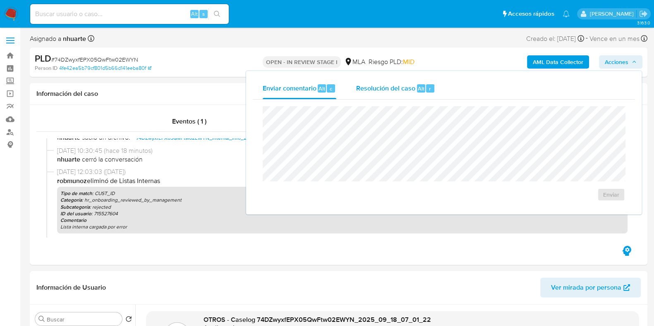
click at [357, 86] on span "Resolución del caso" at bounding box center [385, 89] width 59 height 10
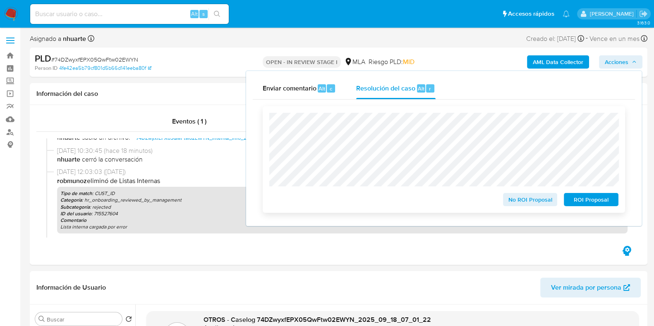
click at [535, 200] on span "No ROI Proposal" at bounding box center [530, 200] width 43 height 12
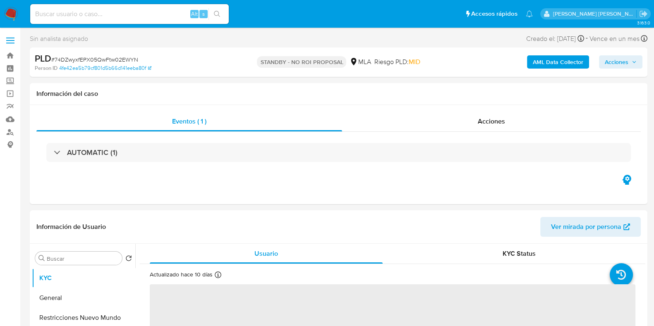
select select "10"
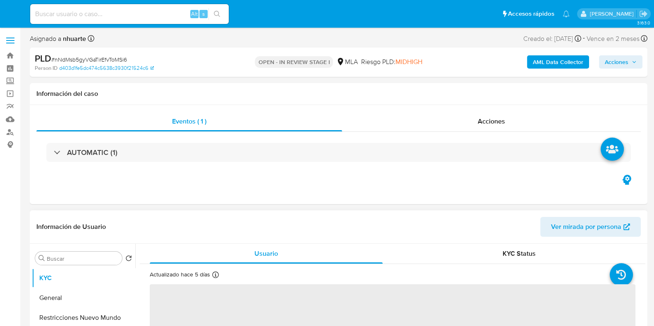
select select "10"
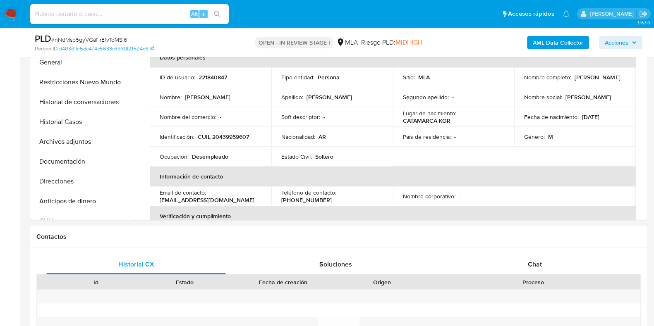
scroll to position [310, 0]
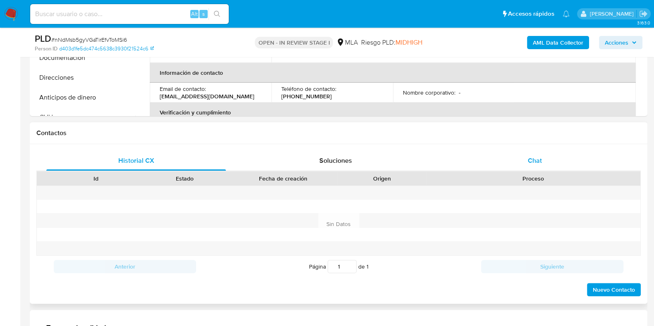
click at [535, 156] on span "Chat" at bounding box center [535, 161] width 14 height 10
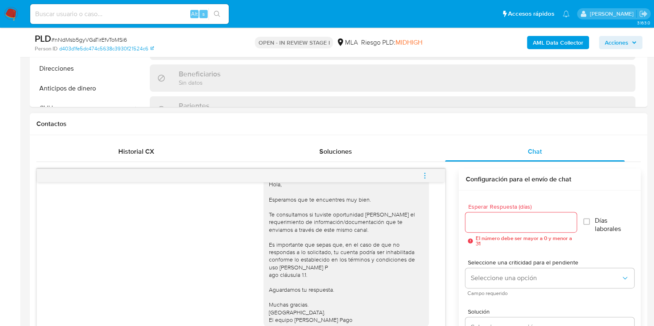
scroll to position [413, 0]
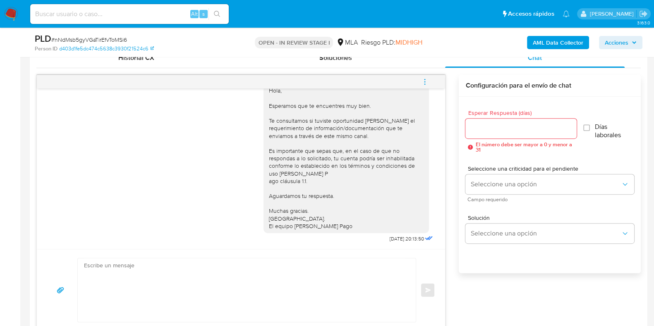
click at [426, 80] on icon "menu-action" at bounding box center [424, 81] width 7 height 7
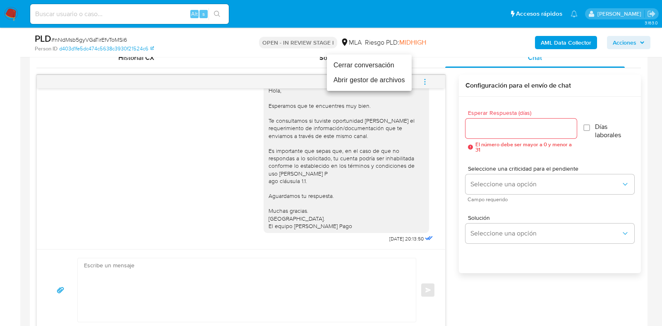
click at [373, 70] on li "Cerrar conversación" at bounding box center [369, 65] width 85 height 15
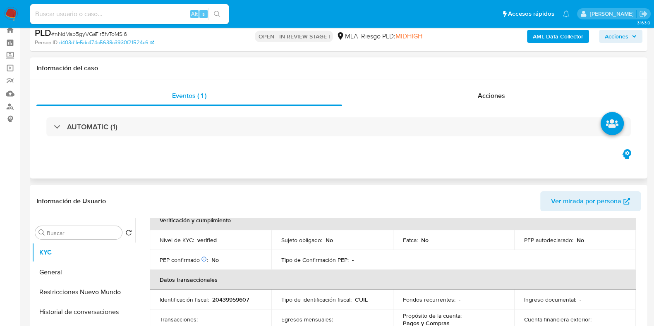
scroll to position [0, 0]
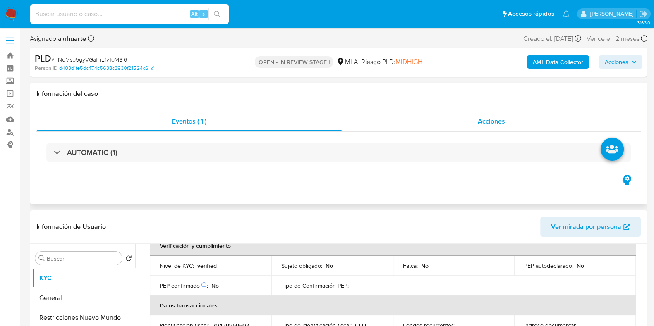
click at [477, 121] on div "Acciones" at bounding box center [491, 122] width 299 height 20
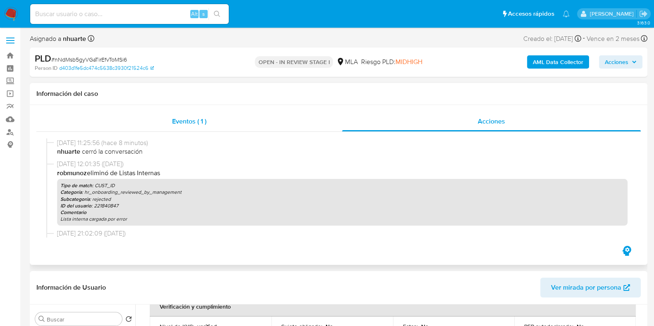
click at [185, 125] on span "Eventos ( 1 )" at bounding box center [189, 122] width 34 height 10
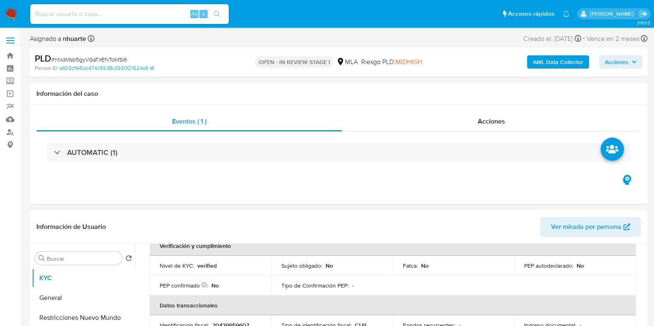
click at [571, 59] on b "AML Data Collector" at bounding box center [558, 61] width 50 height 13
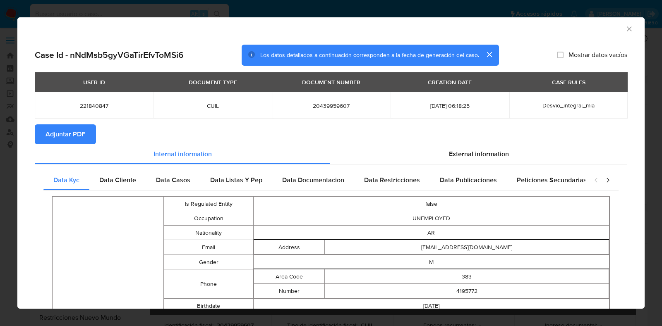
click at [58, 132] on span "Adjuntar PDF" at bounding box center [66, 134] width 40 height 18
click at [618, 28] on div "AML Data Collector" at bounding box center [330, 27] width 627 height 21
click at [625, 28] on icon "Cerrar ventana" at bounding box center [629, 29] width 8 height 8
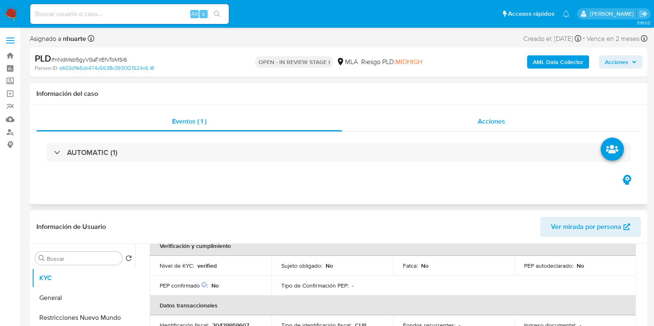
click at [505, 115] on div "Acciones" at bounding box center [491, 122] width 299 height 20
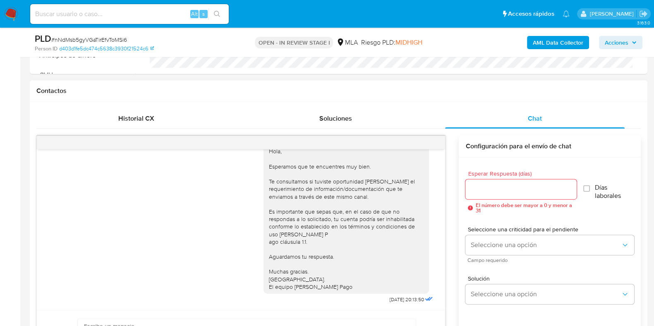
scroll to position [386, 0]
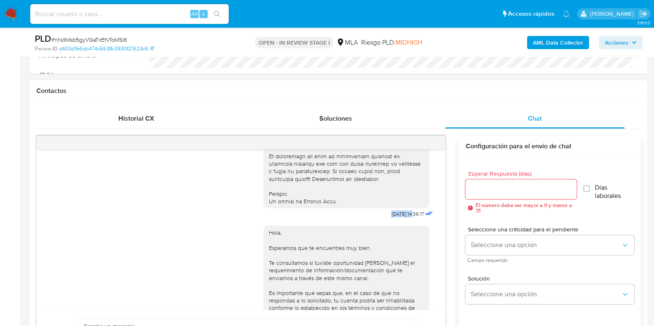
drag, startPoint x: 372, startPoint y: 228, endPoint x: 398, endPoint y: 225, distance: 25.7
copy span "[DATE]"
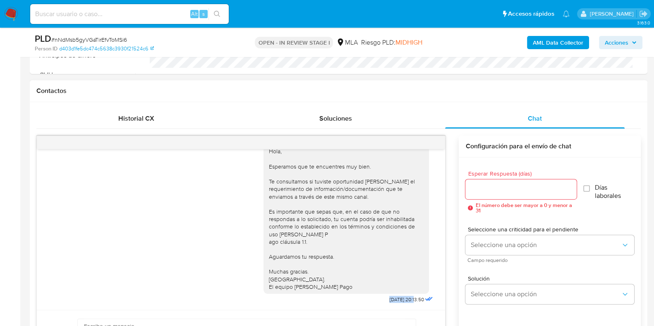
drag, startPoint x: 378, startPoint y: 300, endPoint x: 398, endPoint y: 298, distance: 19.5
click at [398, 298] on div "Hola, Esperamos que te encuentres muy bien. Te consultamos si tuviste oportunid…" at bounding box center [349, 222] width 171 height 167
copy span "[DATE]"
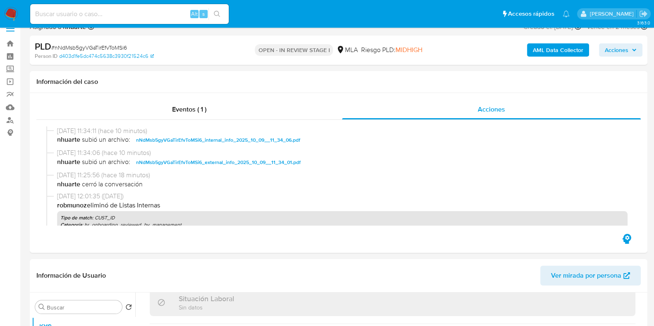
scroll to position [0, 0]
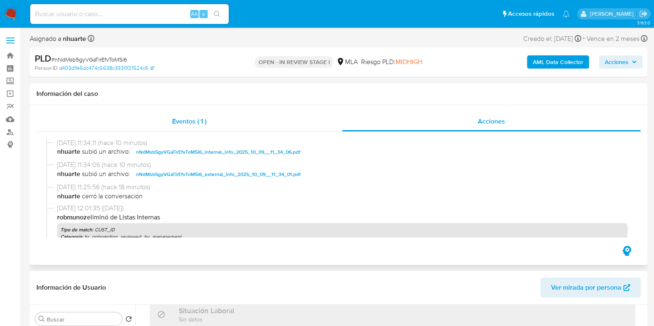
click at [198, 119] on span "Eventos ( 1 )" at bounding box center [189, 122] width 34 height 10
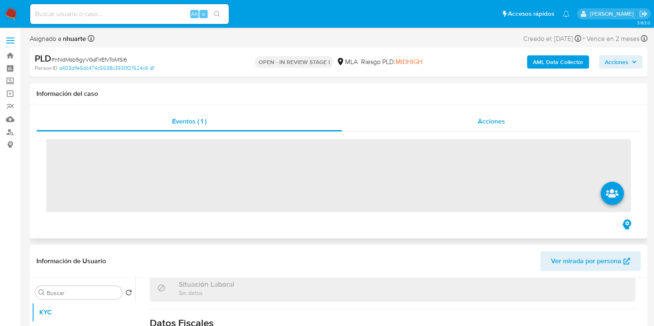
click at [486, 127] on div "Acciones" at bounding box center [491, 122] width 299 height 20
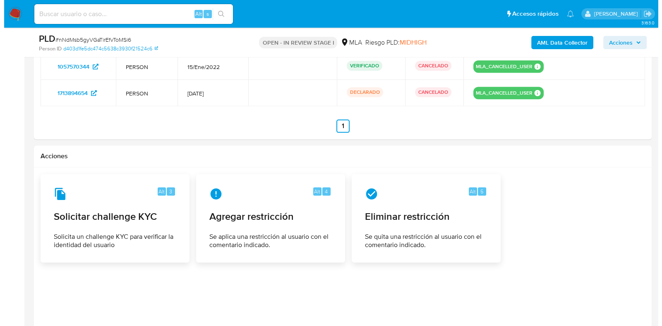
scroll to position [1377, 0]
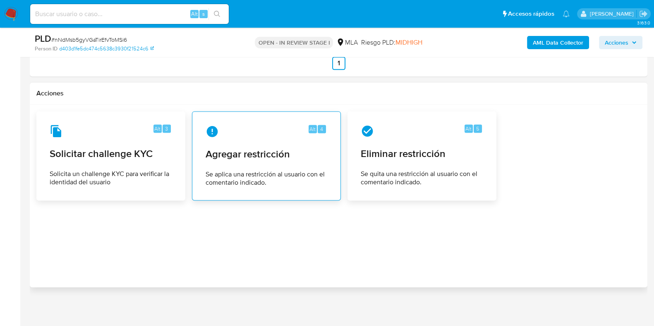
click at [283, 155] on span "Agregar restricción" at bounding box center [267, 154] width 122 height 12
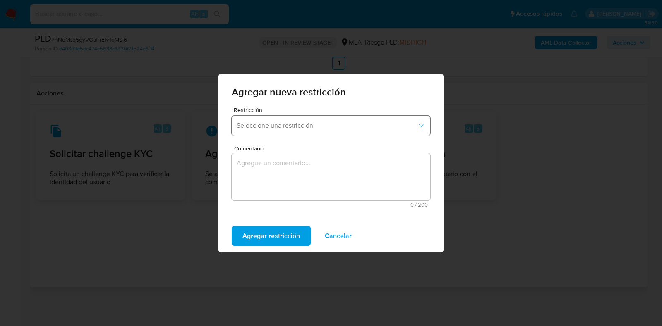
click at [304, 126] on span "Seleccione una restricción" at bounding box center [327, 126] width 180 height 8
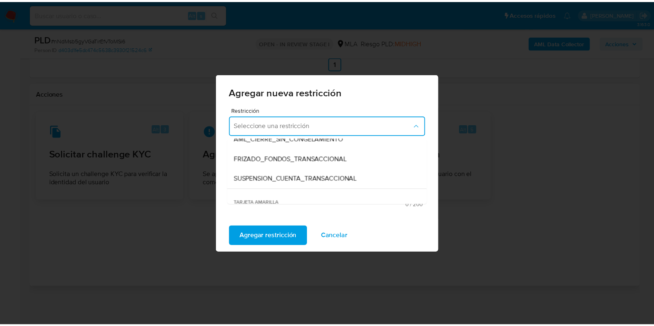
scroll to position [103, 0]
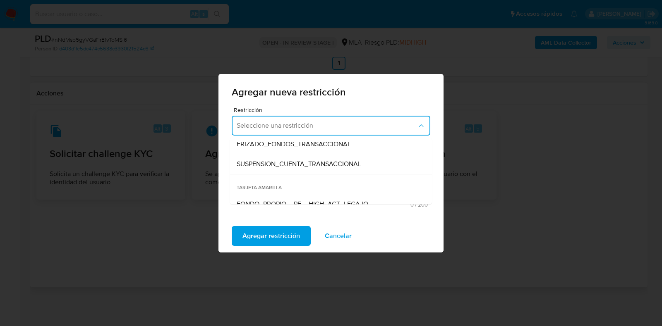
click at [296, 160] on span "SUSPENSION_CUENTA_TRANSACCIONAL" at bounding box center [299, 164] width 125 height 8
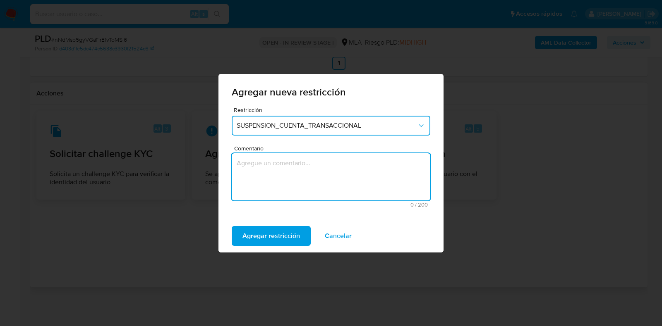
click at [296, 159] on textarea "Comentario" at bounding box center [331, 176] width 199 height 47
type textarea "AML"
click at [271, 235] on span "Agregar restricción" at bounding box center [271, 236] width 58 height 18
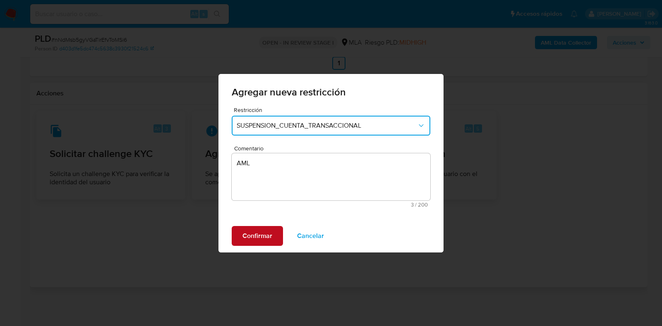
click at [263, 237] on span "Confirmar" at bounding box center [257, 236] width 30 height 18
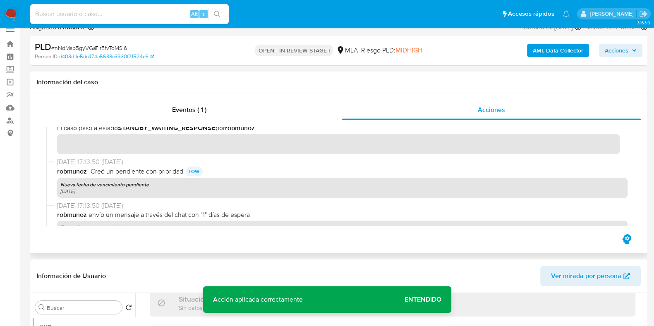
scroll to position [0, 0]
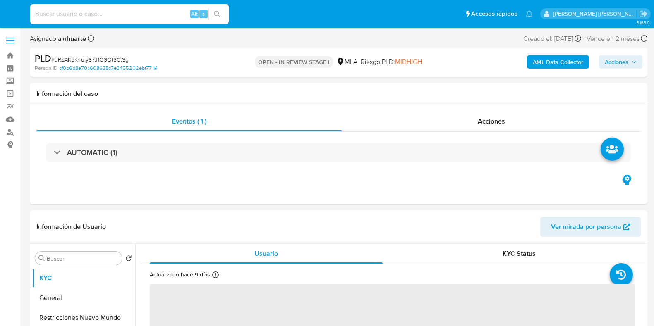
select select "10"
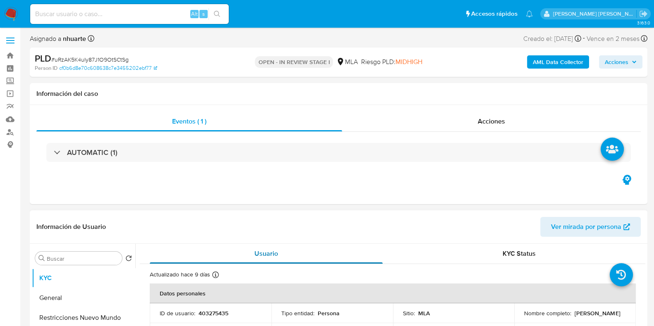
scroll to position [103, 0]
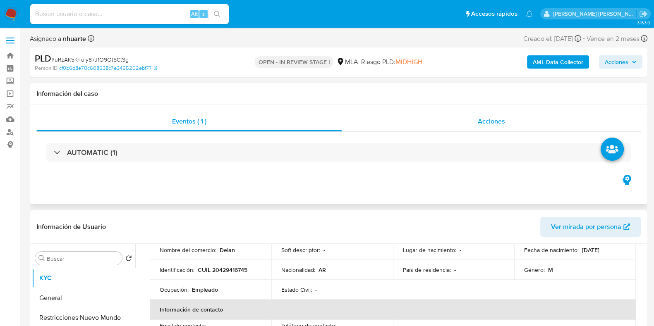
click at [501, 124] on span "Acciones" at bounding box center [491, 122] width 27 height 10
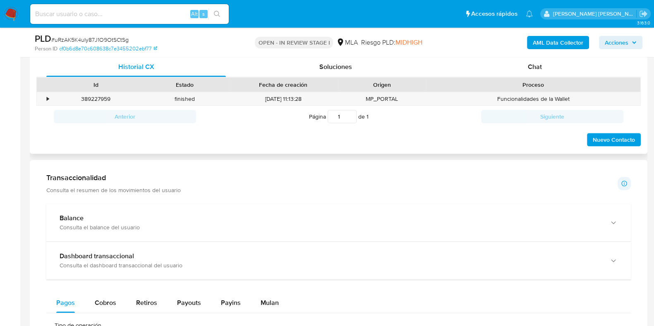
scroll to position [465, 0]
click at [530, 69] on span "Chat" at bounding box center [535, 67] width 14 height 10
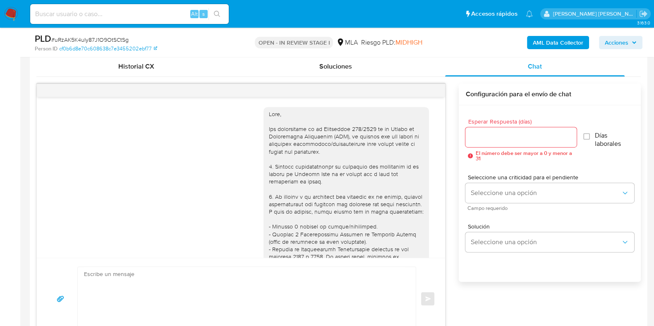
scroll to position [365, 0]
